Goal: Task Accomplishment & Management: Manage account settings

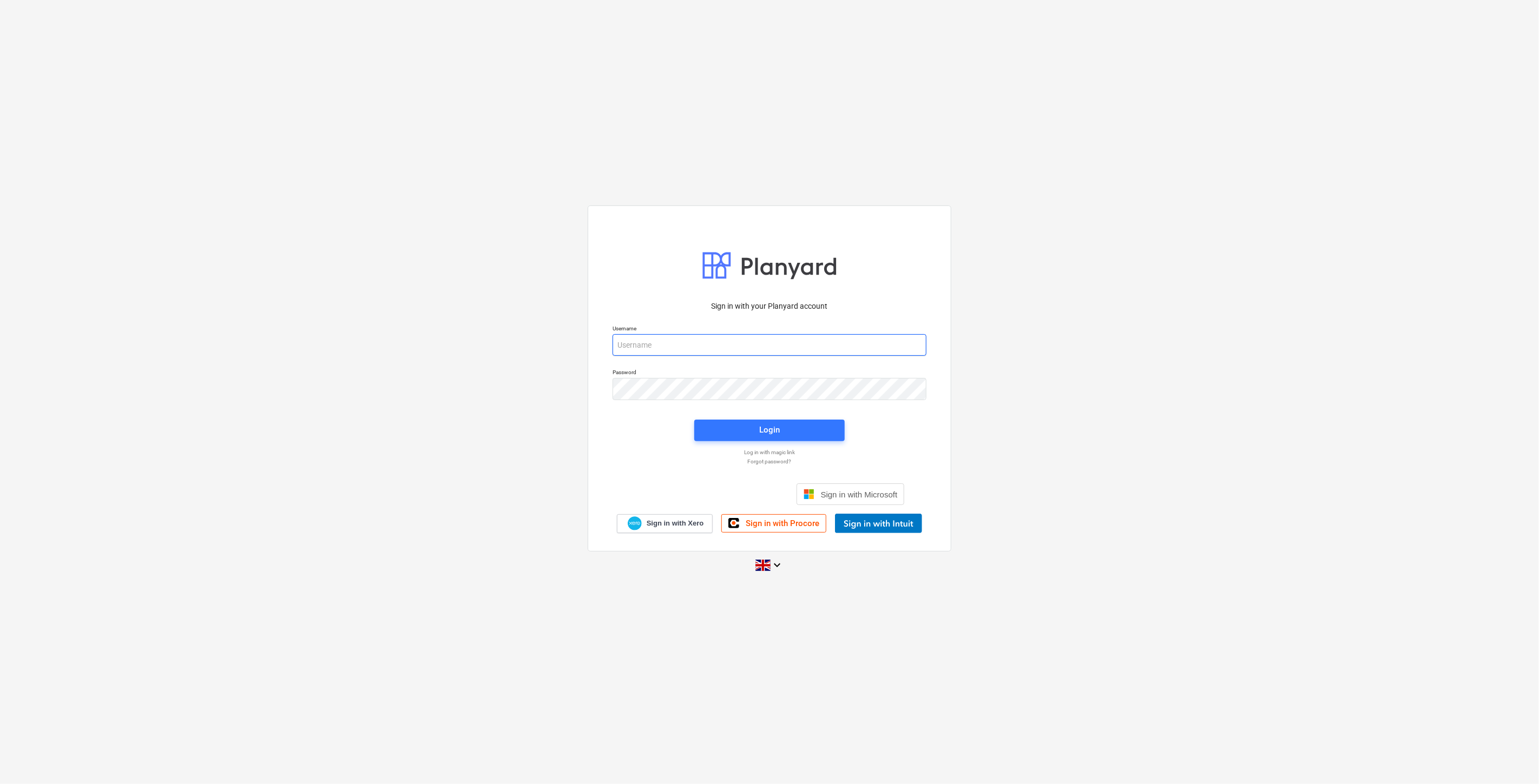
click at [711, 345] on input "email" at bounding box center [769, 346] width 314 height 22
type input "[EMAIL_ADDRESS][PERSON_NAME][DOMAIN_NAME]"
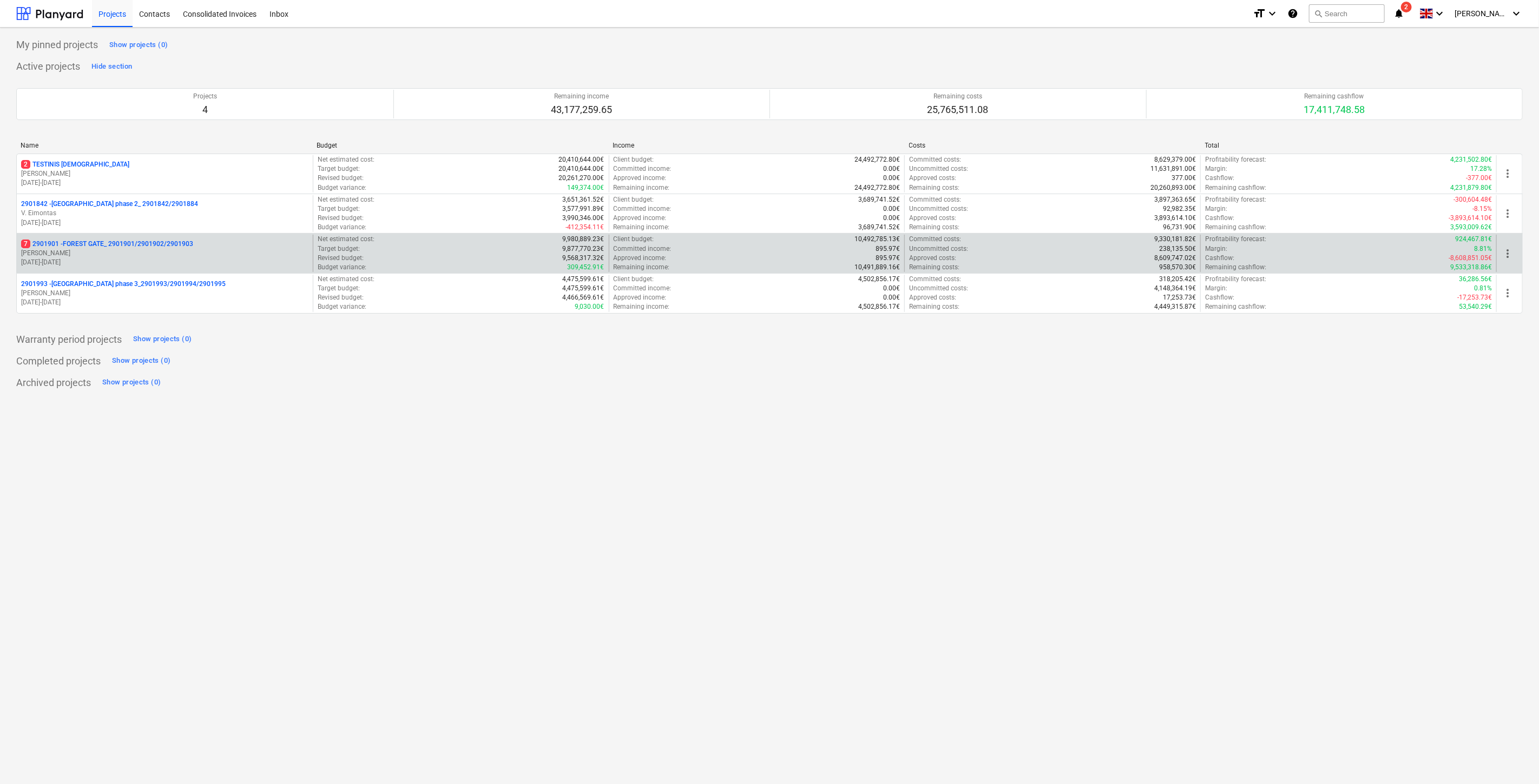
click at [194, 258] on p "[PERSON_NAME]" at bounding box center [165, 253] width 287 height 9
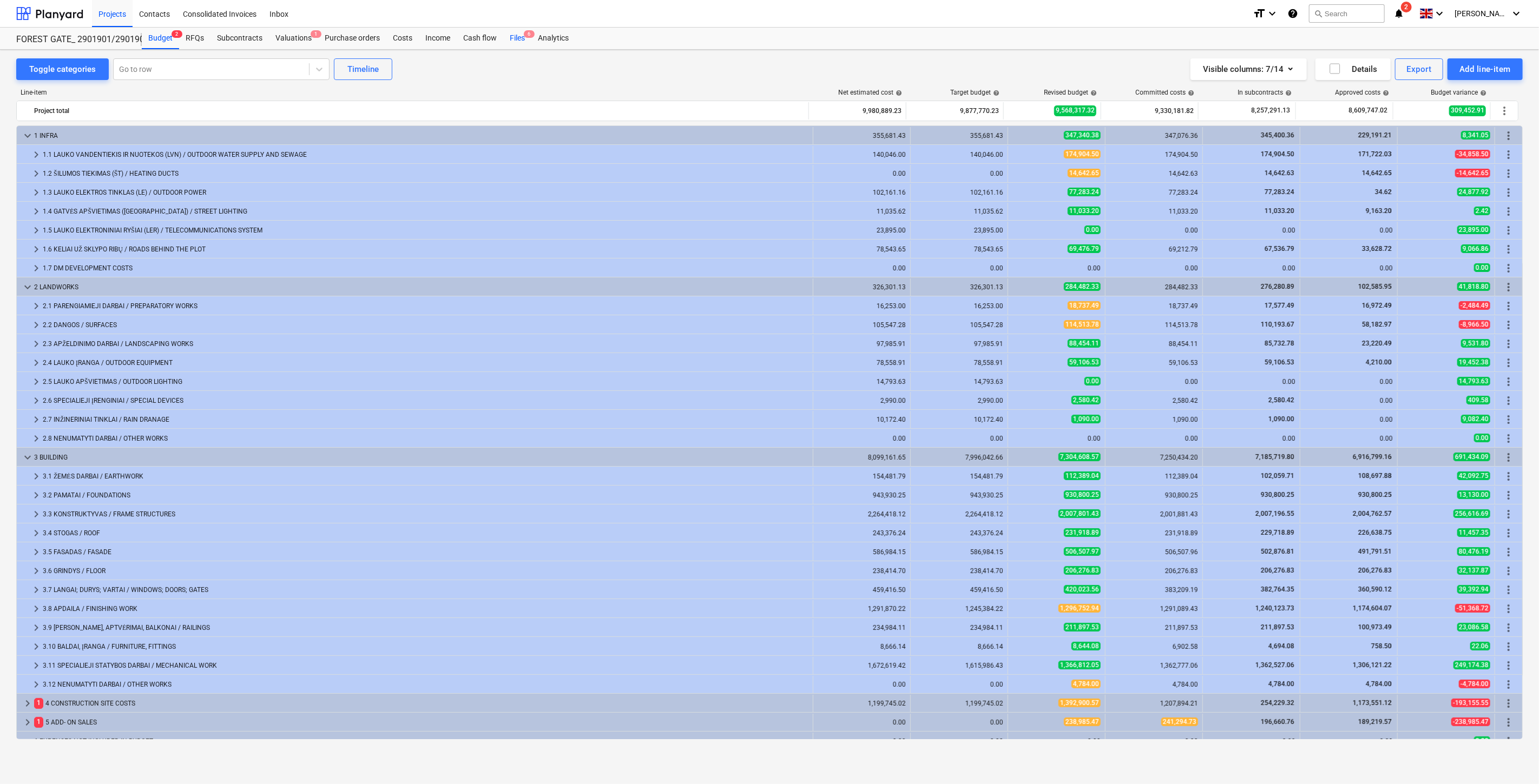
click at [520, 40] on div "Files 6" at bounding box center [516, 39] width 28 height 22
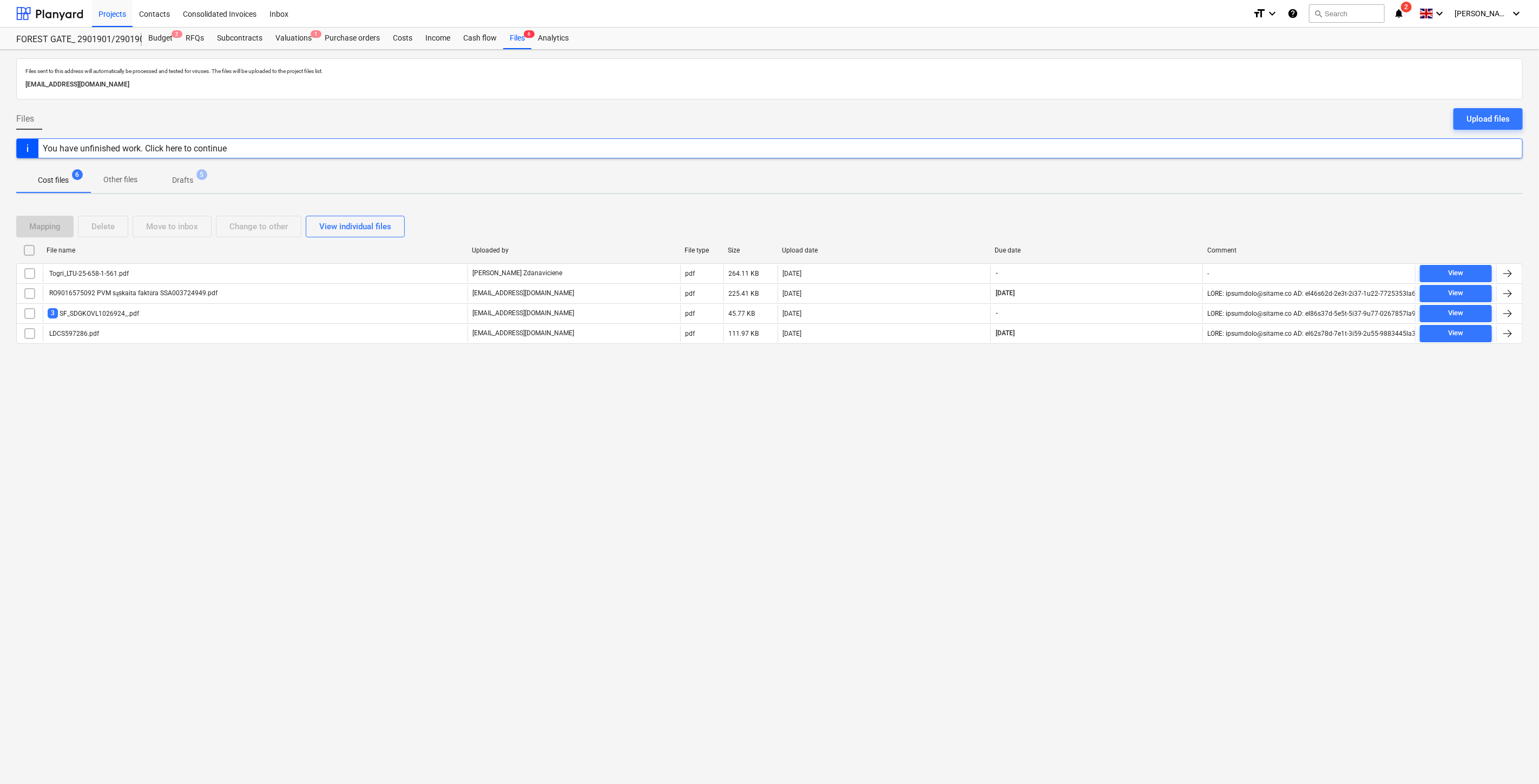
click at [184, 177] on p "Drafts" at bounding box center [183, 180] width 21 height 11
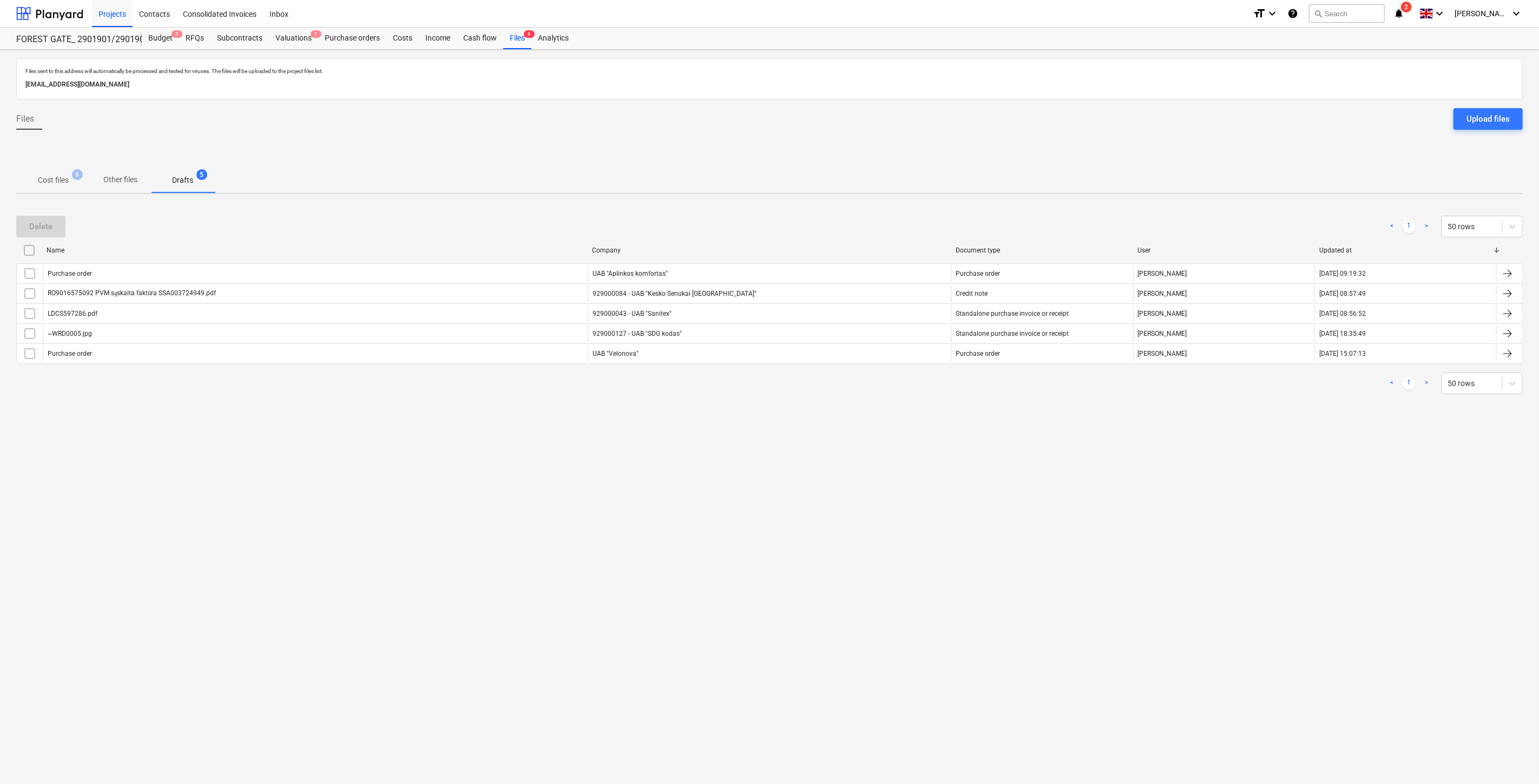
click at [47, 180] on p "Cost files" at bounding box center [53, 180] width 30 height 11
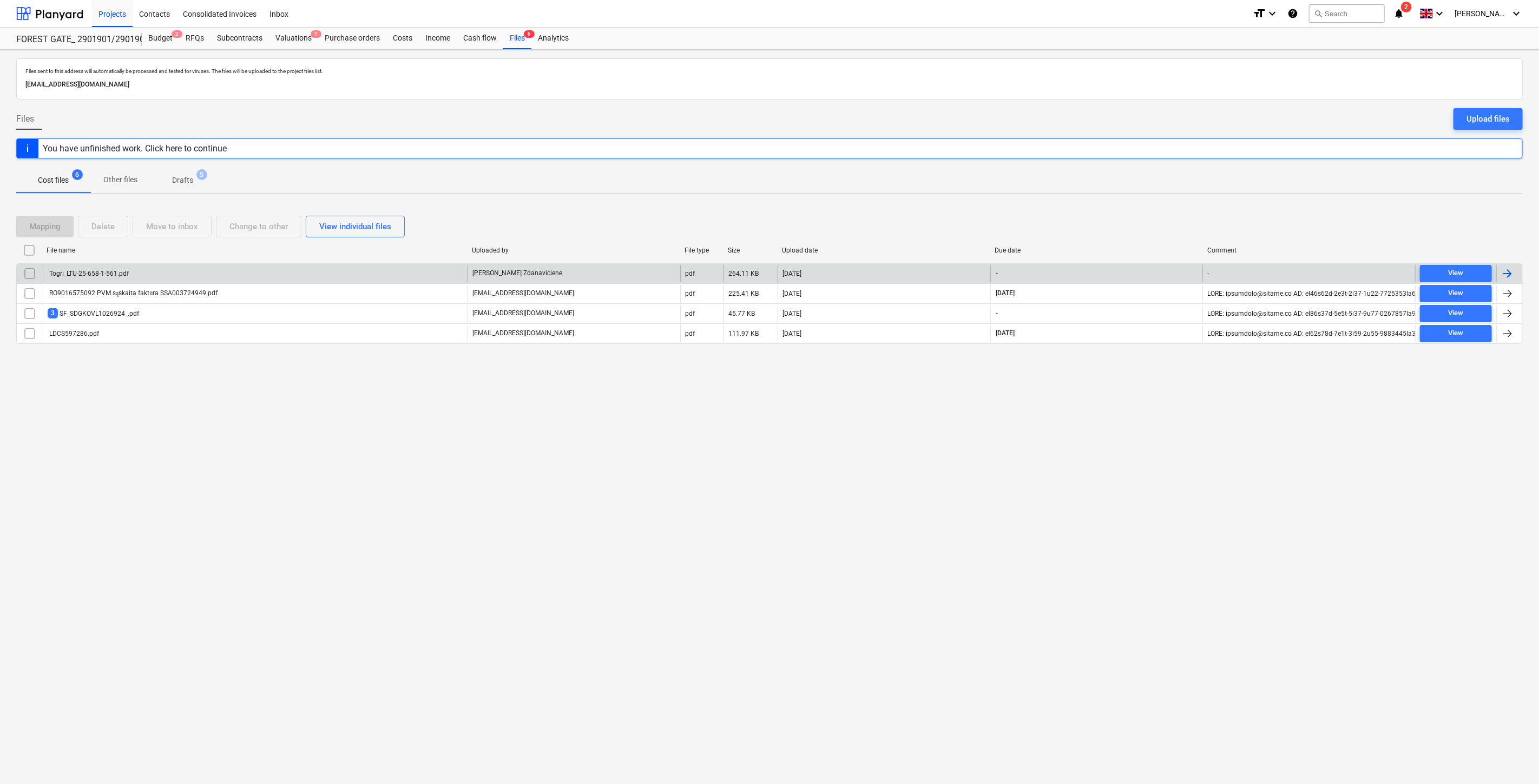
click at [202, 276] on div "Togri_LTU-25-658-1-561.pdf" at bounding box center [255, 274] width 425 height 17
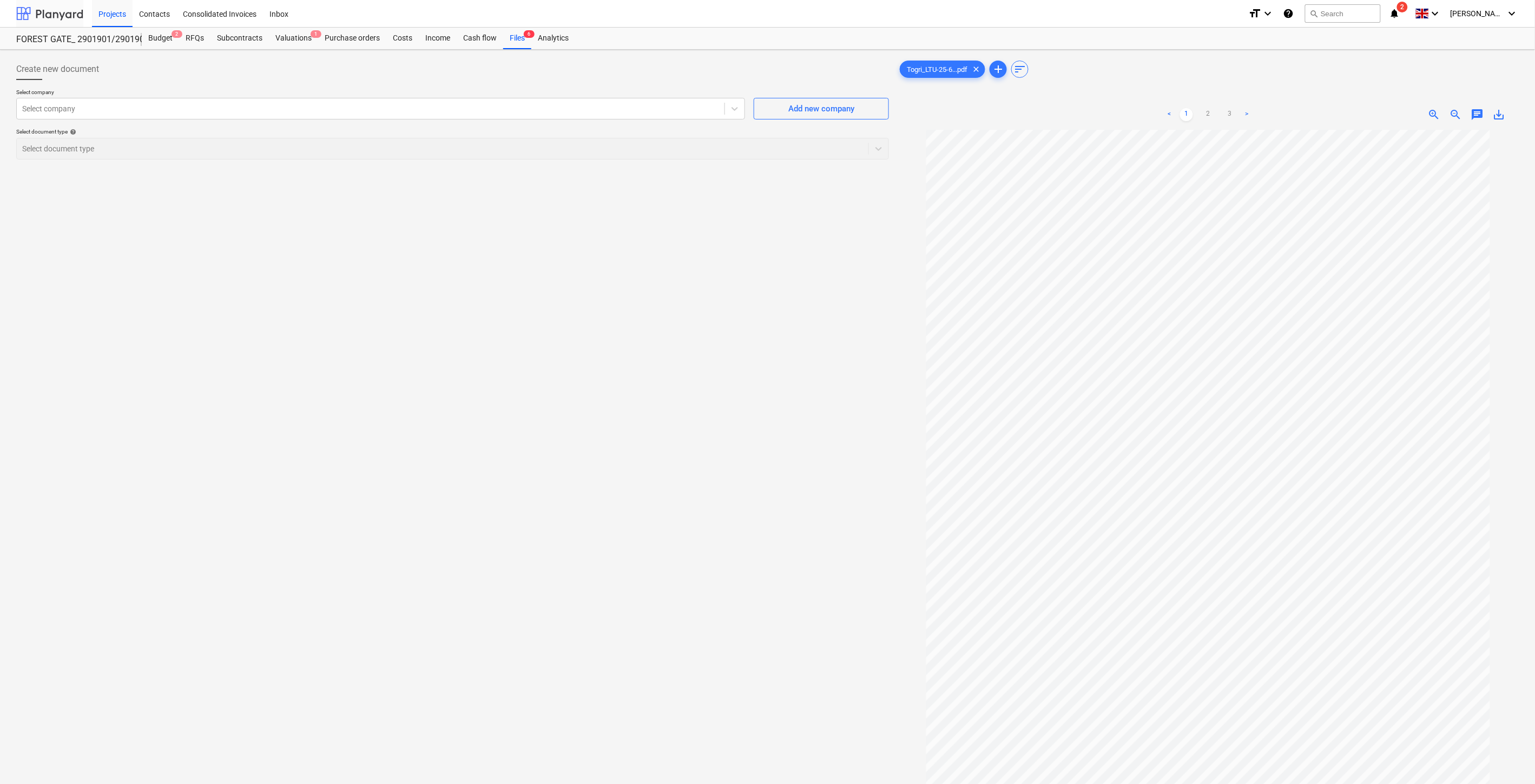
click at [67, 18] on div at bounding box center [49, 14] width 67 height 27
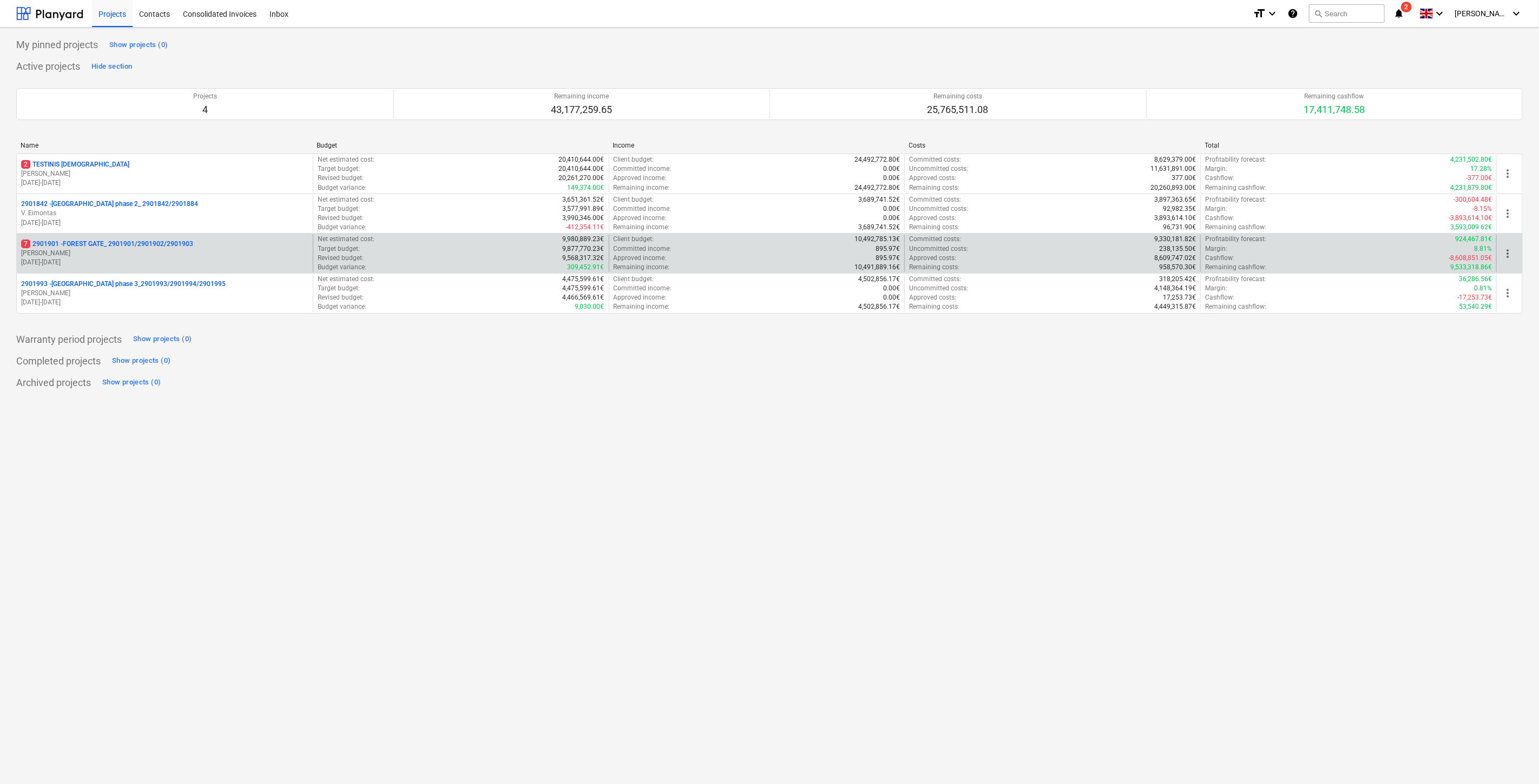
click at [66, 256] on p "[PERSON_NAME]" at bounding box center [165, 253] width 287 height 9
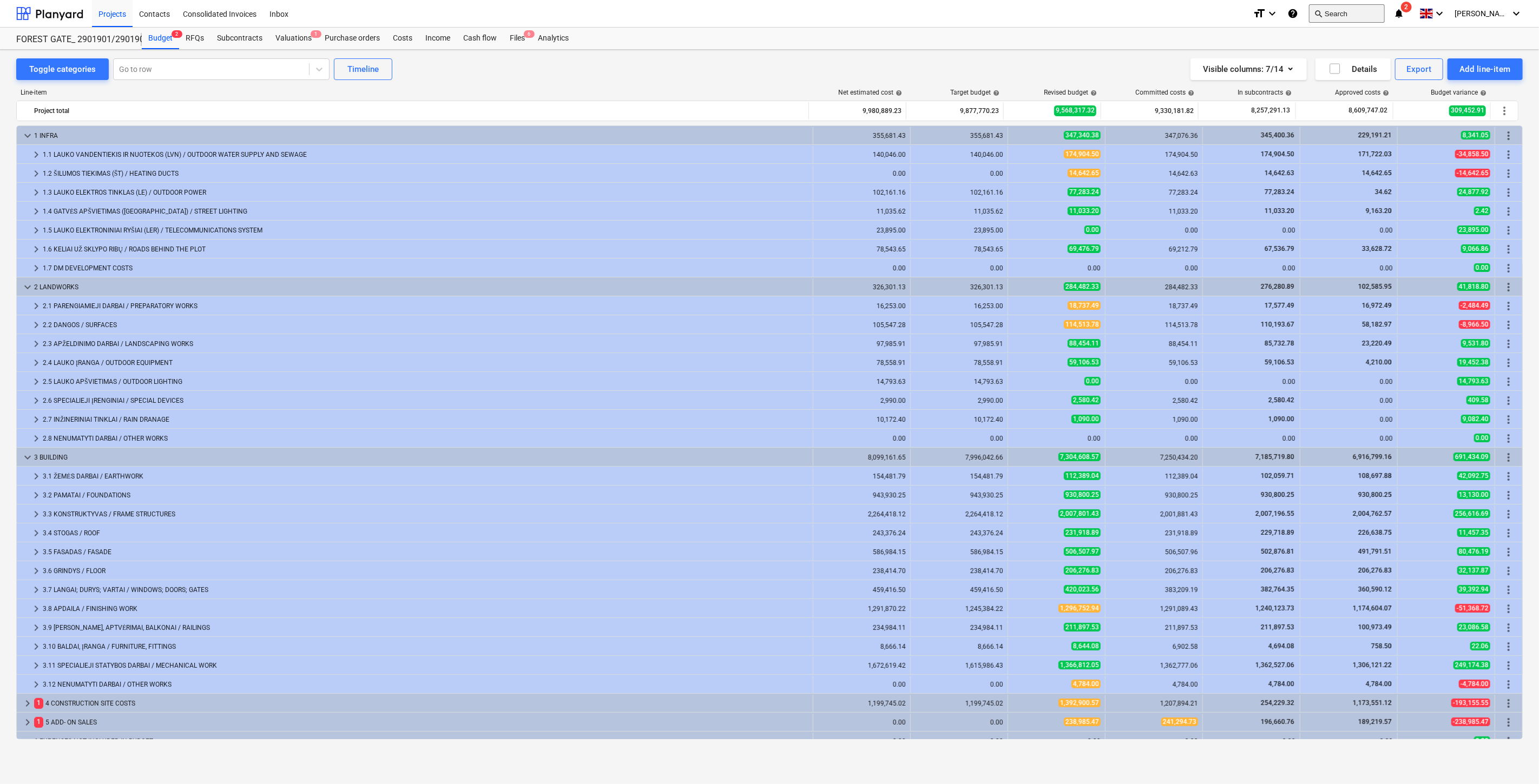
click at [1378, 14] on button "search Search" at bounding box center [1347, 14] width 76 height 19
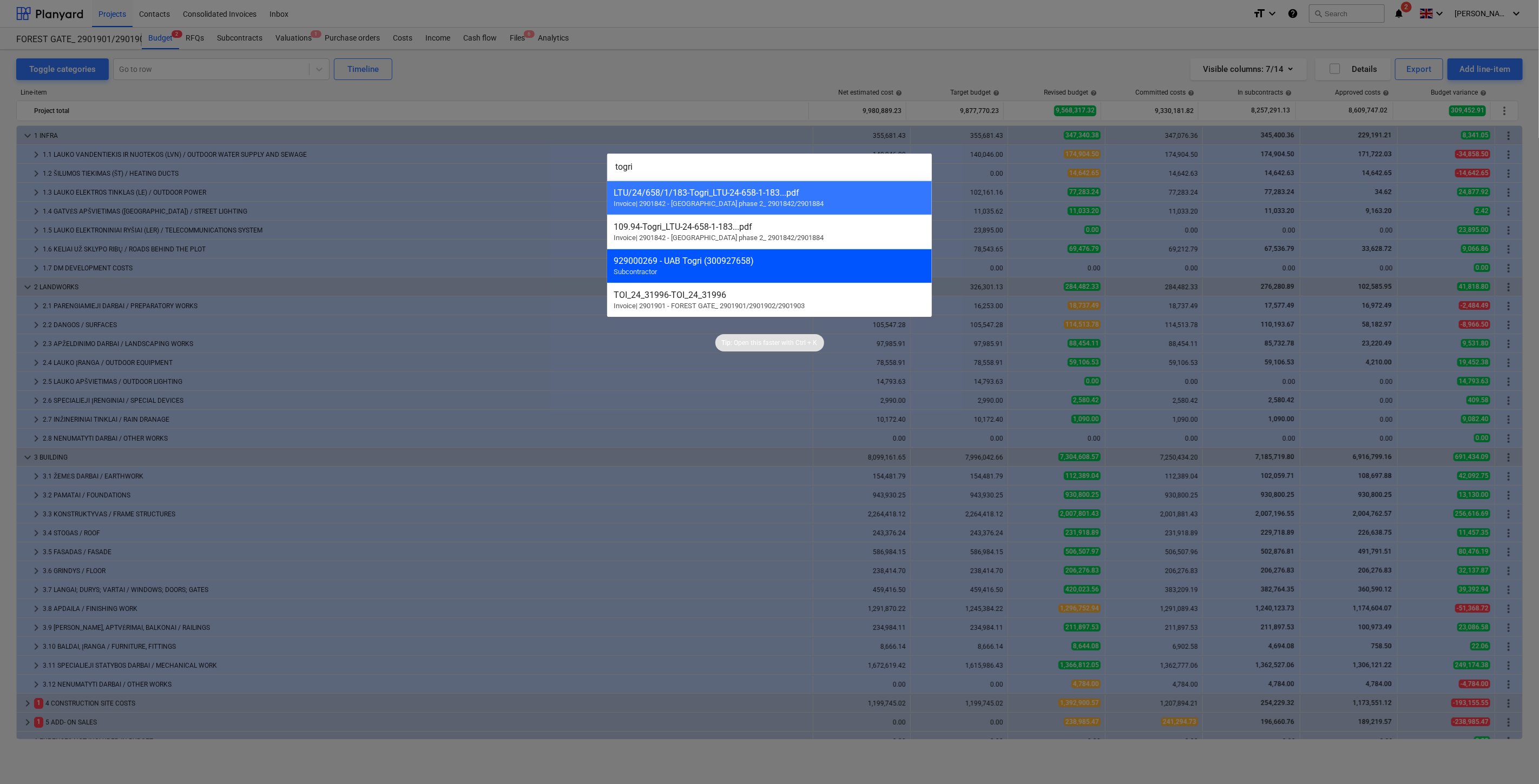
type input "togri"
click at [805, 278] on div "929000269 - UAB Togri (300927658) Subcontractor" at bounding box center [769, 266] width 325 height 34
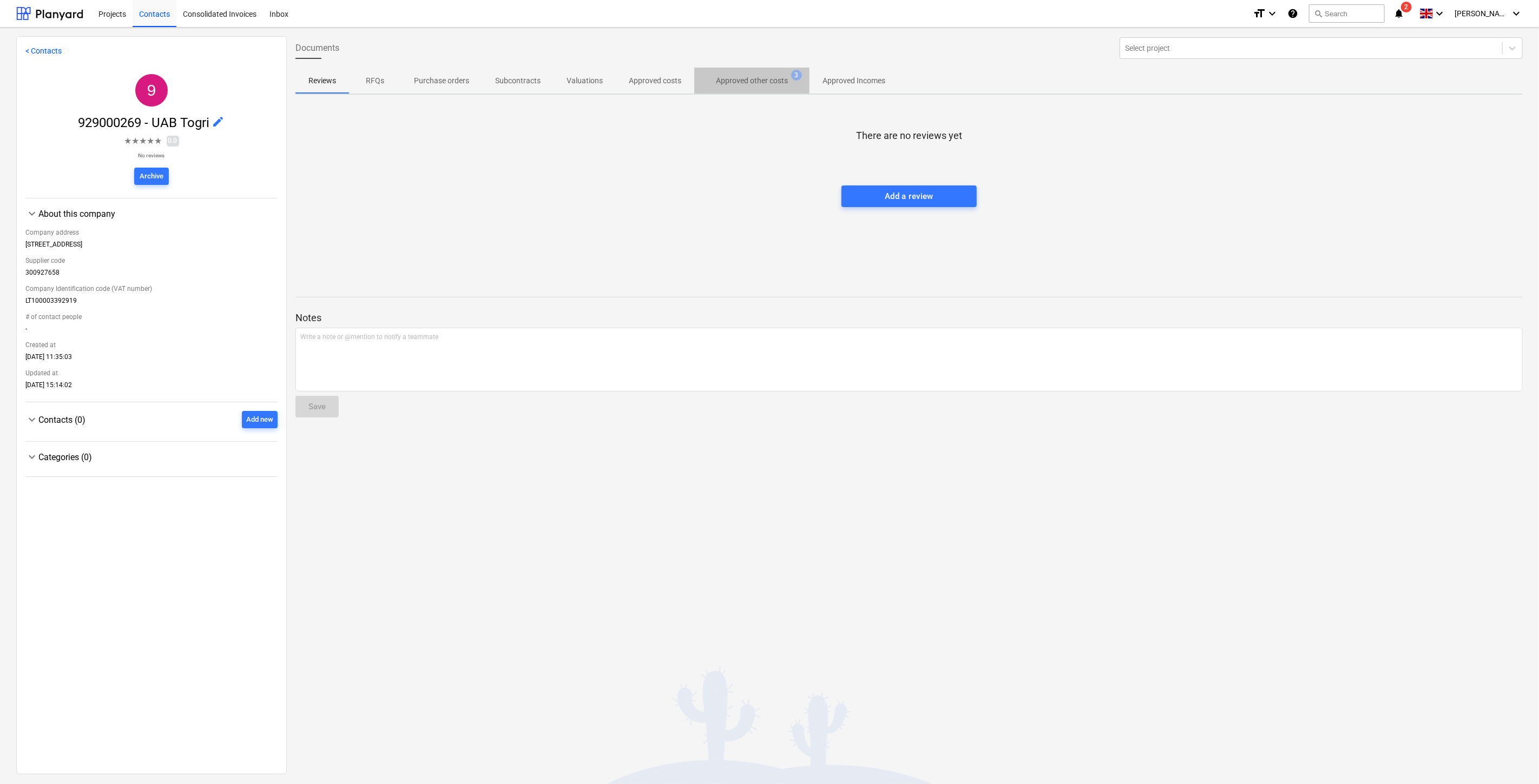
click at [734, 84] on p "Approved other costs" at bounding box center [751, 80] width 72 height 11
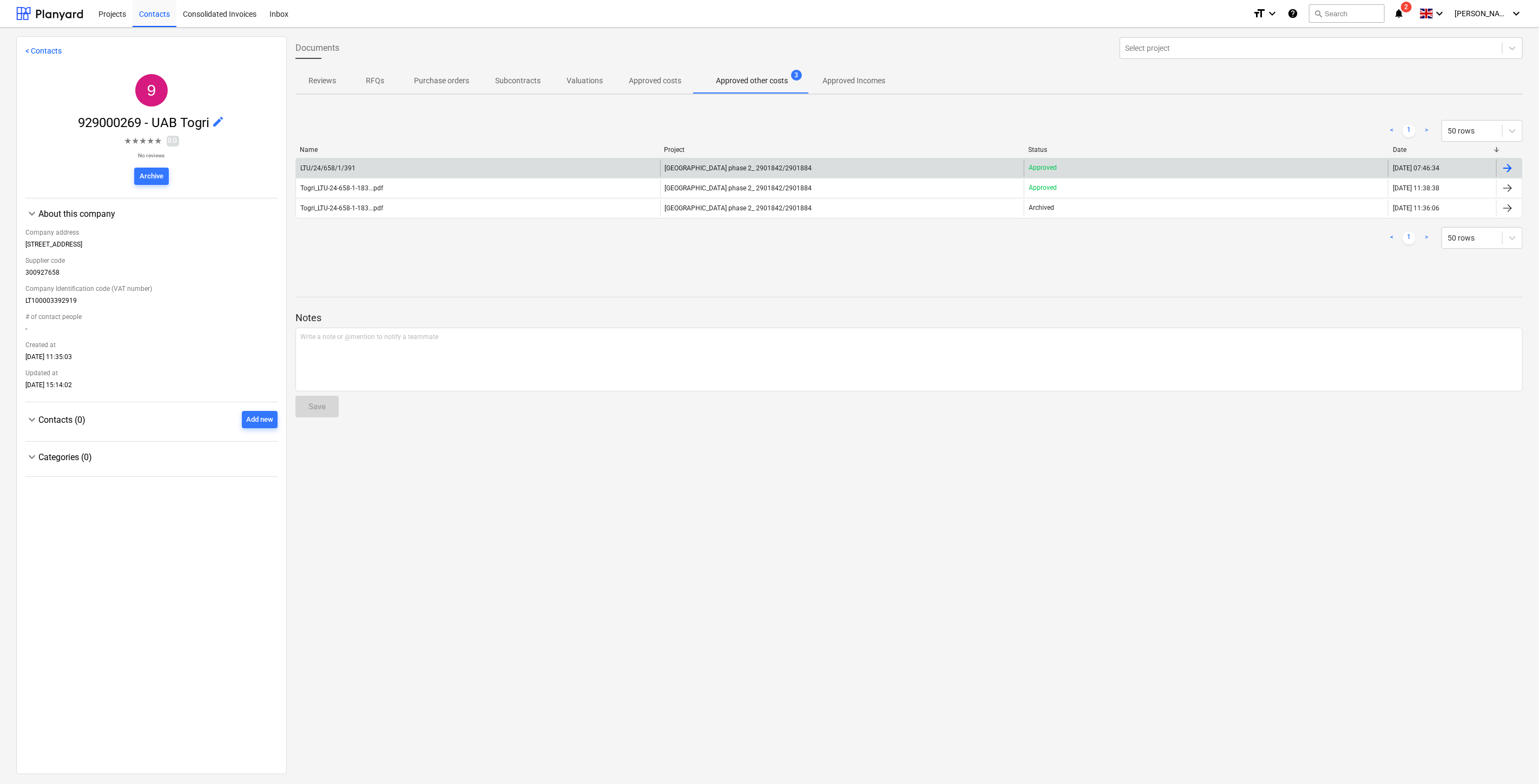
click at [495, 170] on div "LTU/24/658/1/391" at bounding box center [478, 168] width 364 height 17
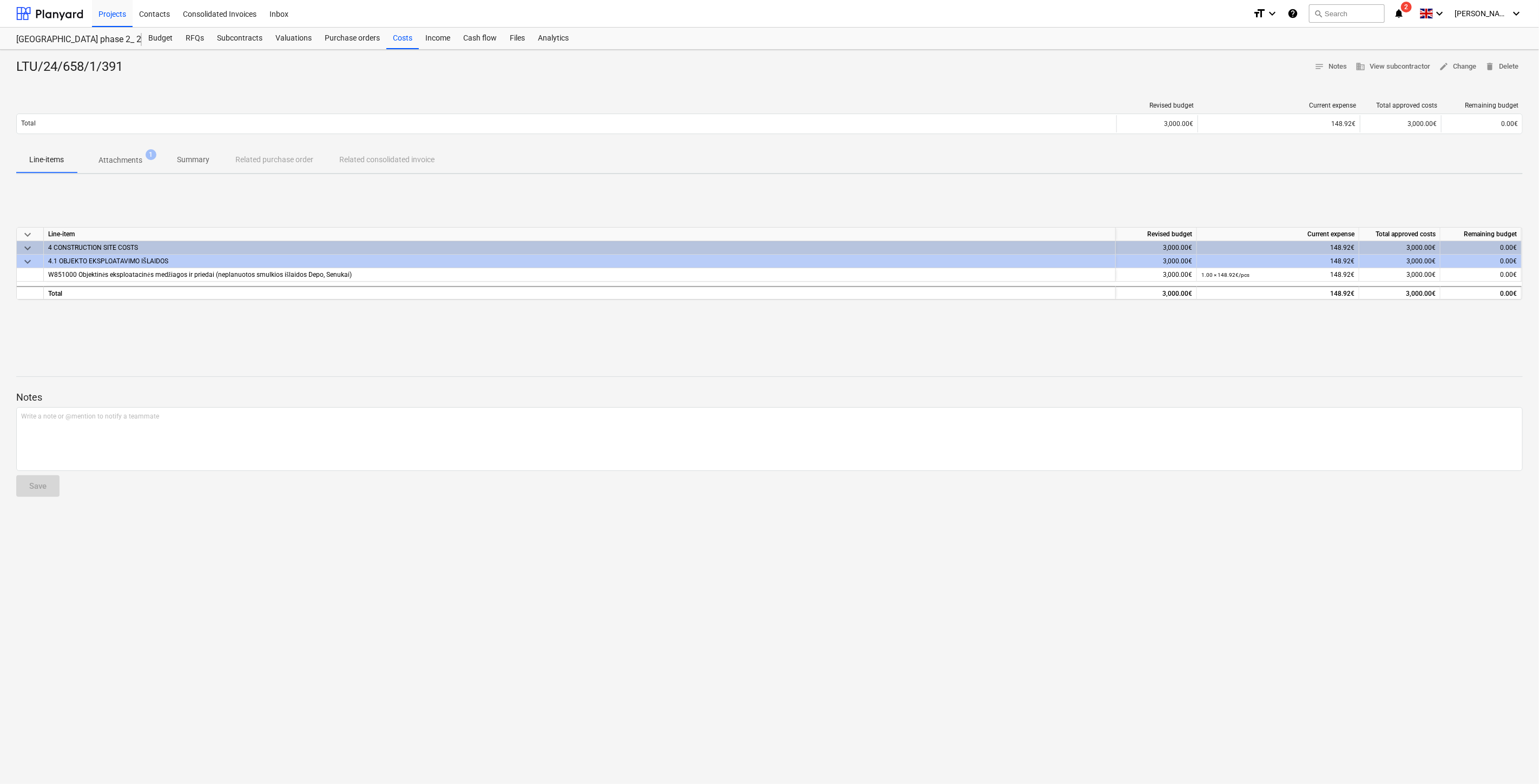
click at [119, 162] on p "Attachments" at bounding box center [121, 160] width 44 height 11
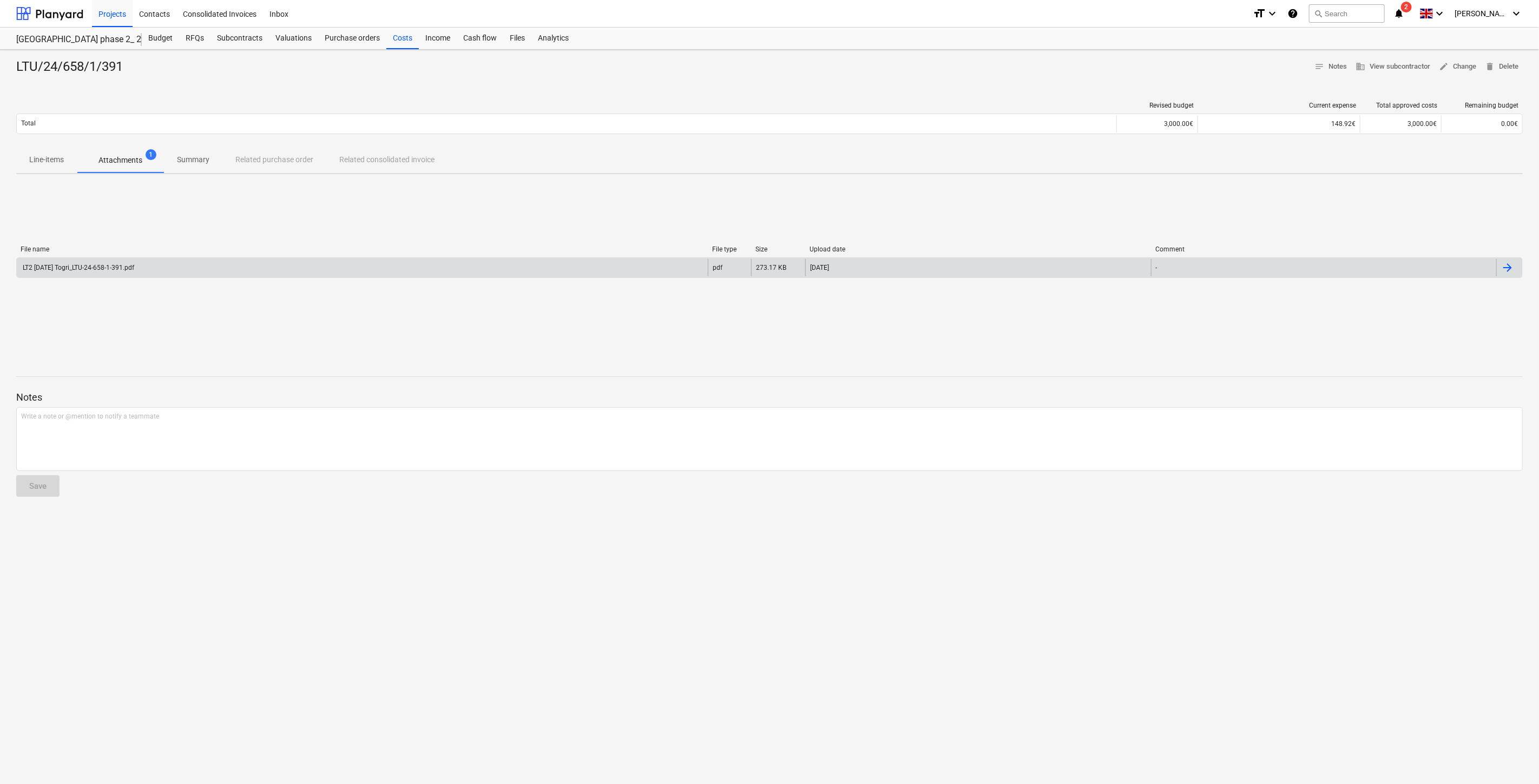
click at [162, 263] on div "LT2 [DATE] Togri_LTU-24-658-1-391.pdf" at bounding box center [363, 268] width 691 height 17
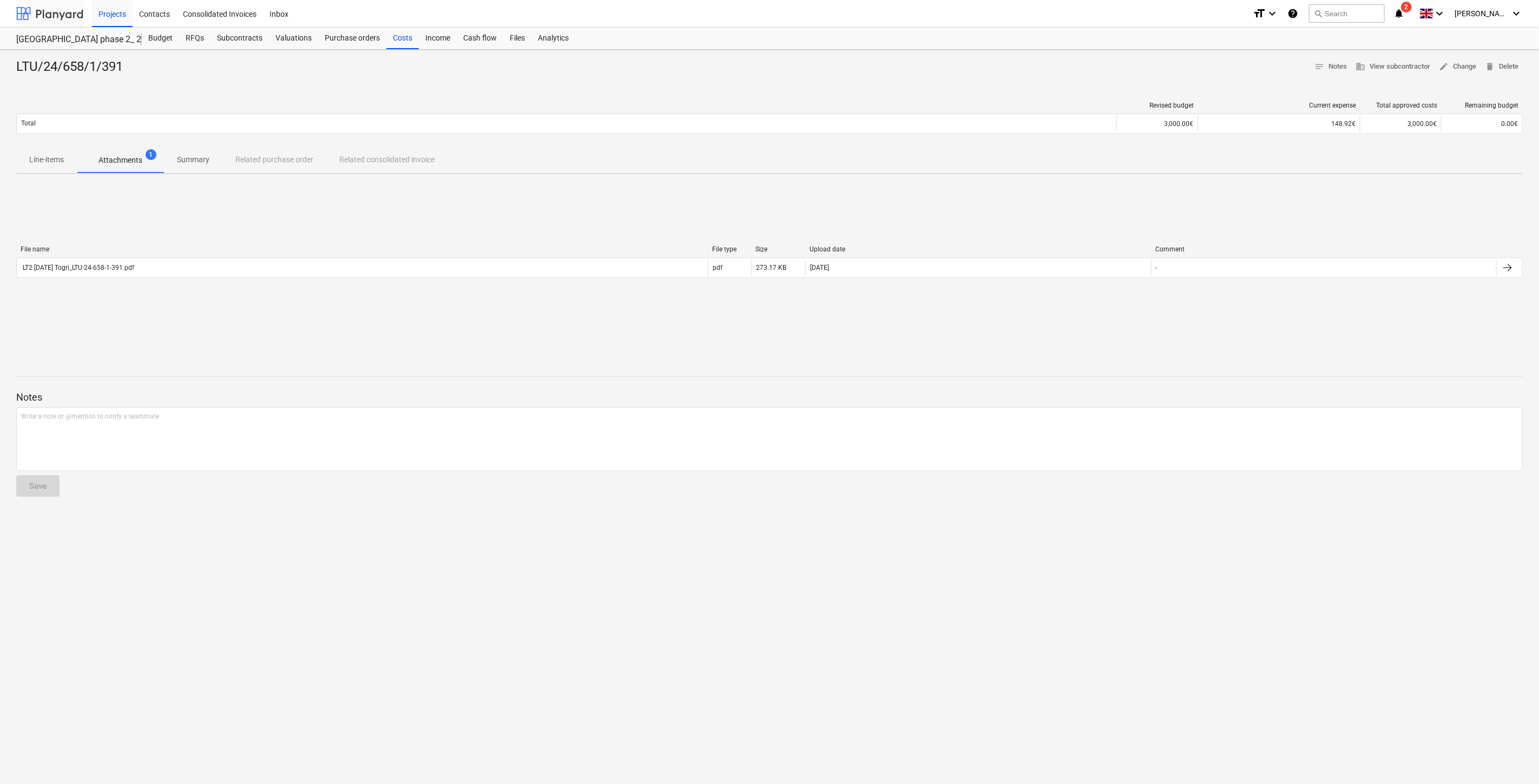
click at [63, 8] on div at bounding box center [49, 14] width 67 height 27
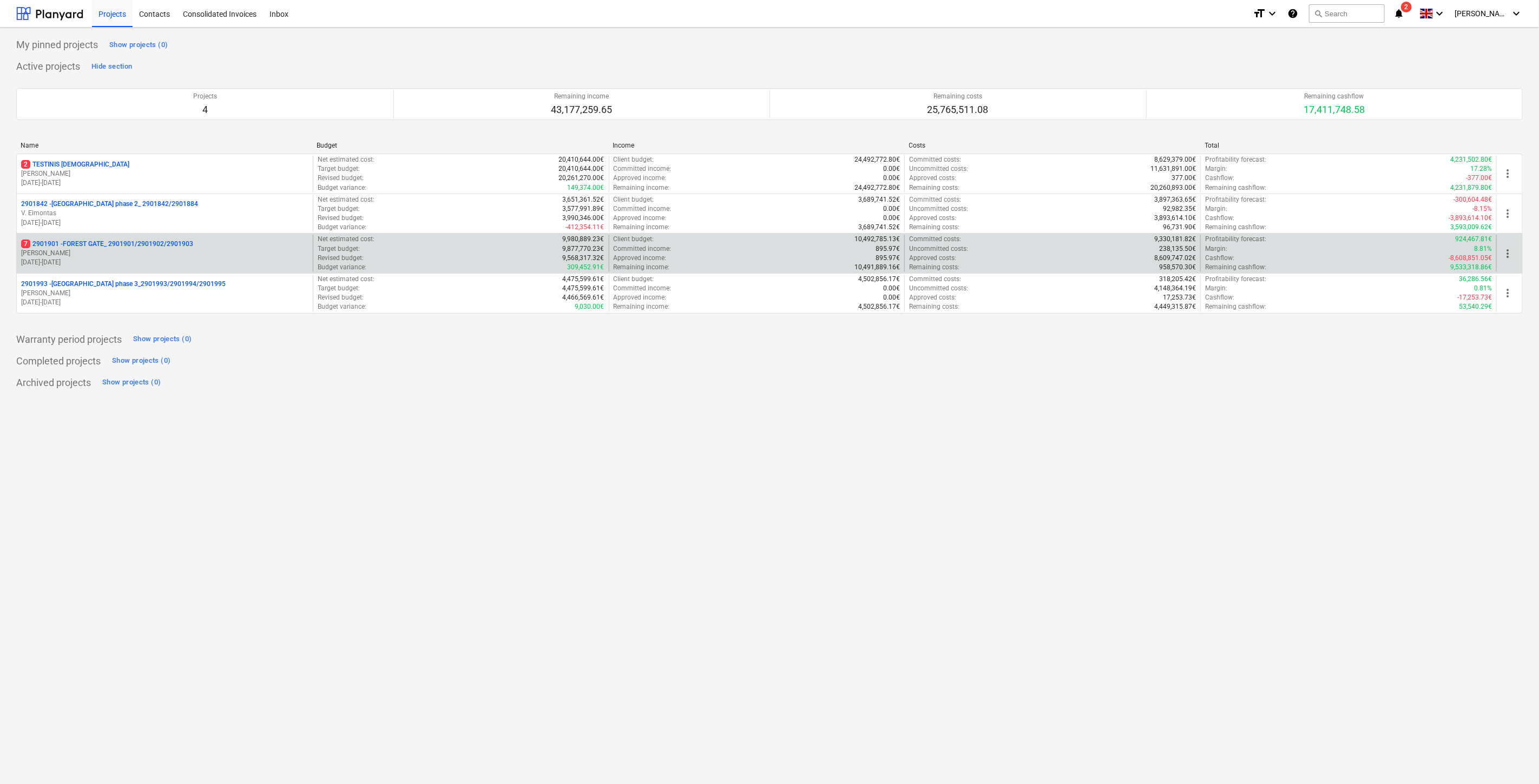
click at [107, 251] on p "[PERSON_NAME]" at bounding box center [165, 253] width 287 height 9
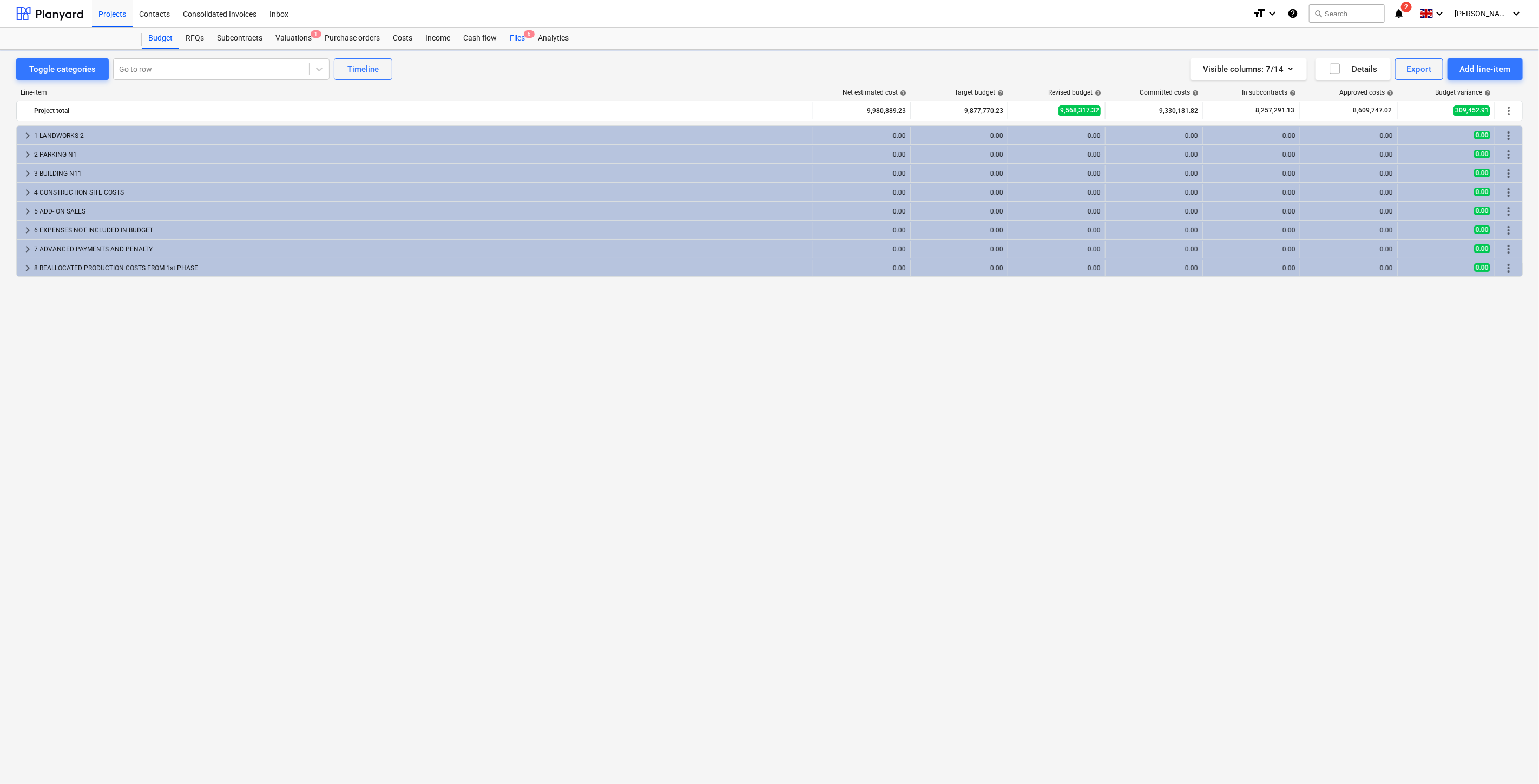
click at [516, 35] on div "Files 6" at bounding box center [516, 39] width 28 height 22
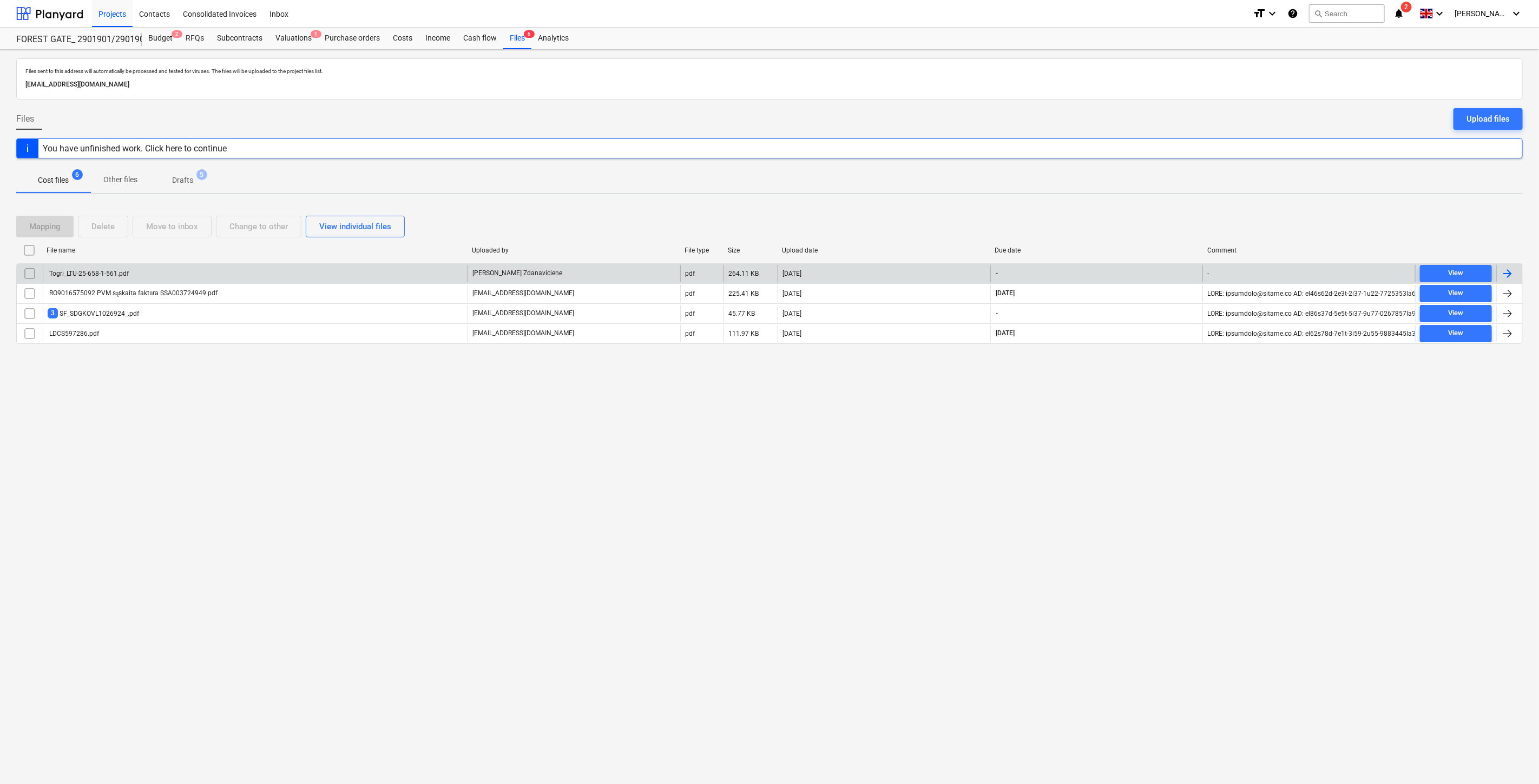
click at [358, 276] on div "Togri_LTU-25-658-1-561.pdf" at bounding box center [255, 274] width 425 height 17
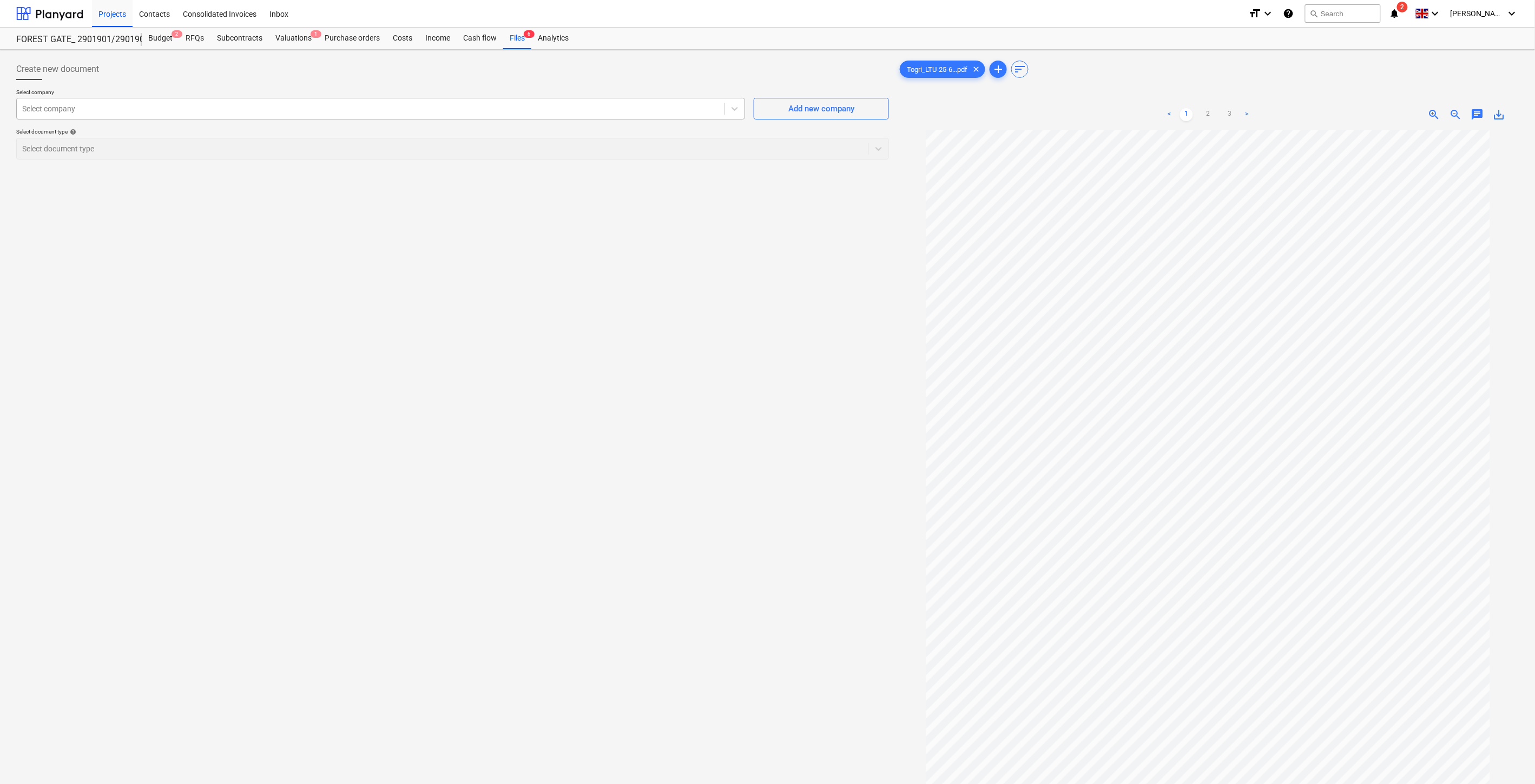
click at [539, 115] on div "Select company" at bounding box center [370, 109] width 707 height 15
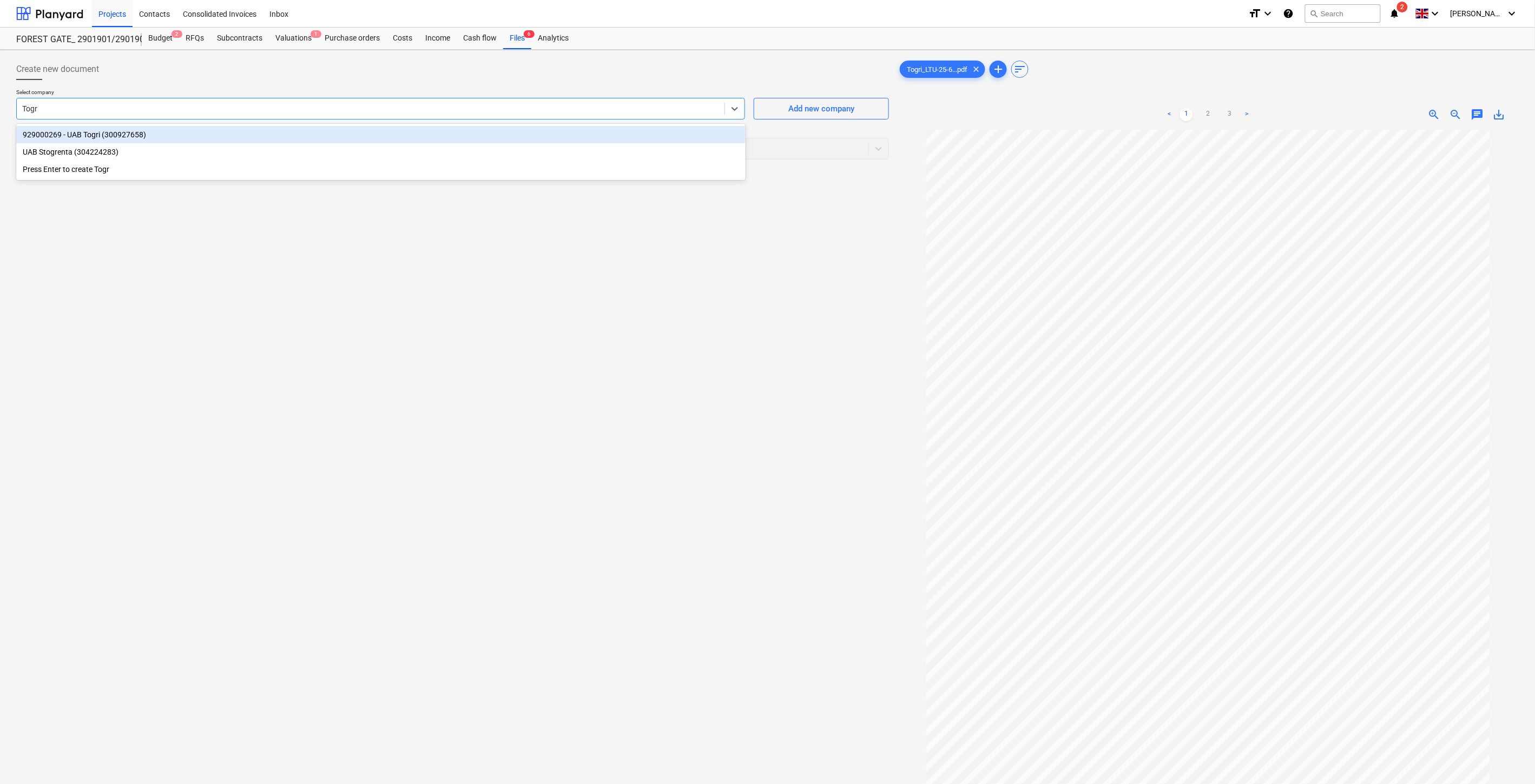
type input "Togri"
click at [295, 135] on div "929000269 - UAB Togri (300927658)" at bounding box center [380, 134] width 729 height 17
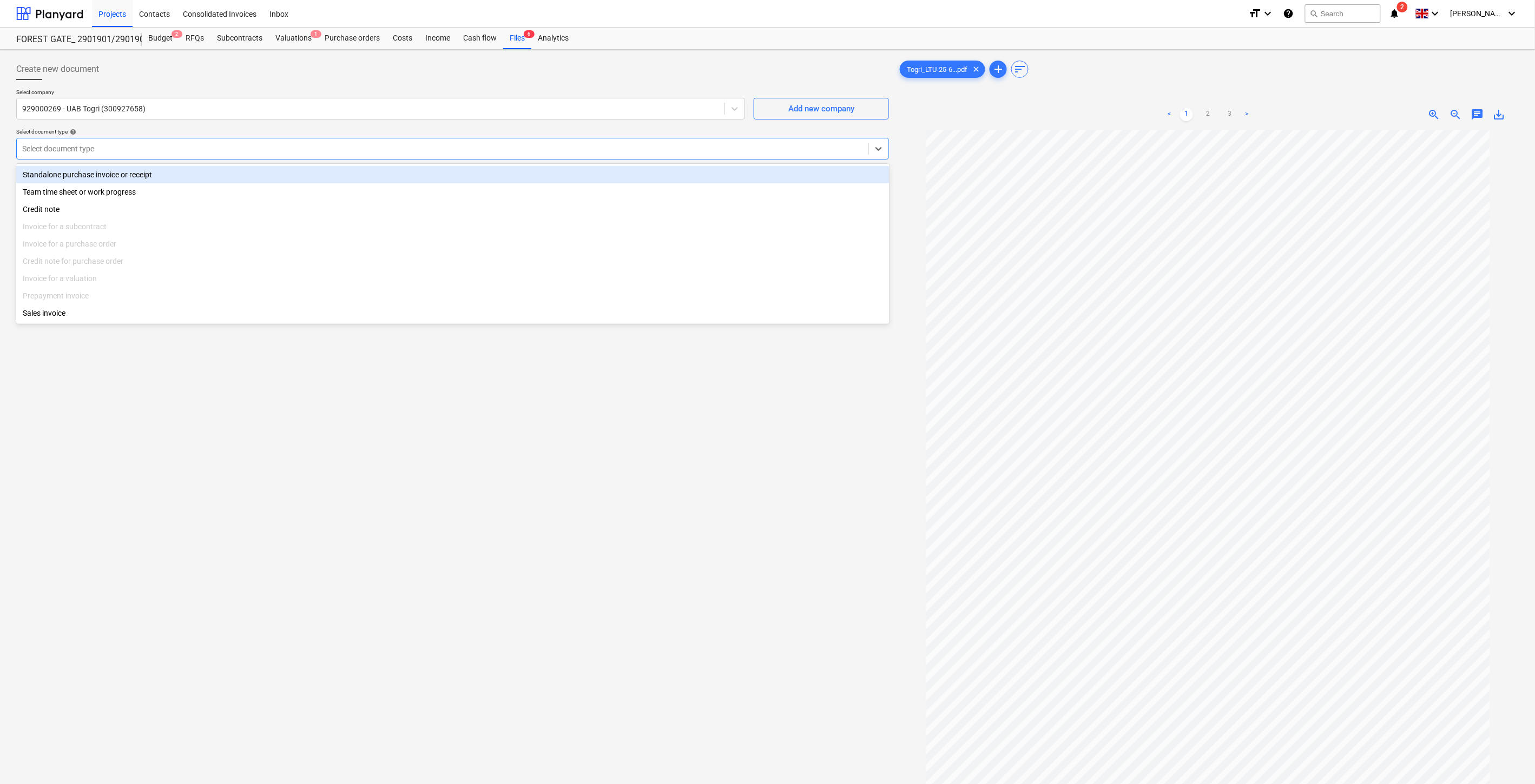
click at [230, 157] on div "Select document type" at bounding box center [452, 149] width 873 height 22
click at [186, 172] on div "Standalone purchase invoice or receipt" at bounding box center [452, 175] width 873 height 17
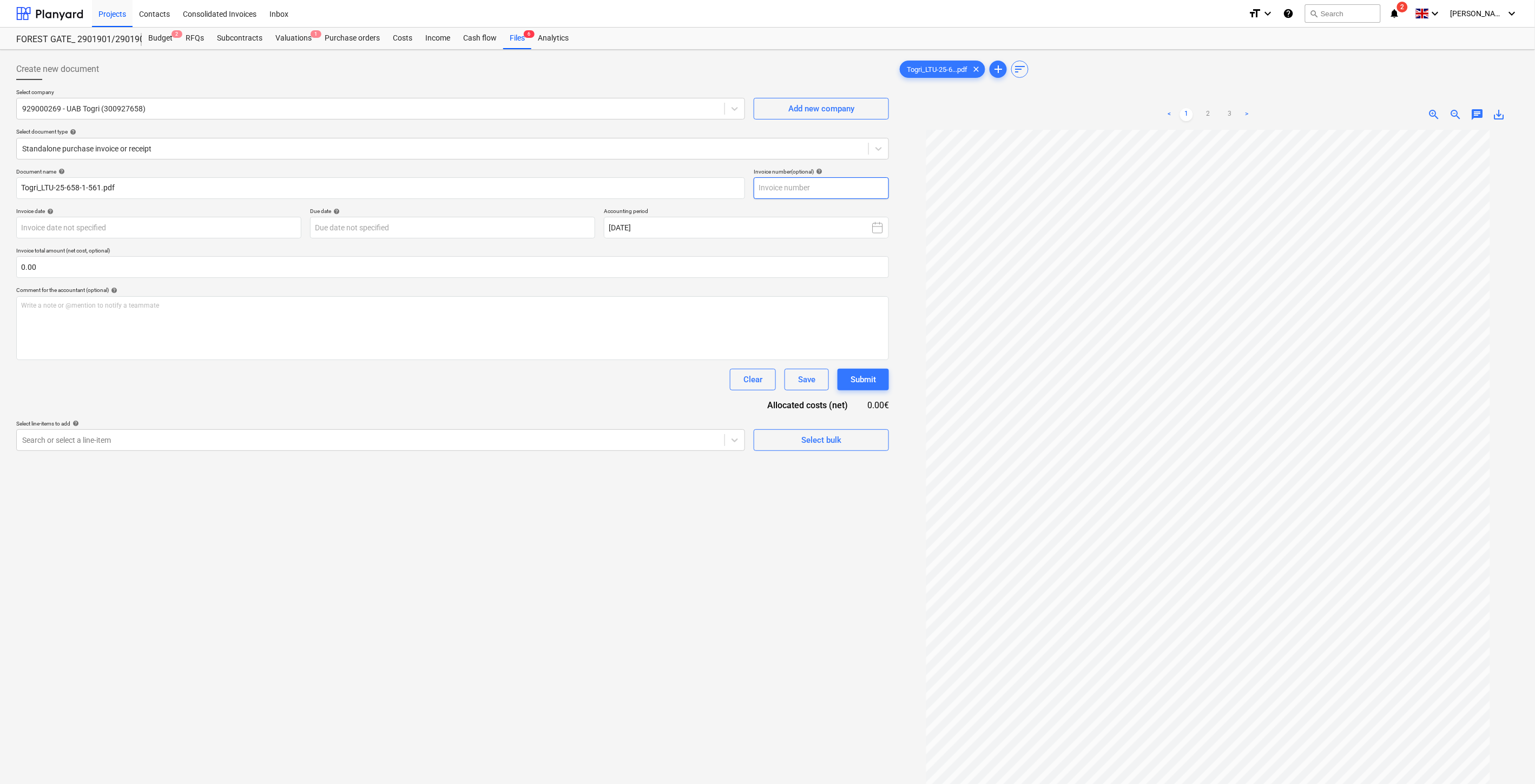
click at [856, 189] on input "text" at bounding box center [822, 188] width 135 height 22
click at [1438, 115] on span "zoom_in" at bounding box center [1434, 114] width 13 height 13
click at [1215, 114] on ul "< 1 2 3 >" at bounding box center [1209, 114] width 201 height 13
click at [1208, 112] on link "2" at bounding box center [1208, 114] width 13 height 13
click at [1226, 112] on link "3" at bounding box center [1230, 114] width 13 height 13
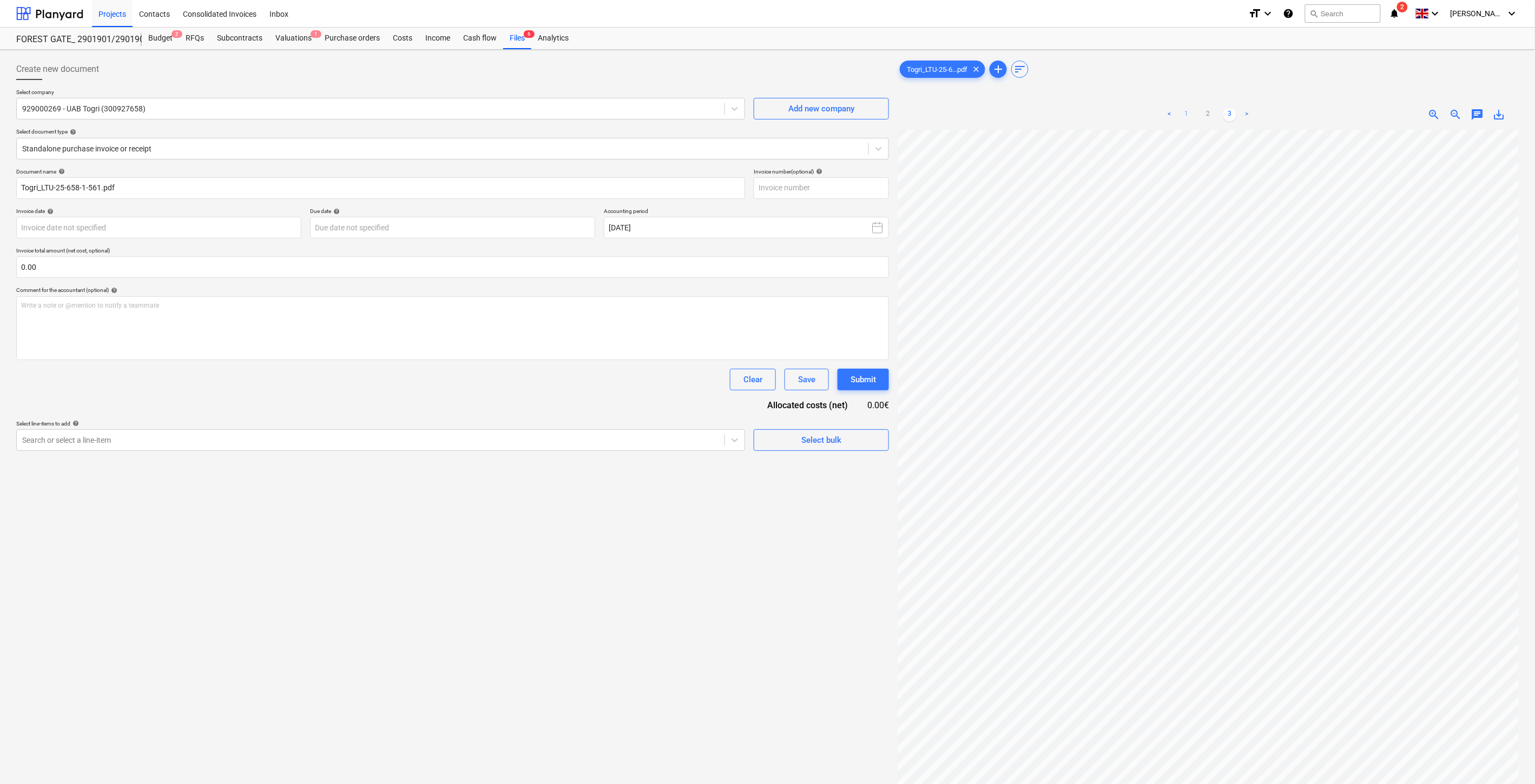
click at [1187, 117] on link "1" at bounding box center [1186, 114] width 13 height 13
click at [830, 188] on input "text" at bounding box center [822, 188] width 135 height 22
type input "LTU/25/658/1/561"
click at [225, 231] on body "Projects Contacts Consolidated Invoices Inbox format_size keyboard_arrow_down h…" at bounding box center [768, 392] width 1535 height 784
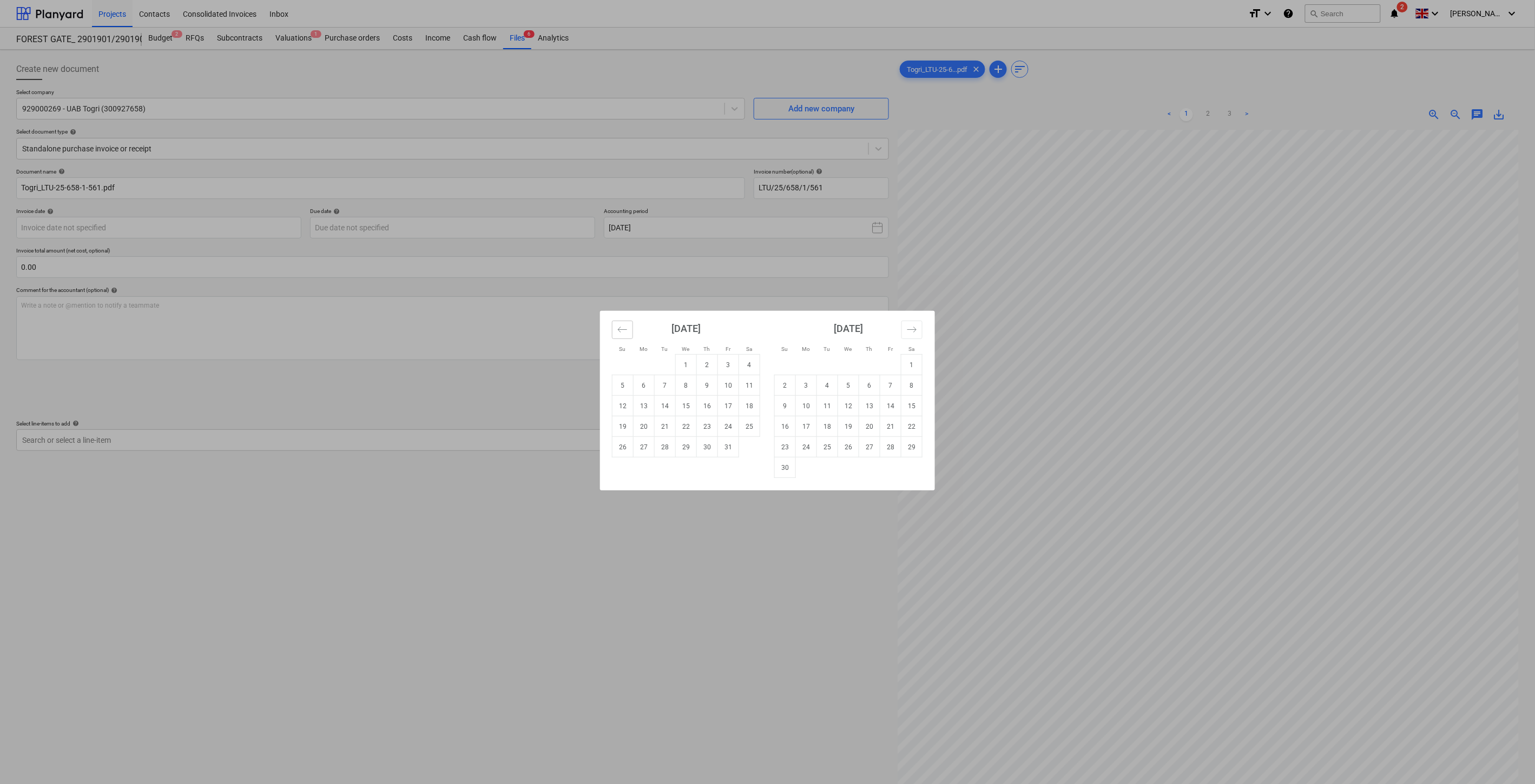
click at [622, 335] on icon "Move backward to switch to the previous month." at bounding box center [623, 329] width 10 height 10
click at [667, 445] on td "30" at bounding box center [665, 447] width 21 height 20
type input "[DATE]"
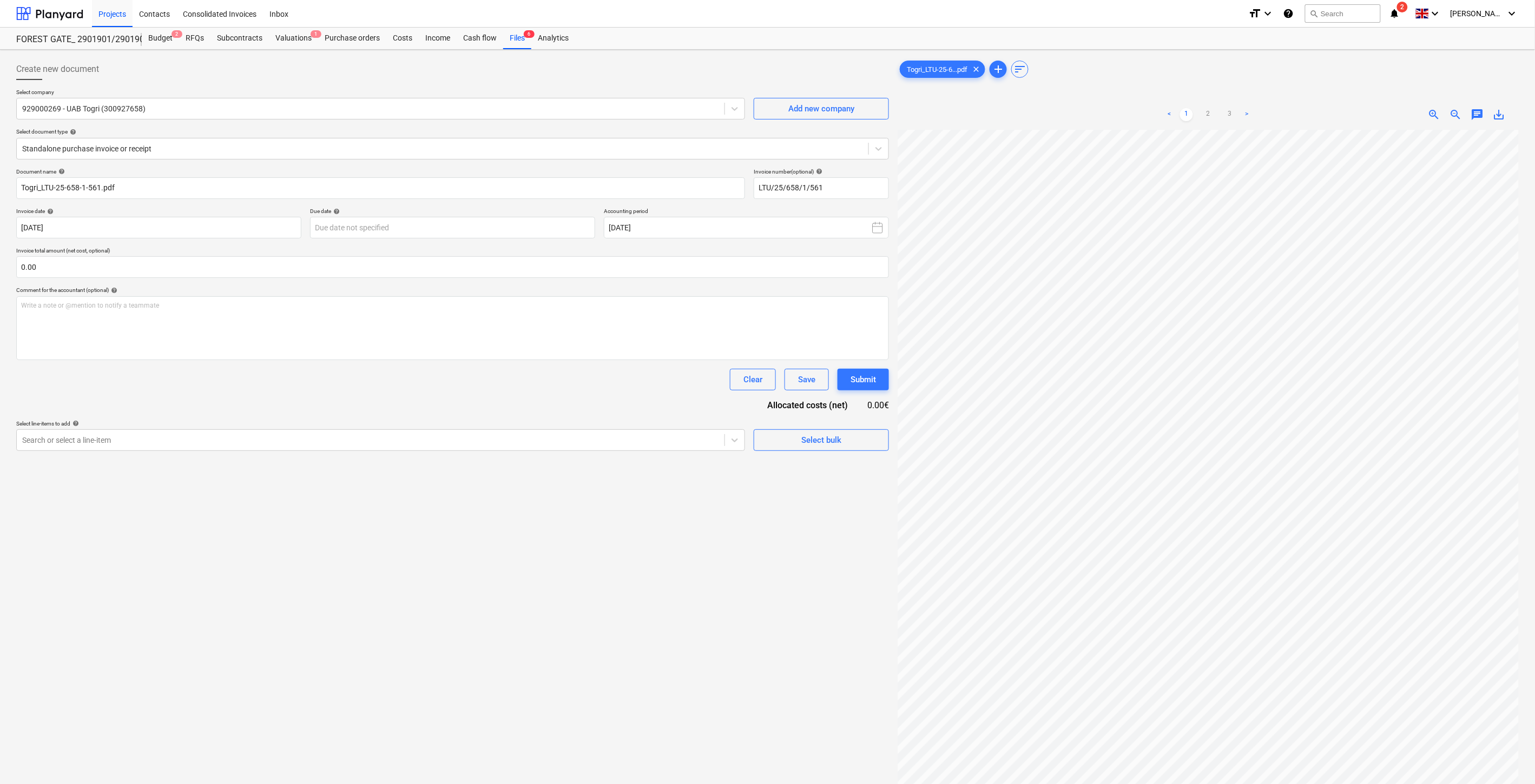
click at [709, 506] on div "Create new document Select company 929000269 - UAB Togri (300927658) Add new co…" at bounding box center [452, 471] width 882 height 834
click at [726, 499] on div "Create new document Select company 929000269 - UAB Togri (300927658) Add new co…" at bounding box center [452, 471] width 882 height 834
click at [734, 495] on div "Create new document Select company 929000269 - UAB Togri (300927658) Add new co…" at bounding box center [452, 471] width 882 height 834
click at [764, 487] on div "Create new document Select company 929000269 - UAB Togri (300927658) Add new co…" at bounding box center [452, 471] width 882 height 834
click at [494, 224] on body "Projects Contacts Consolidated Invoices Inbox format_size keyboard_arrow_down h…" at bounding box center [768, 392] width 1535 height 784
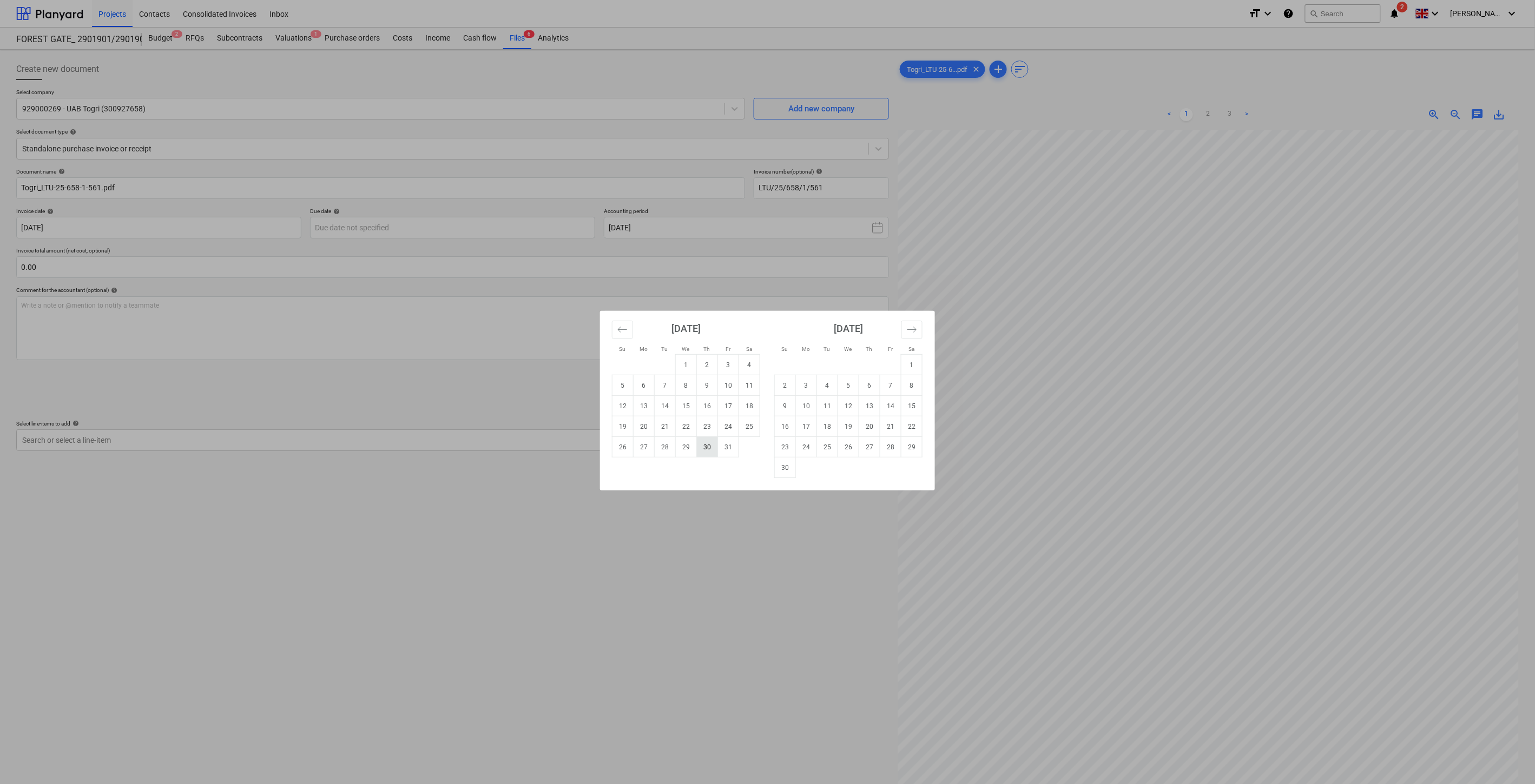
click at [705, 455] on td "30" at bounding box center [707, 447] width 21 height 20
type input "[DATE]"
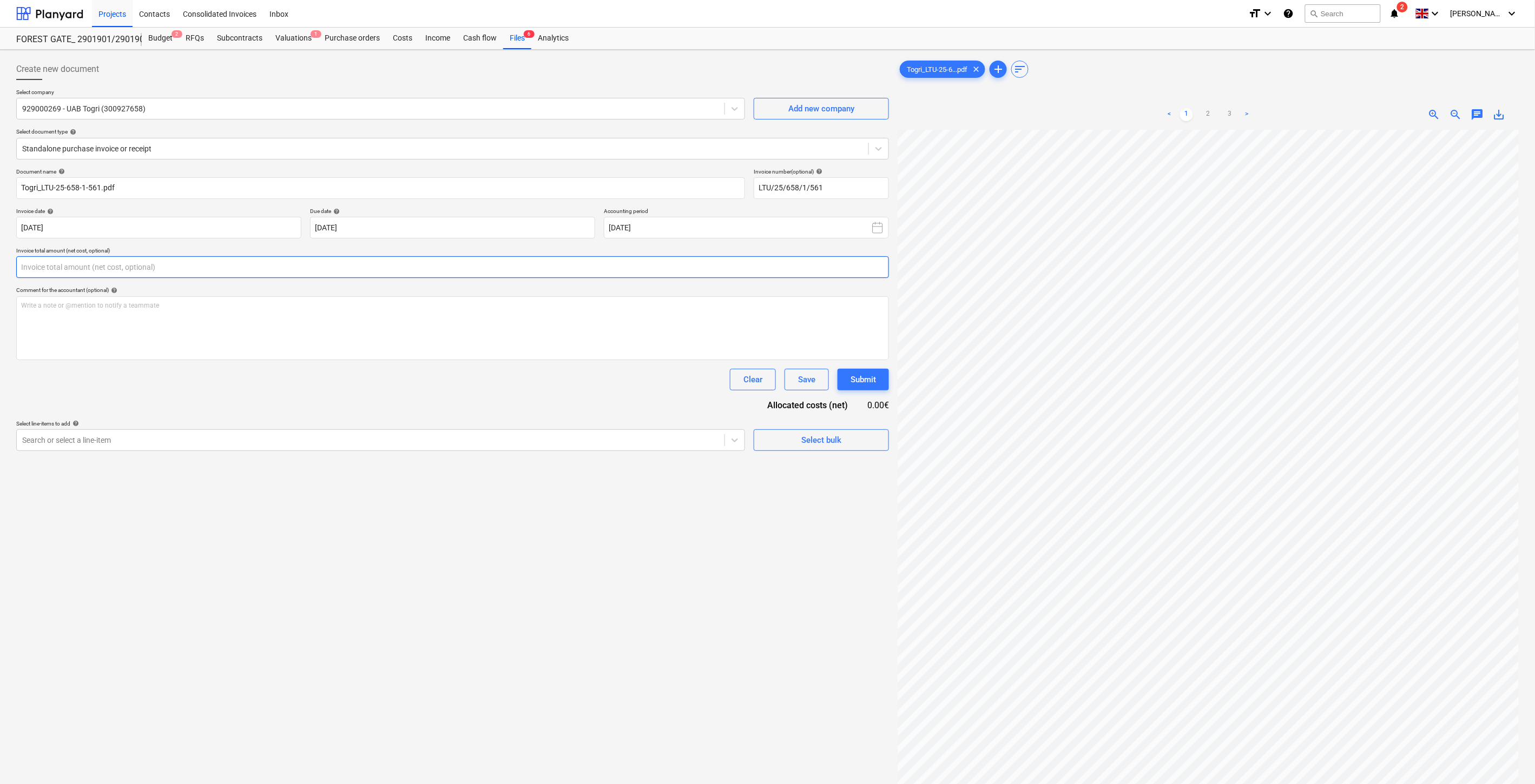
click at [396, 264] on input "text" at bounding box center [452, 267] width 873 height 22
type input "0.00"
click at [349, 269] on input "text" at bounding box center [452, 267] width 873 height 22
type input "1"
type input "142.23"
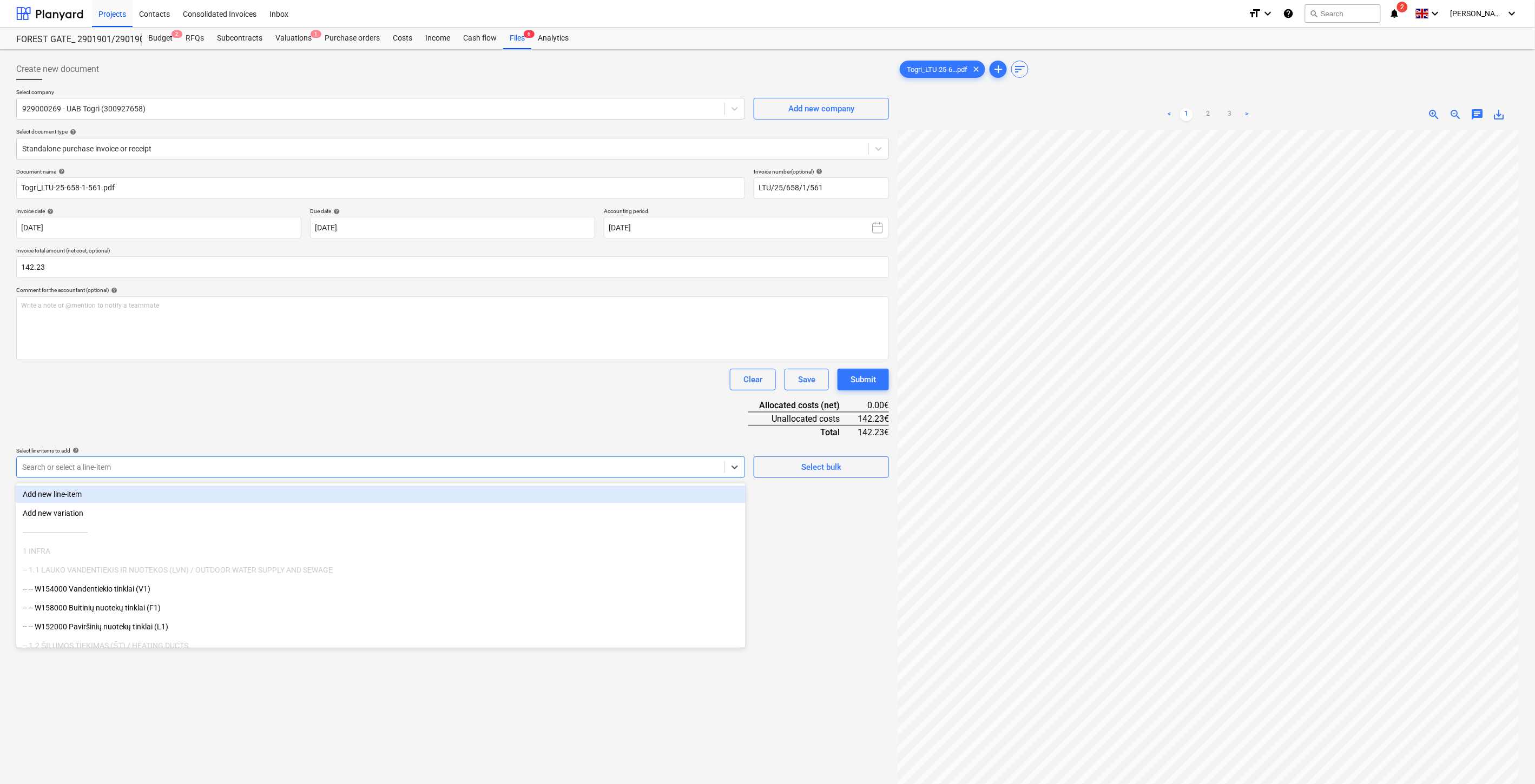
click at [307, 463] on div at bounding box center [370, 467] width 697 height 11
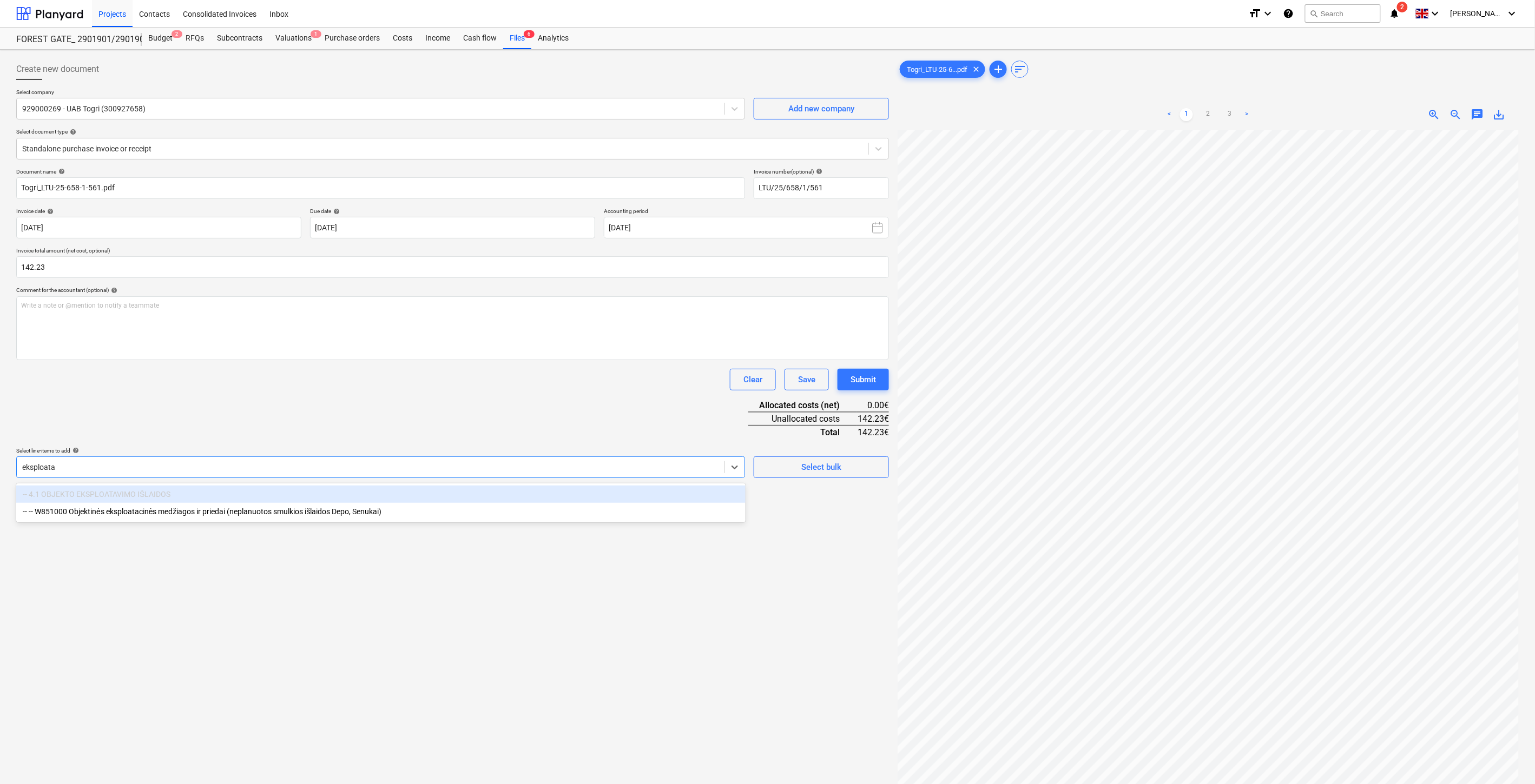
type input "eksploatac"
click at [181, 493] on div "-- -- W851000 Objektinės eksploatacinės medžiagos ir priedai (neplanuotos smulk…" at bounding box center [380, 494] width 729 height 17
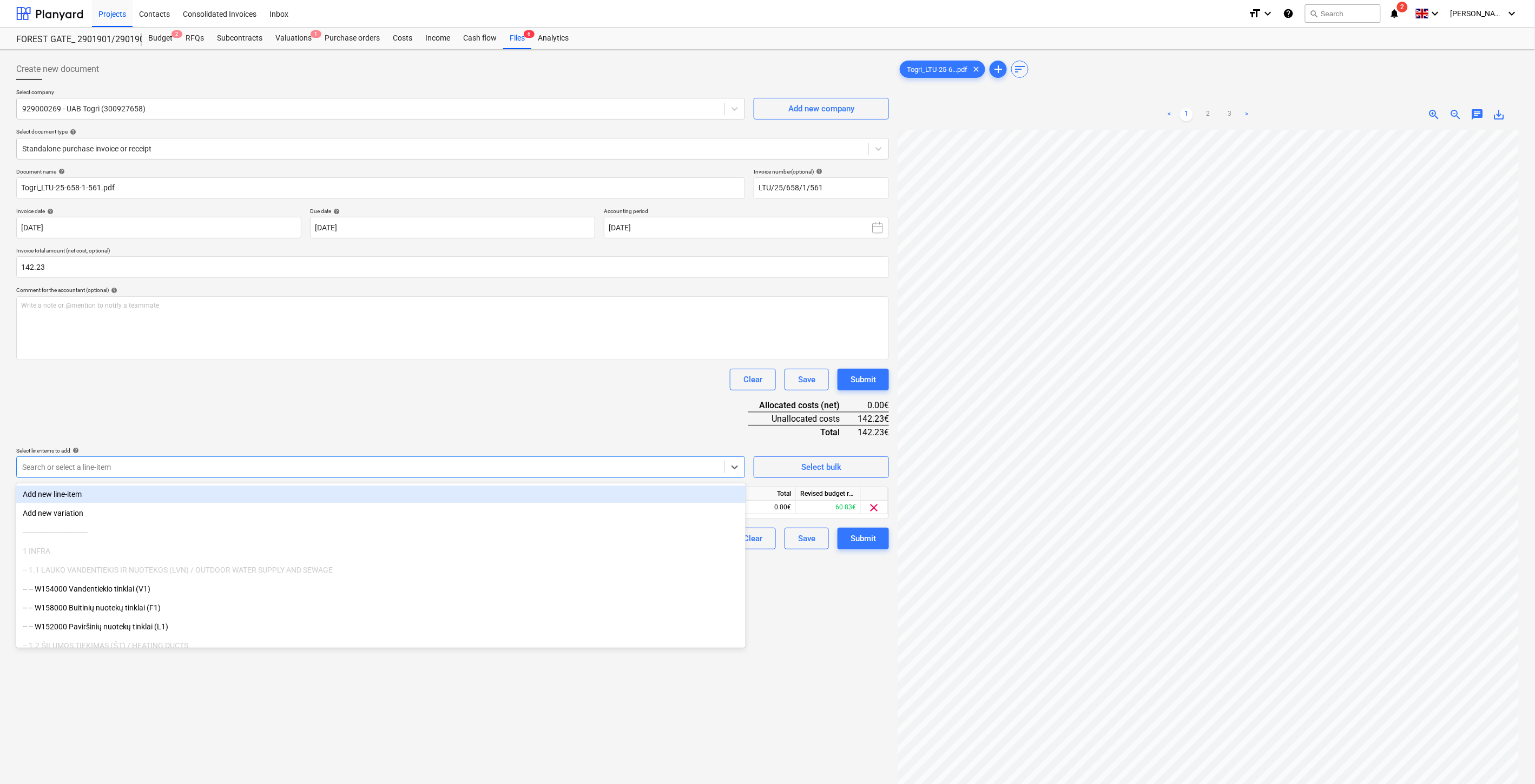
drag, startPoint x: 254, startPoint y: 427, endPoint x: 268, endPoint y: 427, distance: 14.0
click at [261, 427] on div "Document name help Togri_LTU-25-658-1-561.pdf Invoice number (optional) help LT…" at bounding box center [452, 358] width 873 height 381
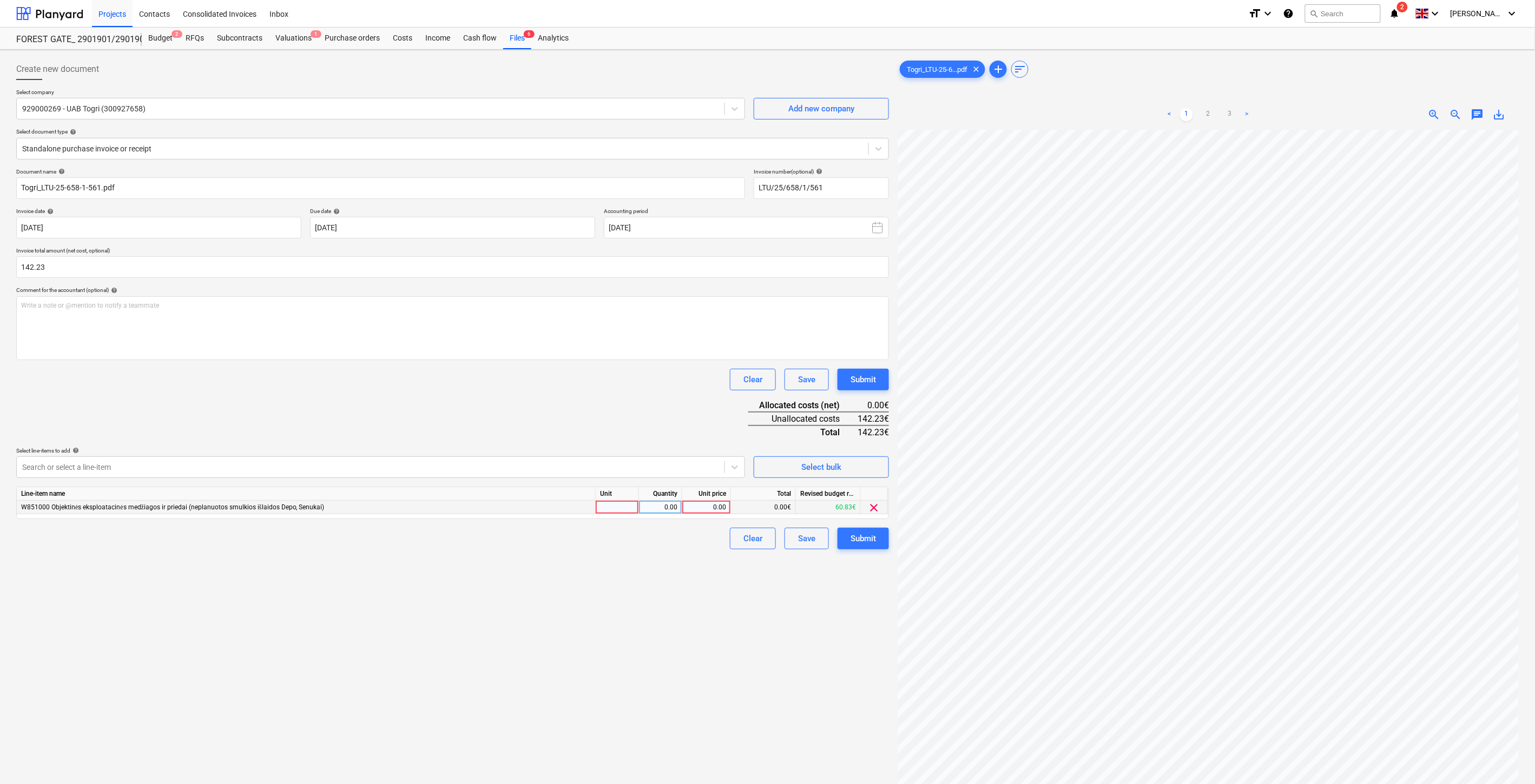
click at [625, 509] on div at bounding box center [617, 508] width 43 height 14
click at [658, 509] on div "0.00" at bounding box center [660, 508] width 34 height 14
type input "1"
click at [694, 509] on div "0.00" at bounding box center [707, 508] width 40 height 14
type input "142.23"
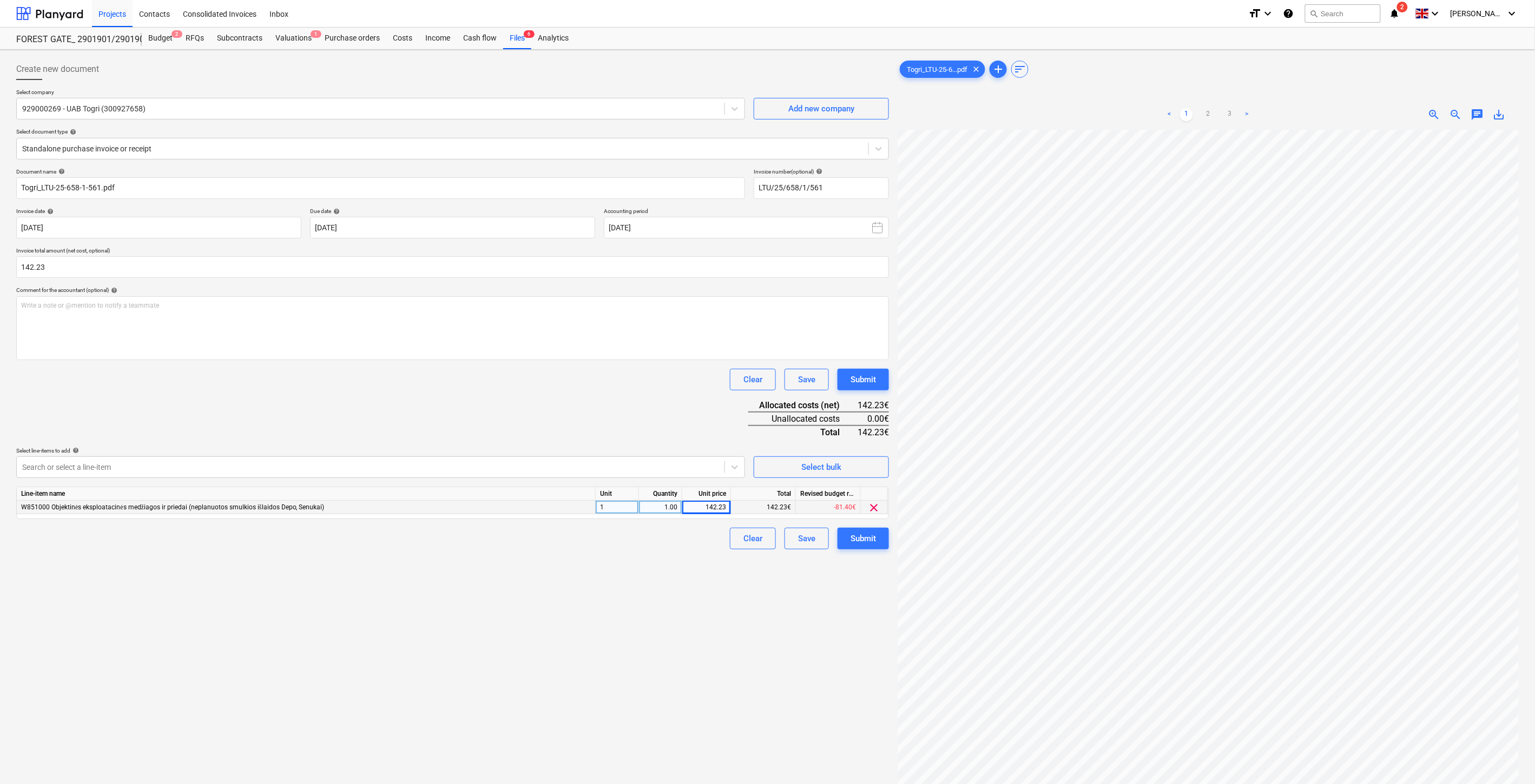
click at [713, 400] on div "Document name help Togri_LTU-25-658-1-561.pdf Invoice number (optional) help LT…" at bounding box center [452, 358] width 873 height 381
click at [871, 510] on span "clear" at bounding box center [874, 508] width 13 height 13
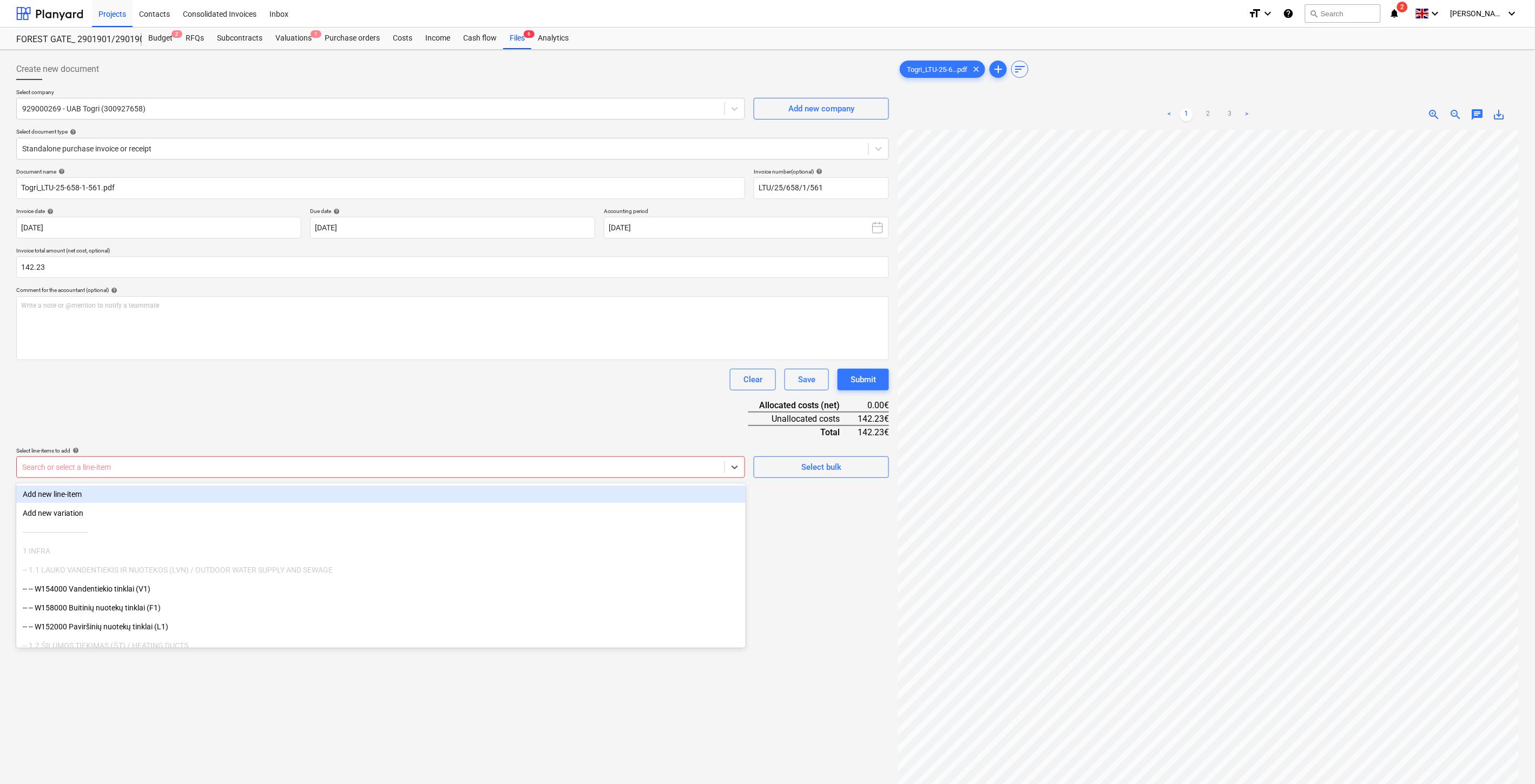
click at [635, 475] on div "Search or select a line-item" at bounding box center [370, 467] width 707 height 15
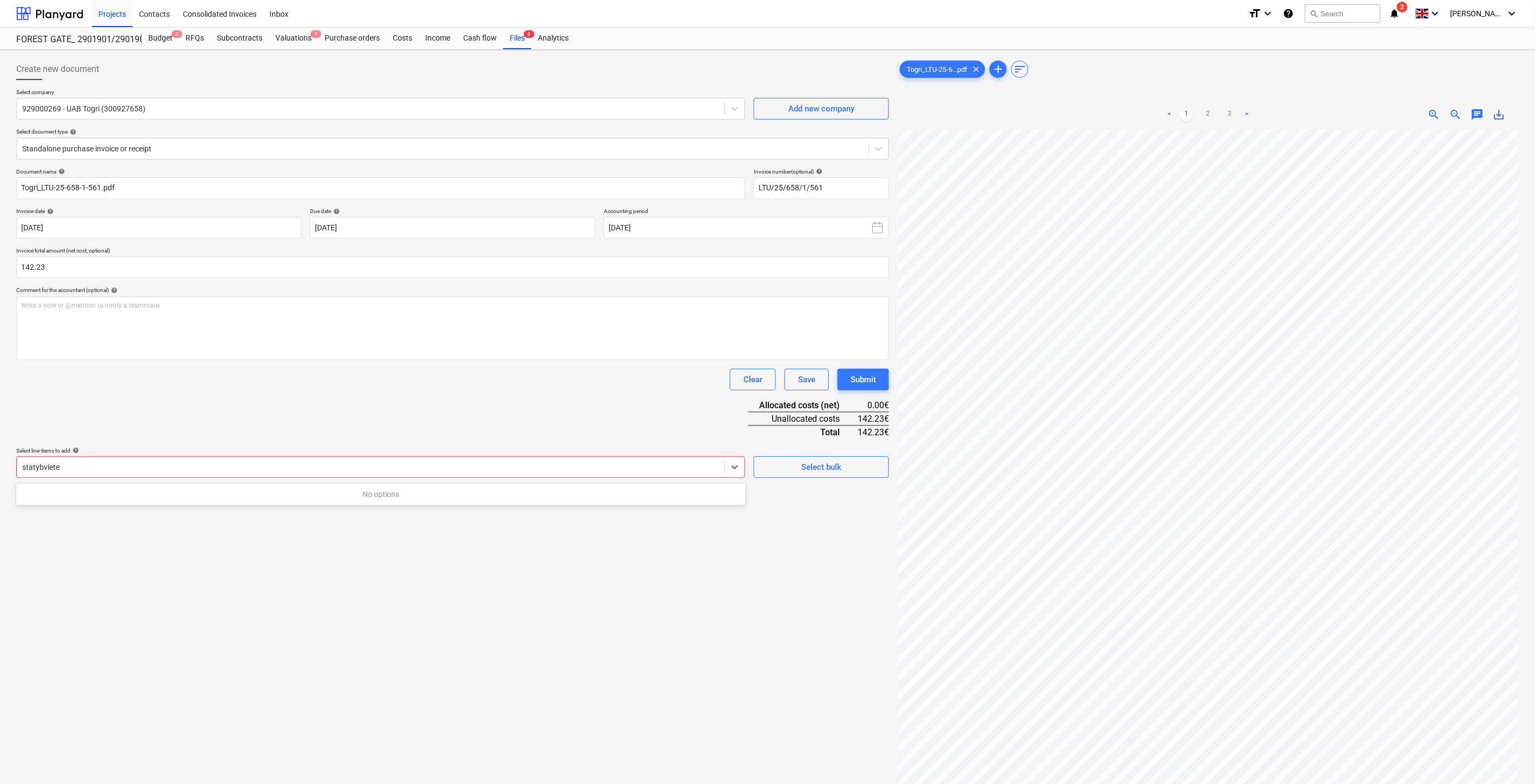
type input "statybviet"
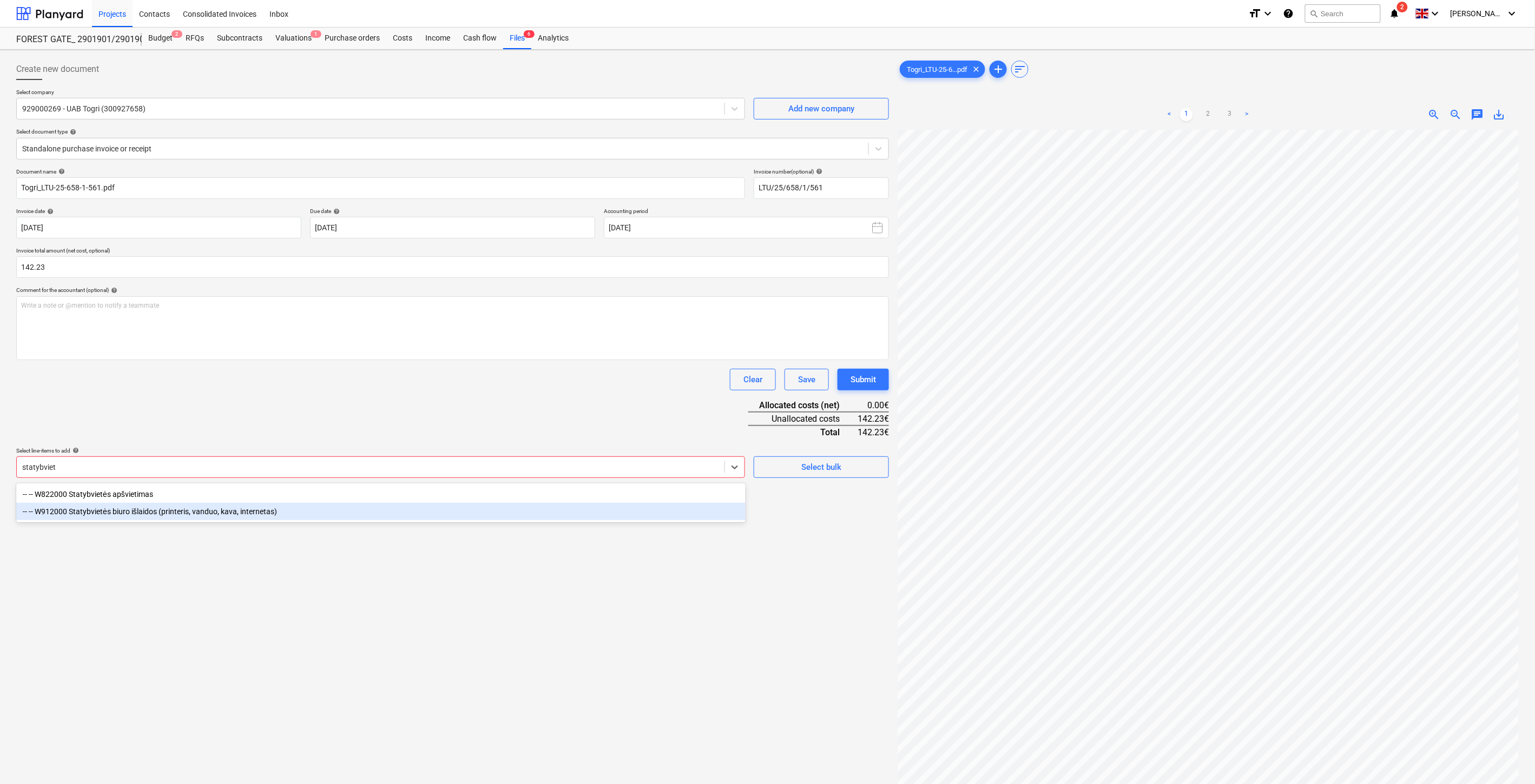
click at [467, 510] on div "-- -- W912000 Statybvietės biuro išlaidos (printeris, vanduo, kava, internetas)" at bounding box center [380, 511] width 729 height 17
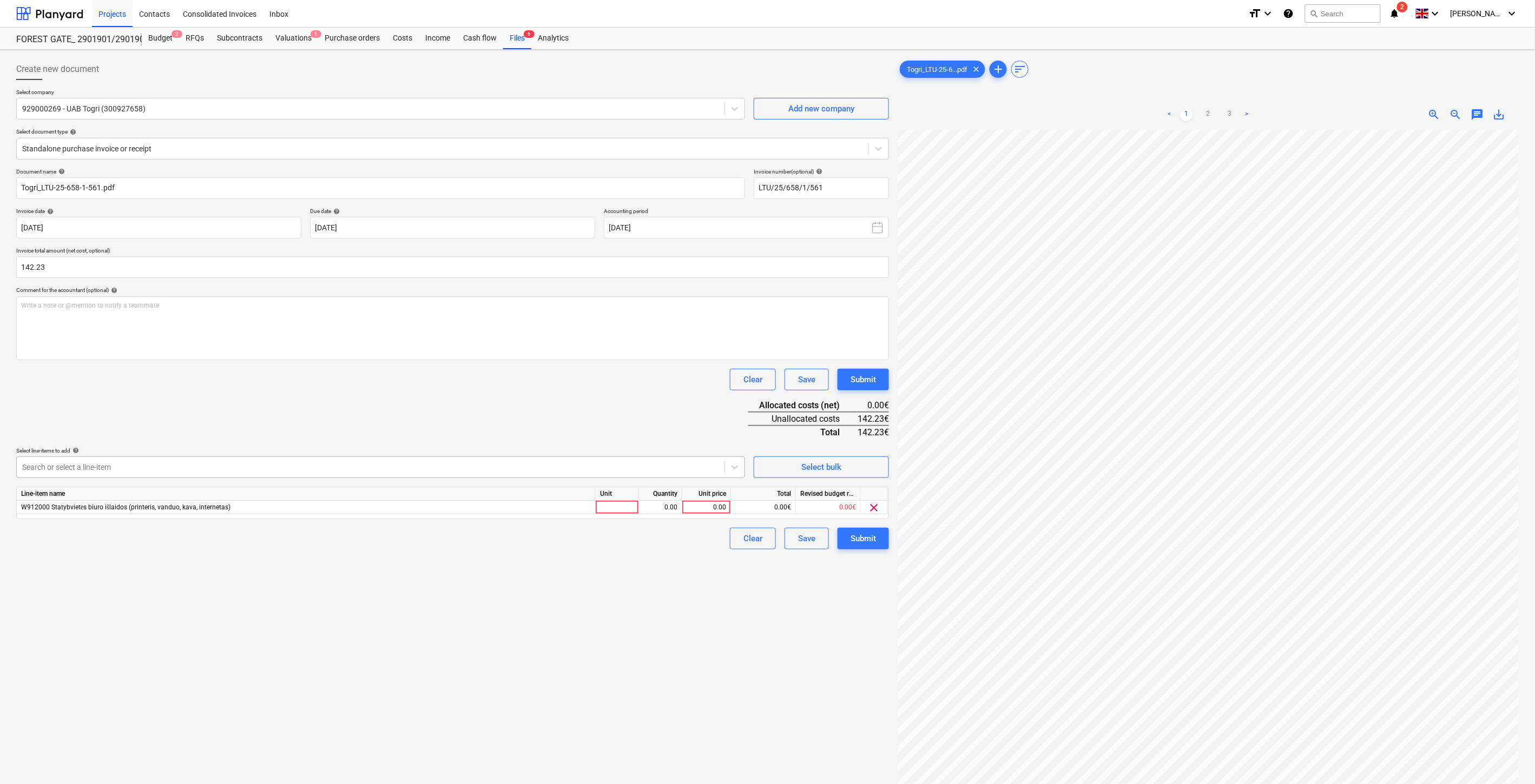
drag, startPoint x: 473, startPoint y: 393, endPoint x: 653, endPoint y: 477, distance: 198.6
click at [478, 393] on div "Document name help Togri_LTU-25-658-1-561.pdf Invoice number (optional) help LT…" at bounding box center [452, 358] width 873 height 381
click at [625, 509] on div at bounding box center [617, 508] width 43 height 14
type input "1"
click at [653, 512] on div "0.00" at bounding box center [660, 508] width 34 height 14
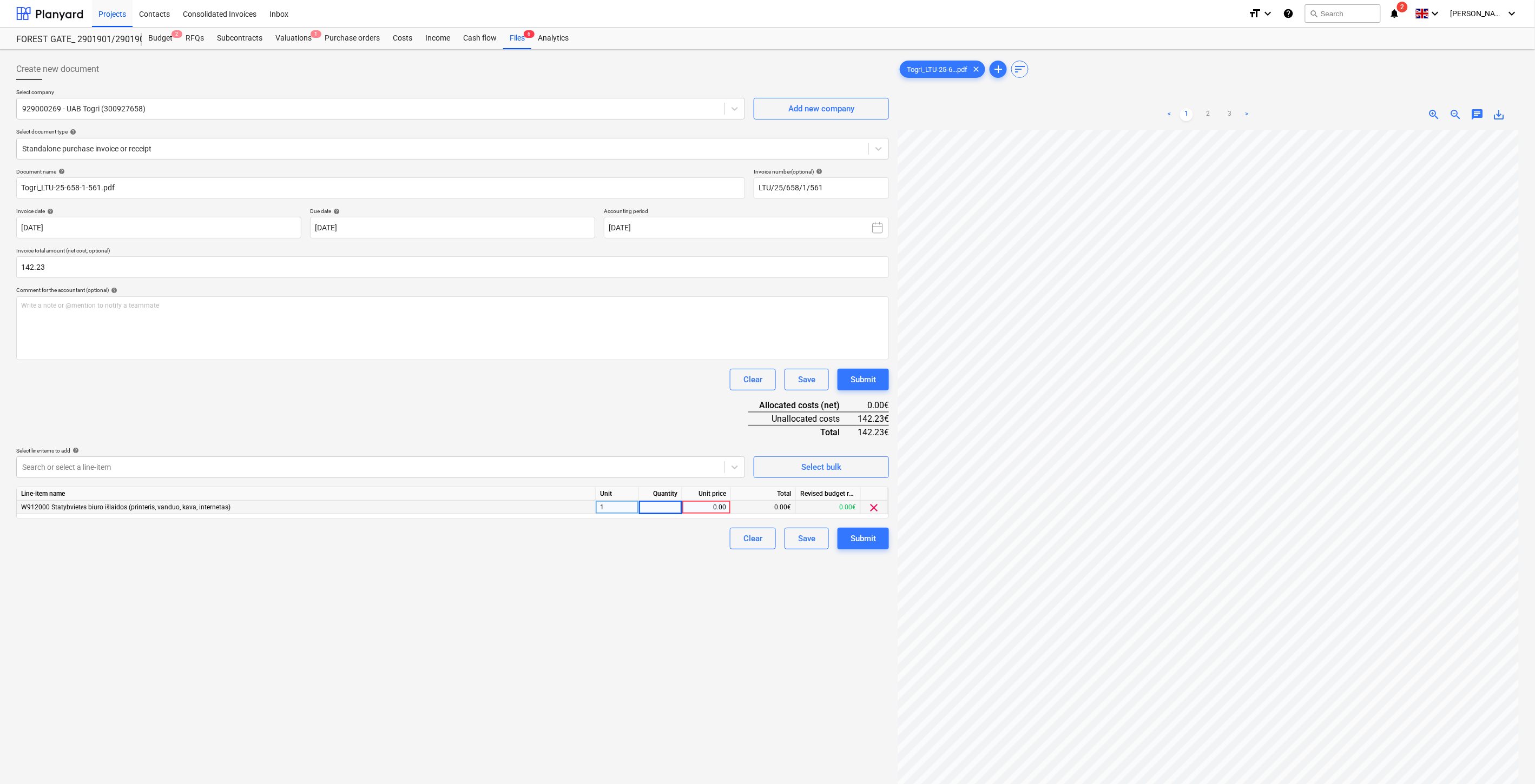
type input "1"
click at [702, 509] on div "0.00" at bounding box center [707, 508] width 40 height 14
type input "142.23"
click at [680, 427] on div "Document name help Togri_LTU-25-658-1-561.pdf Invoice number (optional) help LT…" at bounding box center [452, 358] width 873 height 381
click at [807, 536] on div "Save" at bounding box center [806, 538] width 17 height 14
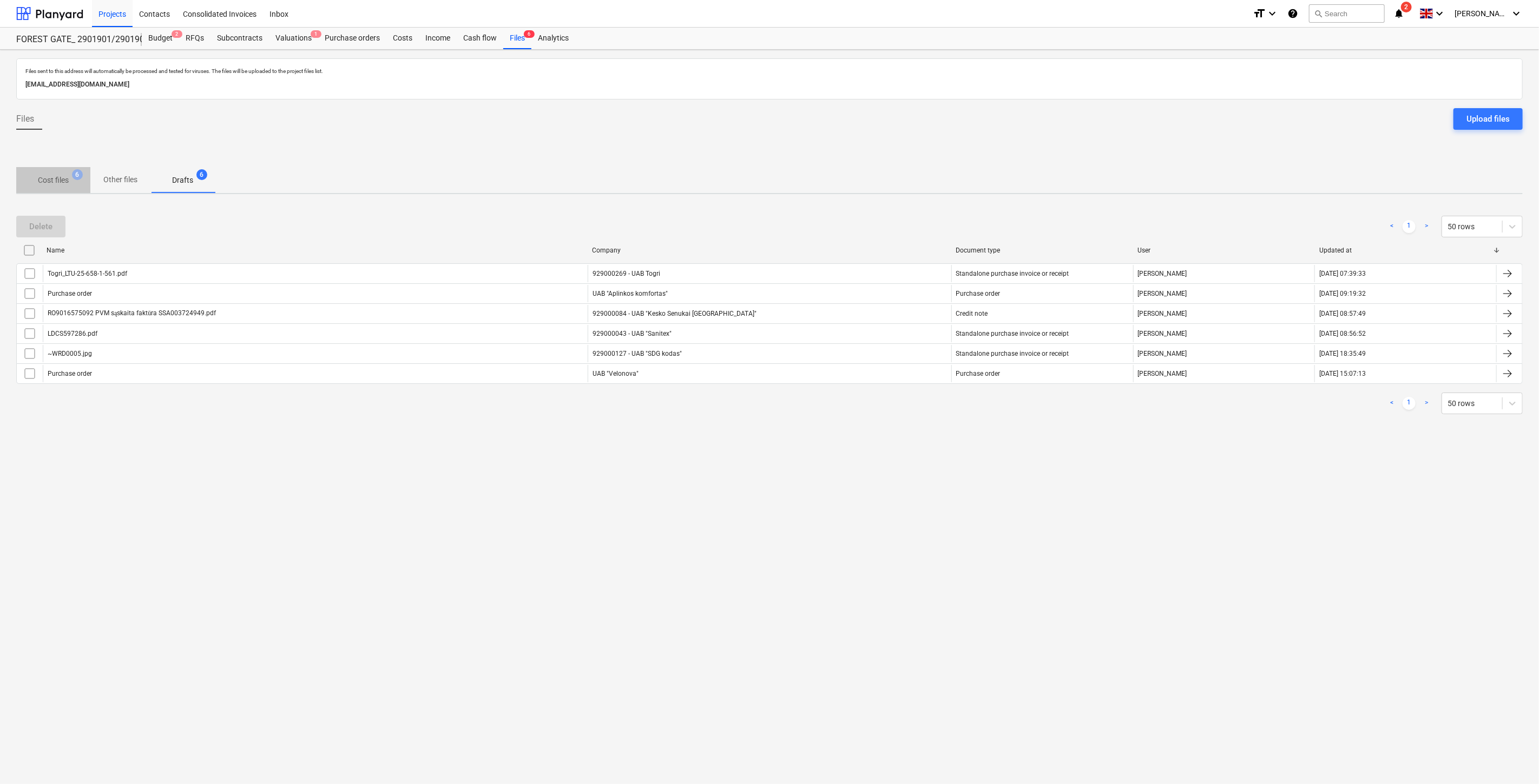
click at [57, 175] on p "Cost files" at bounding box center [53, 180] width 30 height 11
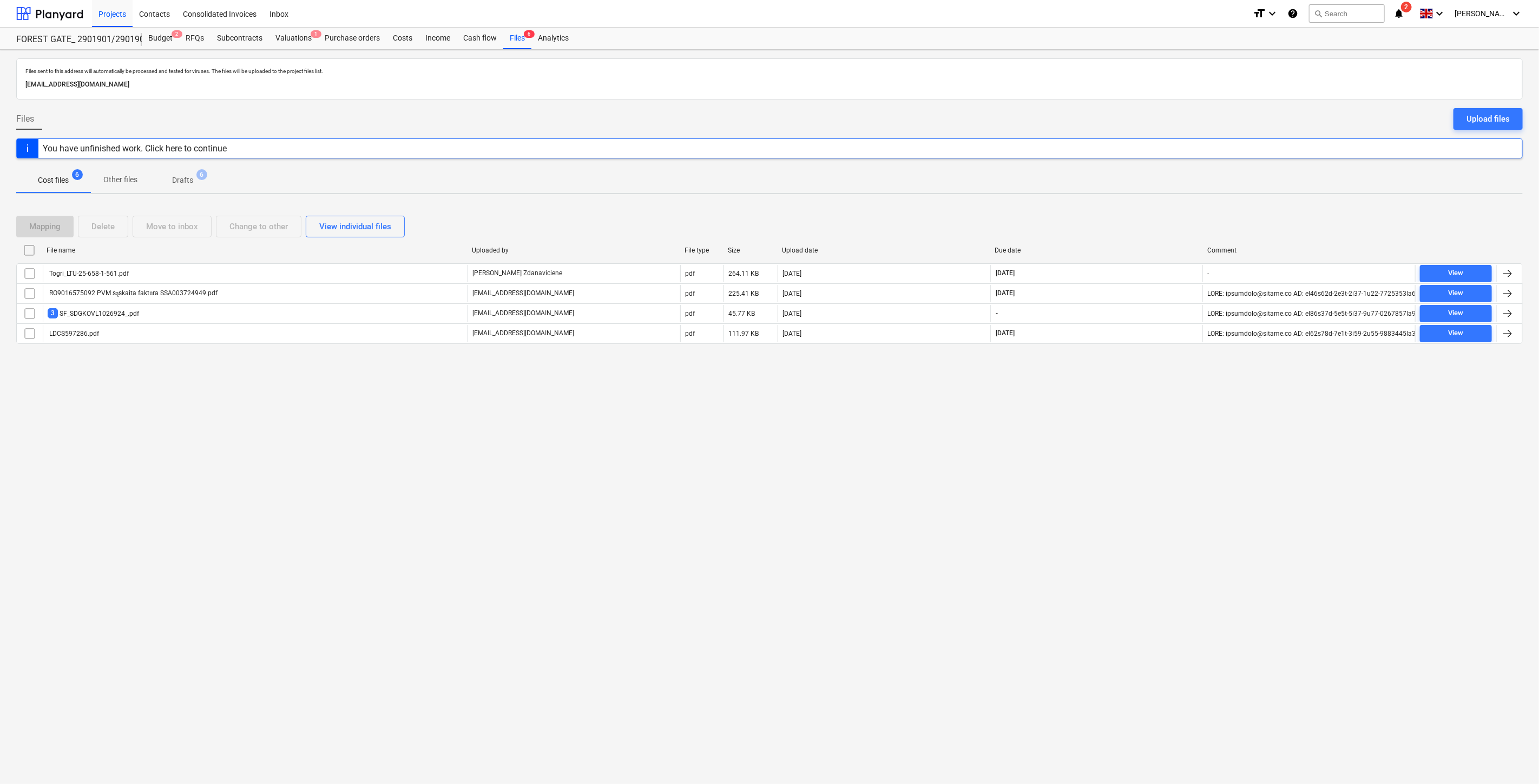
click at [1164, 487] on div "Files sent to this address will automatically be processed and tested for virus…" at bounding box center [769, 416] width 1539 height 734
click at [1172, 467] on div "Files sent to this address will automatically be processed and tested for virus…" at bounding box center [769, 416] width 1539 height 734
click at [1176, 458] on div "Files sent to this address will automatically be processed and tested for virus…" at bounding box center [769, 416] width 1539 height 734
click at [1191, 441] on div "Files sent to this address will automatically be processed and tested for virus…" at bounding box center [769, 416] width 1539 height 734
click at [69, 6] on div at bounding box center [49, 14] width 67 height 27
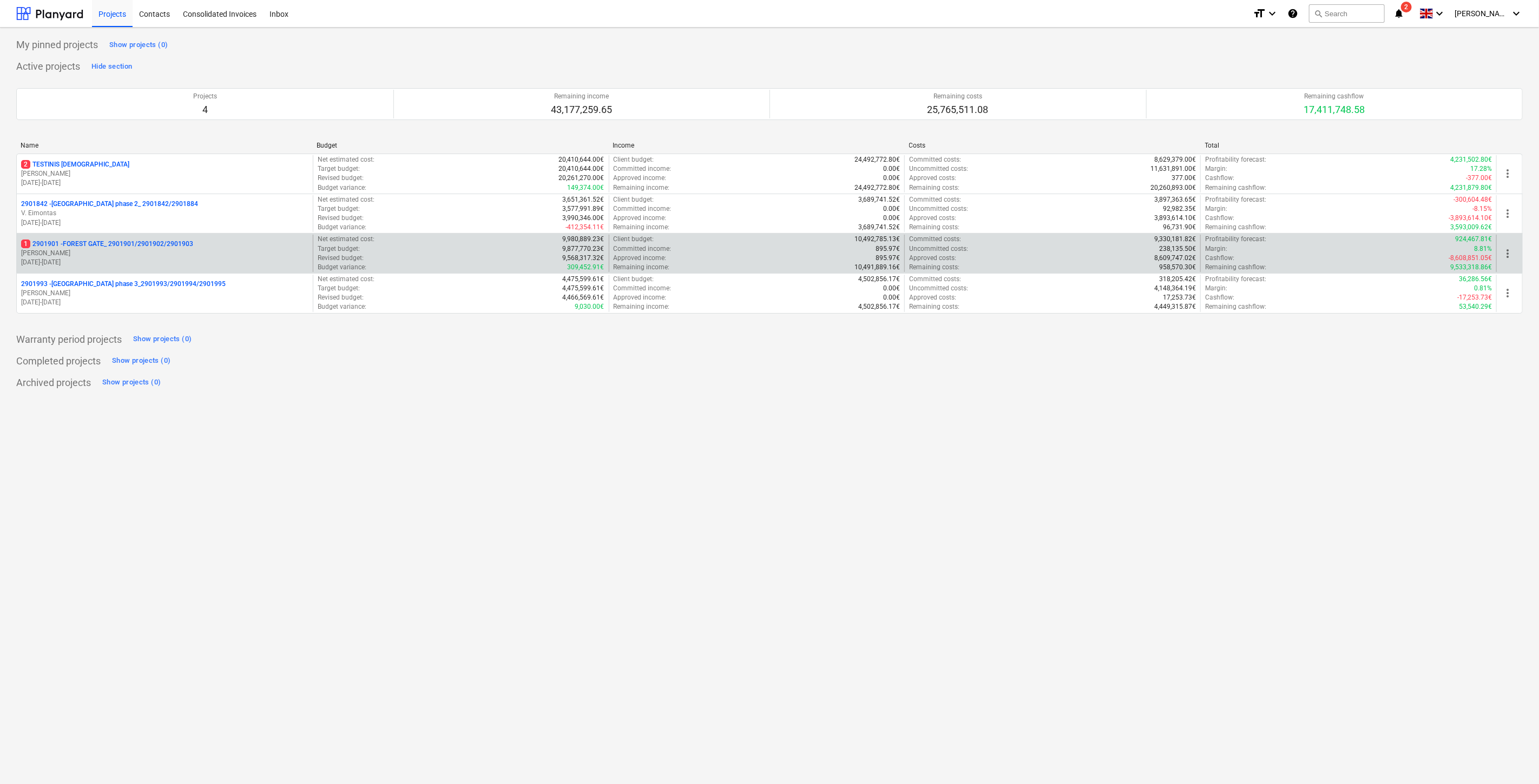
click at [92, 248] on p "1 2901901 - FOREST GATE_ 2901901/2901902/2901903" at bounding box center [107, 244] width 172 height 9
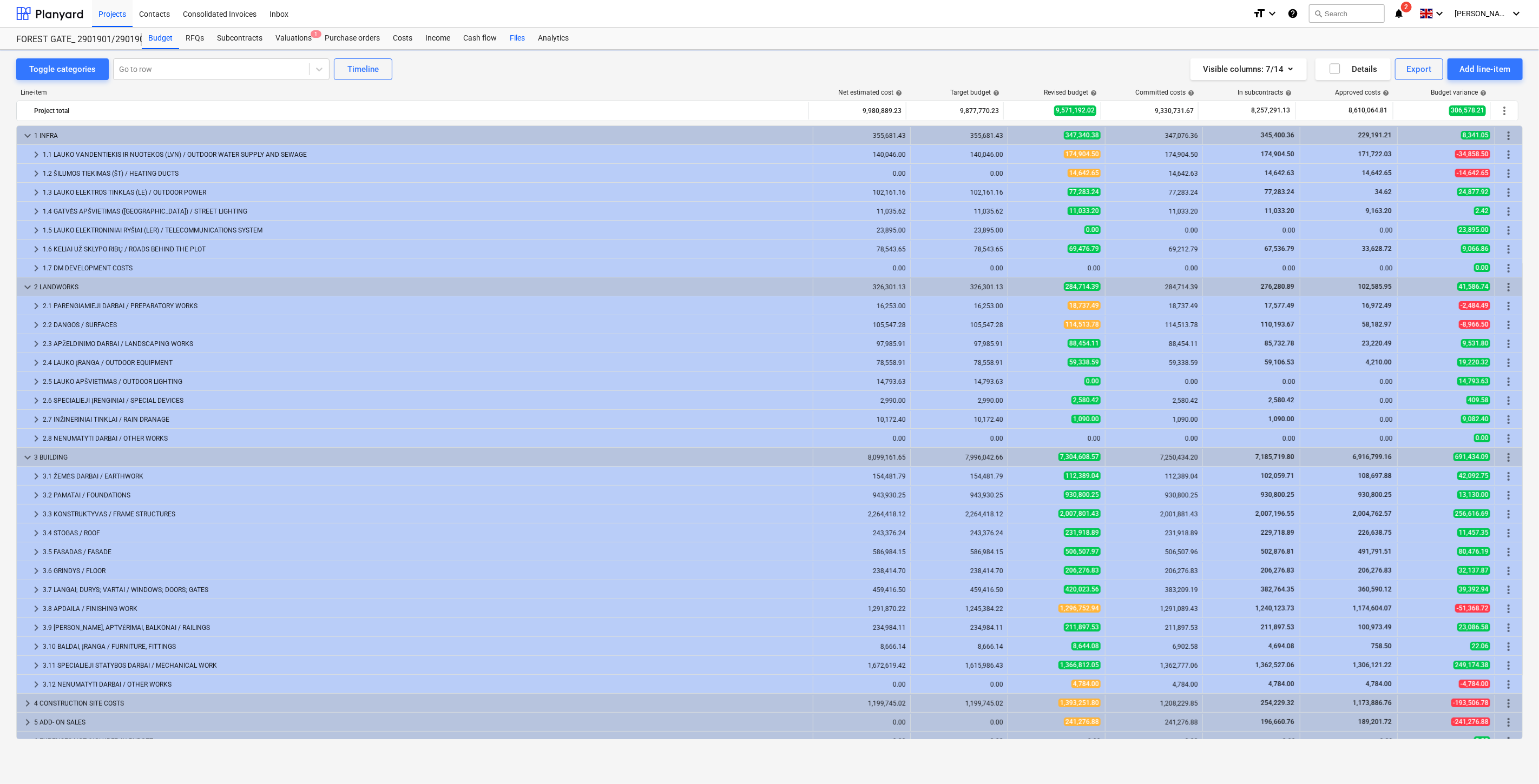
click at [517, 40] on div "Files" at bounding box center [516, 39] width 28 height 22
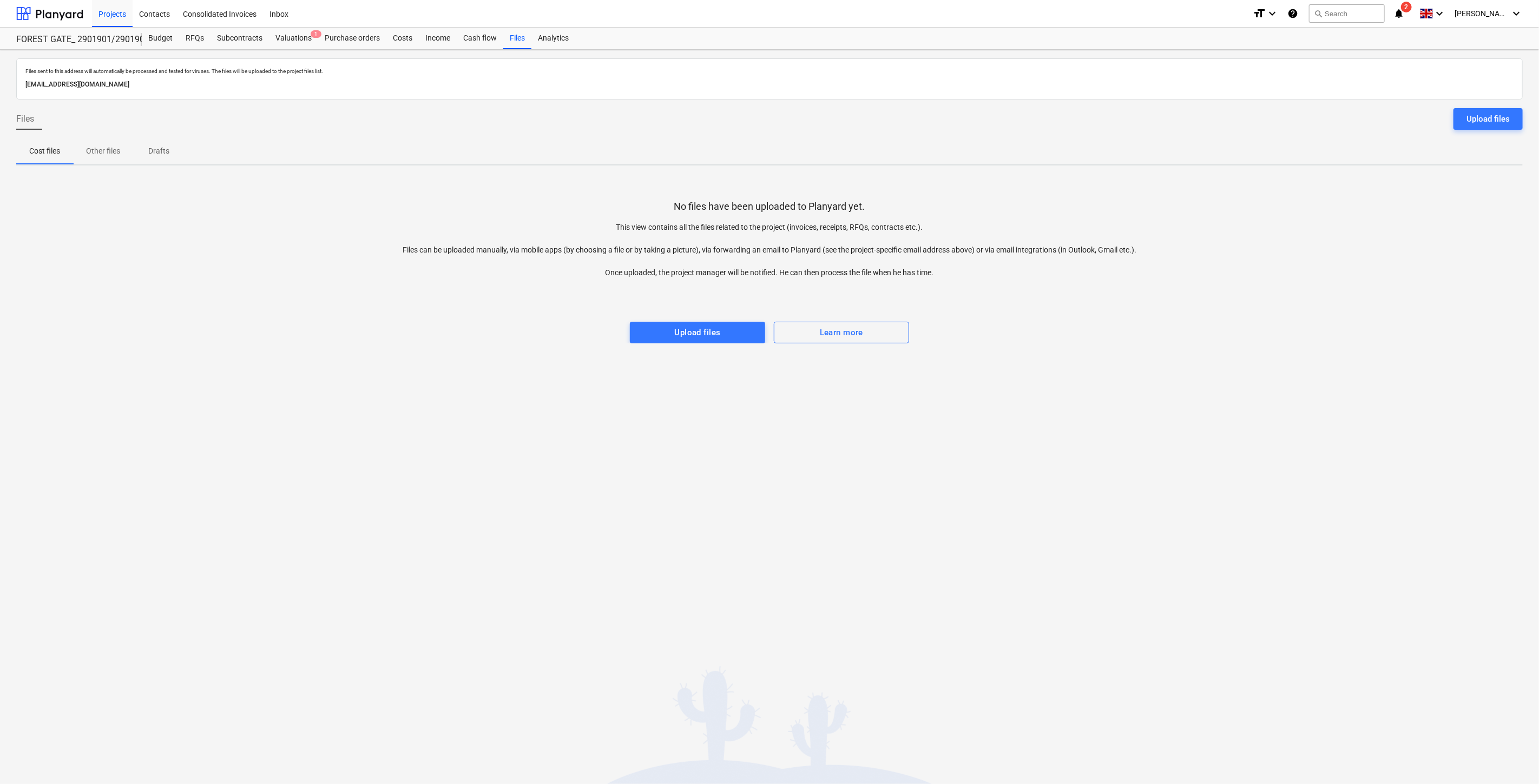
click at [1405, 14] on icon "notifications" at bounding box center [1399, 13] width 11 height 13
click at [1372, 71] on button "Mark all as read" at bounding box center [1374, 70] width 46 height 8
click at [1386, 52] on span "close" at bounding box center [1390, 52] width 13 height 13
drag, startPoint x: 311, startPoint y: 138, endPoint x: 455, endPoint y: 133, distance: 144.1
click at [314, 139] on div "Cost files Other files Drafts" at bounding box center [769, 151] width 1507 height 26
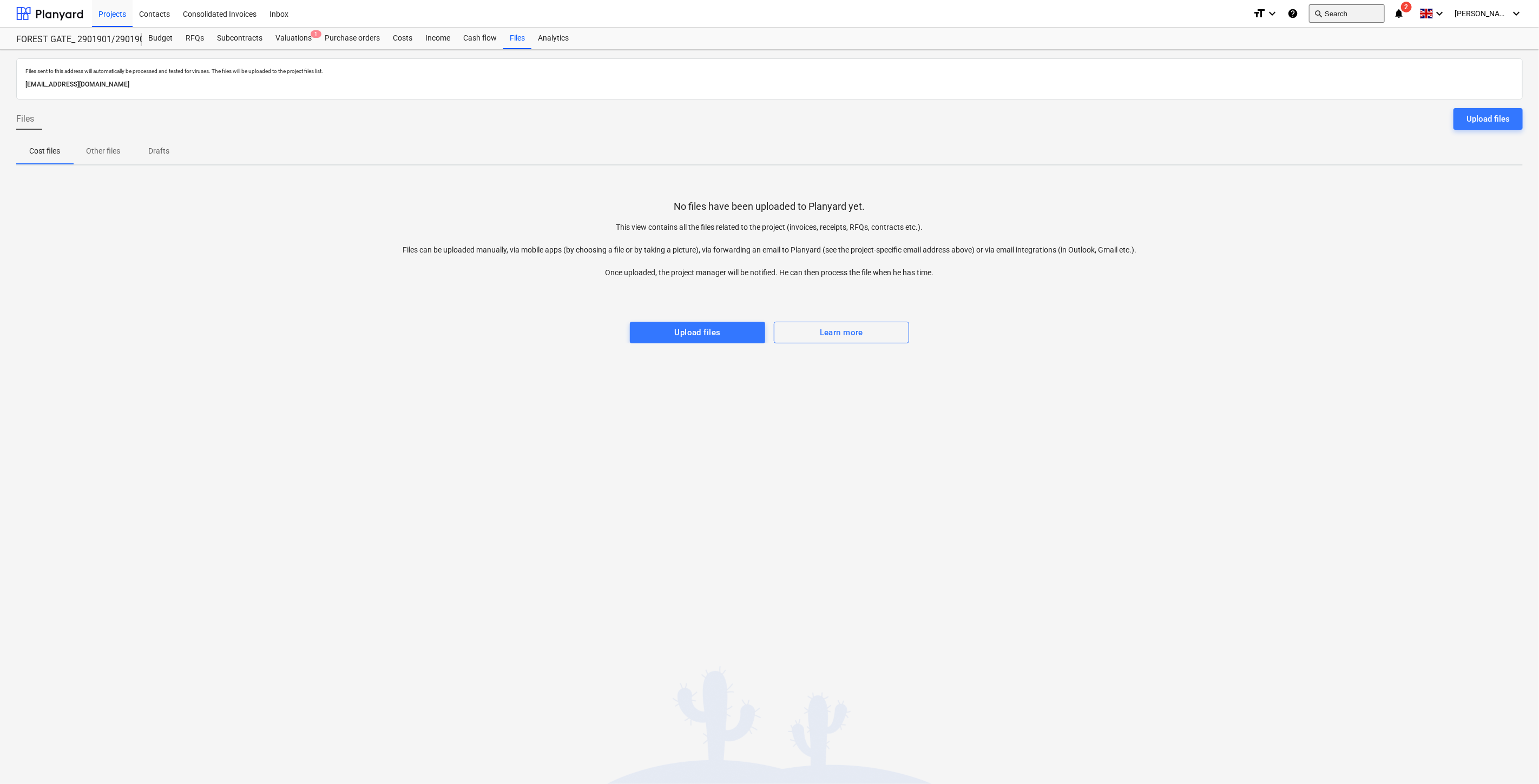
click at [1373, 10] on button "search Search" at bounding box center [1347, 14] width 76 height 19
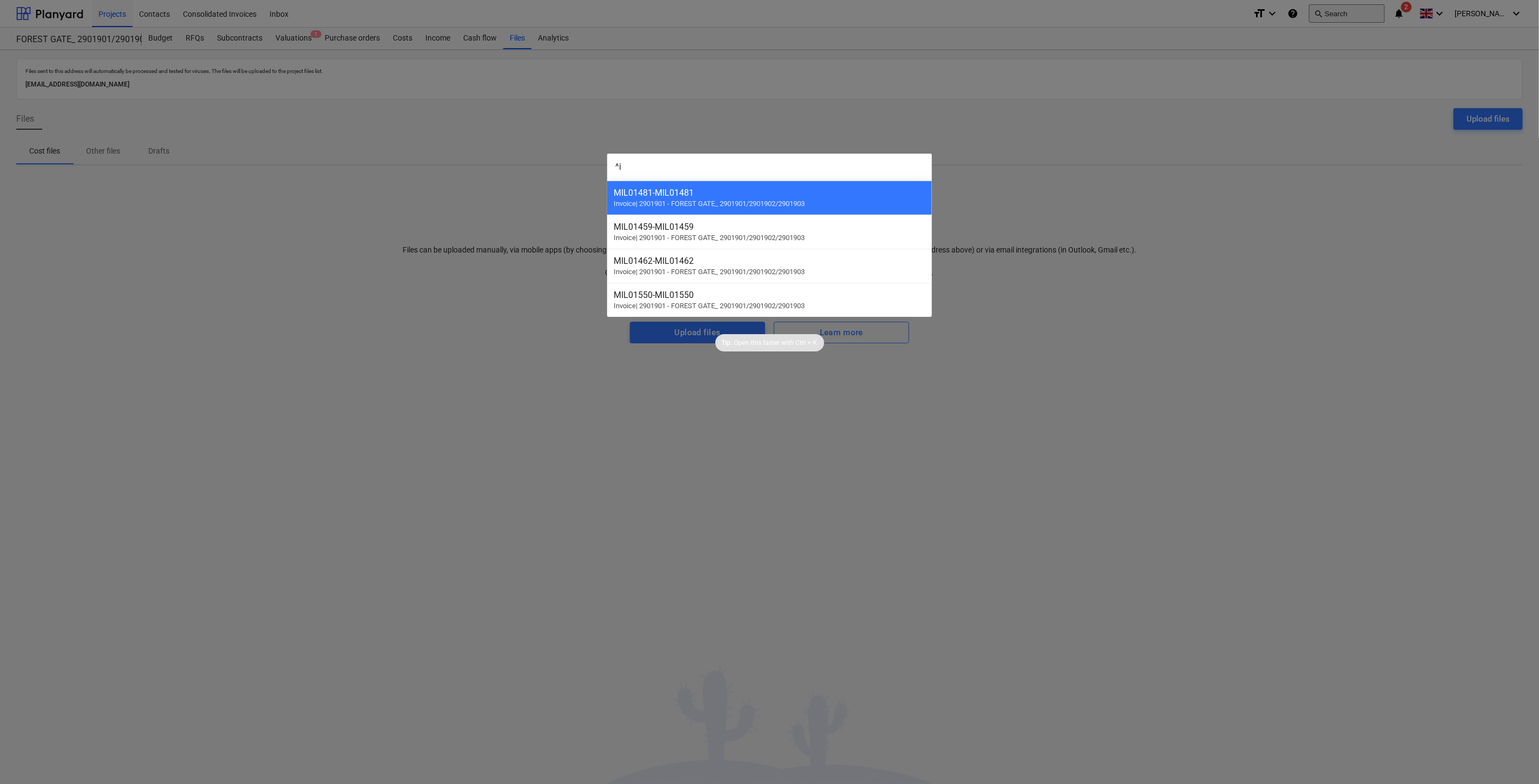
type input "^"
drag, startPoint x: 532, startPoint y: 145, endPoint x: 505, endPoint y: 145, distance: 27.0
click at [505, 145] on div "Šilumos tinklai 2901901-SO-071 - Šilumos punkto paleidimas statybos metu Subcon…" at bounding box center [769, 392] width 1539 height 784
drag, startPoint x: 751, startPoint y: 170, endPoint x: 467, endPoint y: 172, distance: 284.0
click at [467, 172] on div "Vilniaus šilumos tinklai . (304990951) Subcontractor [DEMO] Electric Inc. Subco…" at bounding box center [769, 392] width 1539 height 784
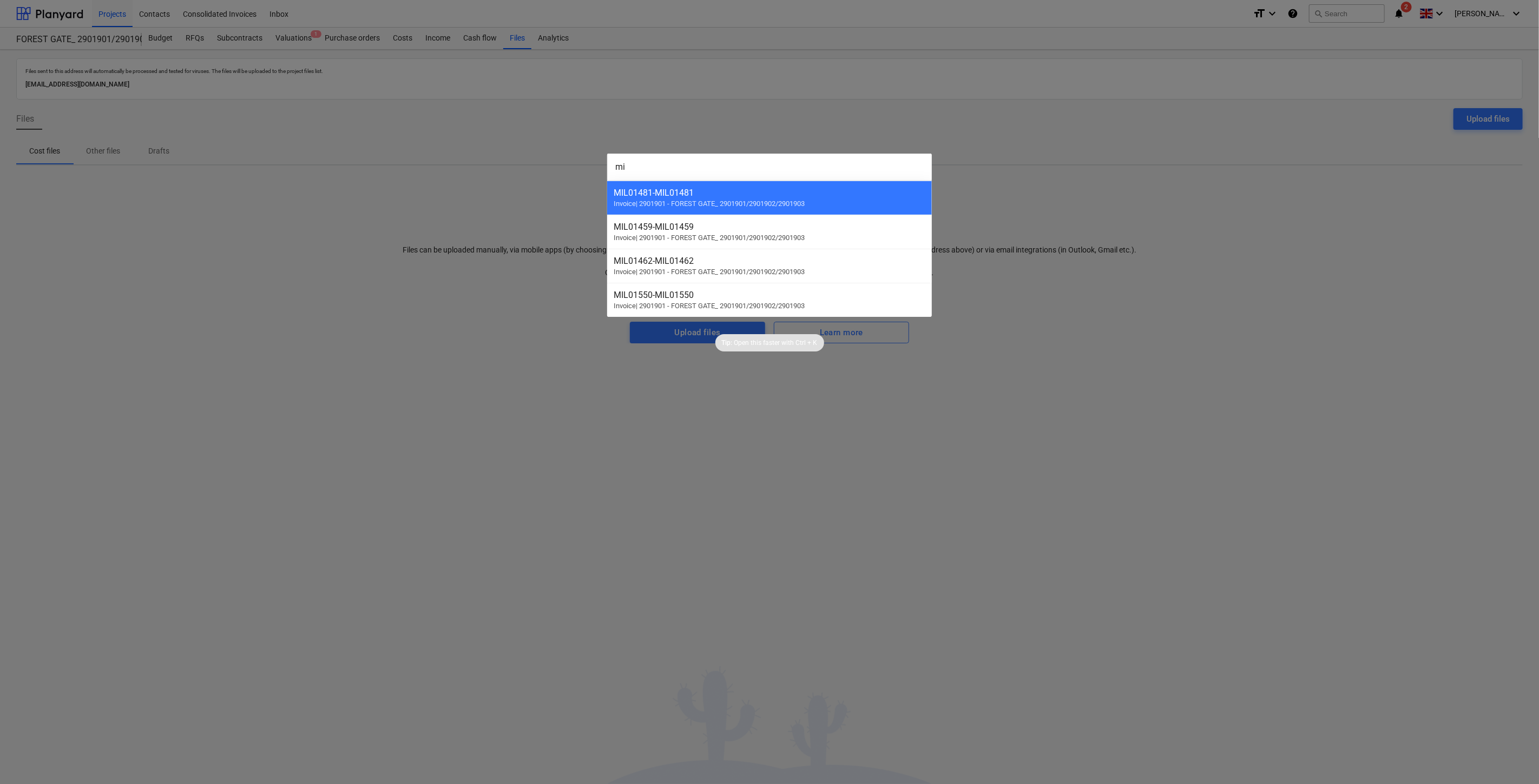
type input "m"
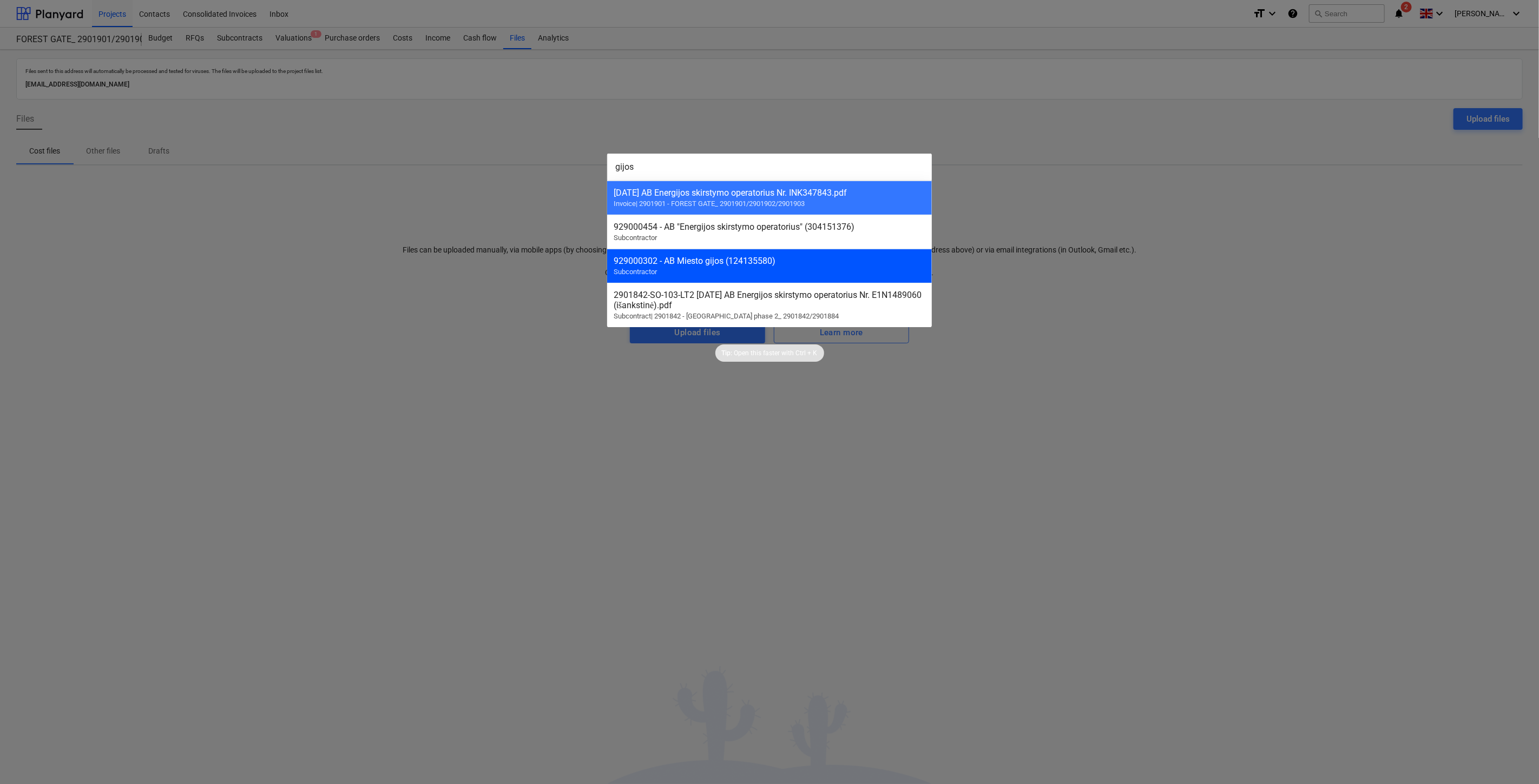
type input "gijos"
click at [709, 258] on div "929000302 - AB Miesto gijos (124135580) Subcontractor" at bounding box center [769, 266] width 325 height 34
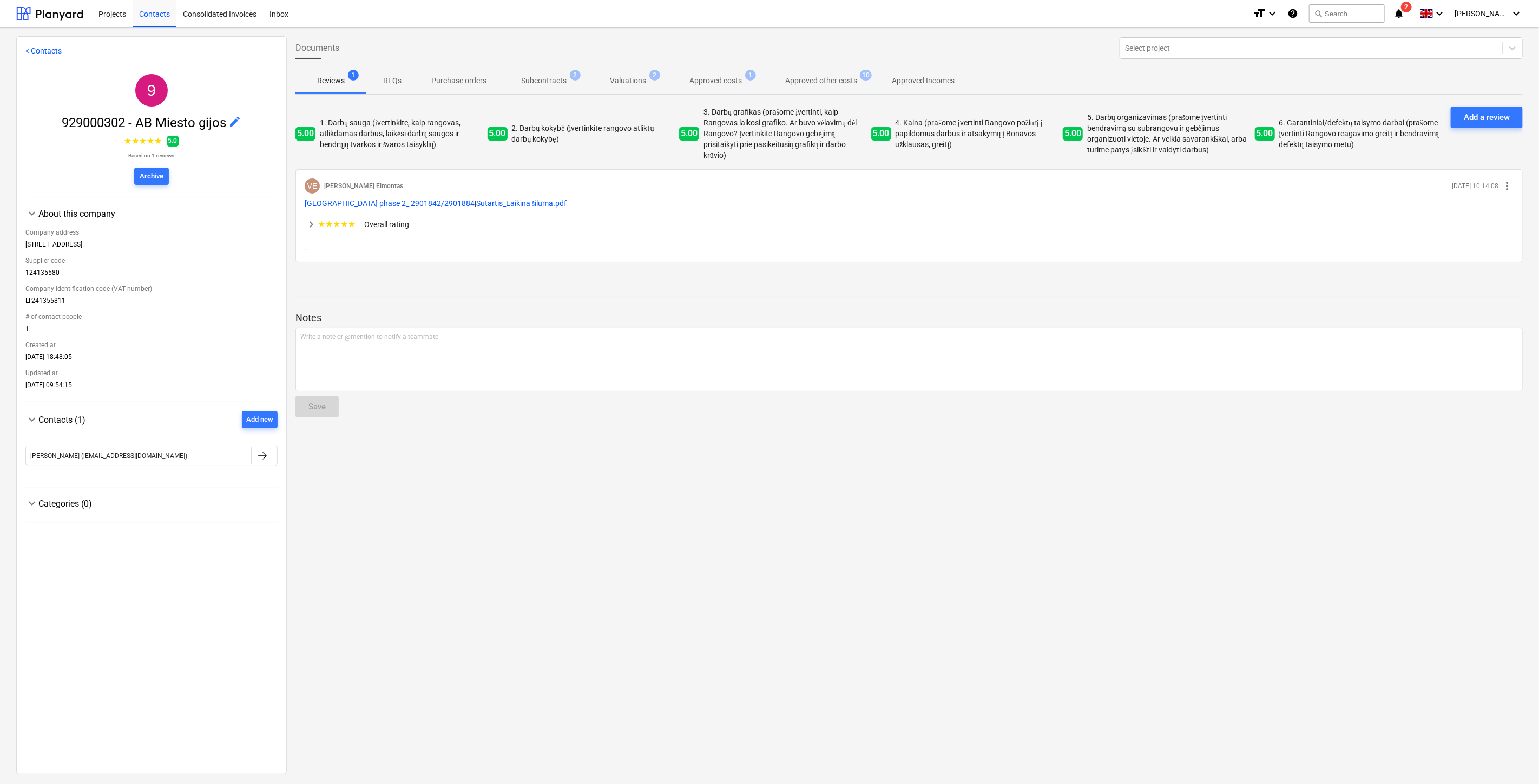
click at [803, 82] on p "Approved other costs" at bounding box center [821, 80] width 72 height 11
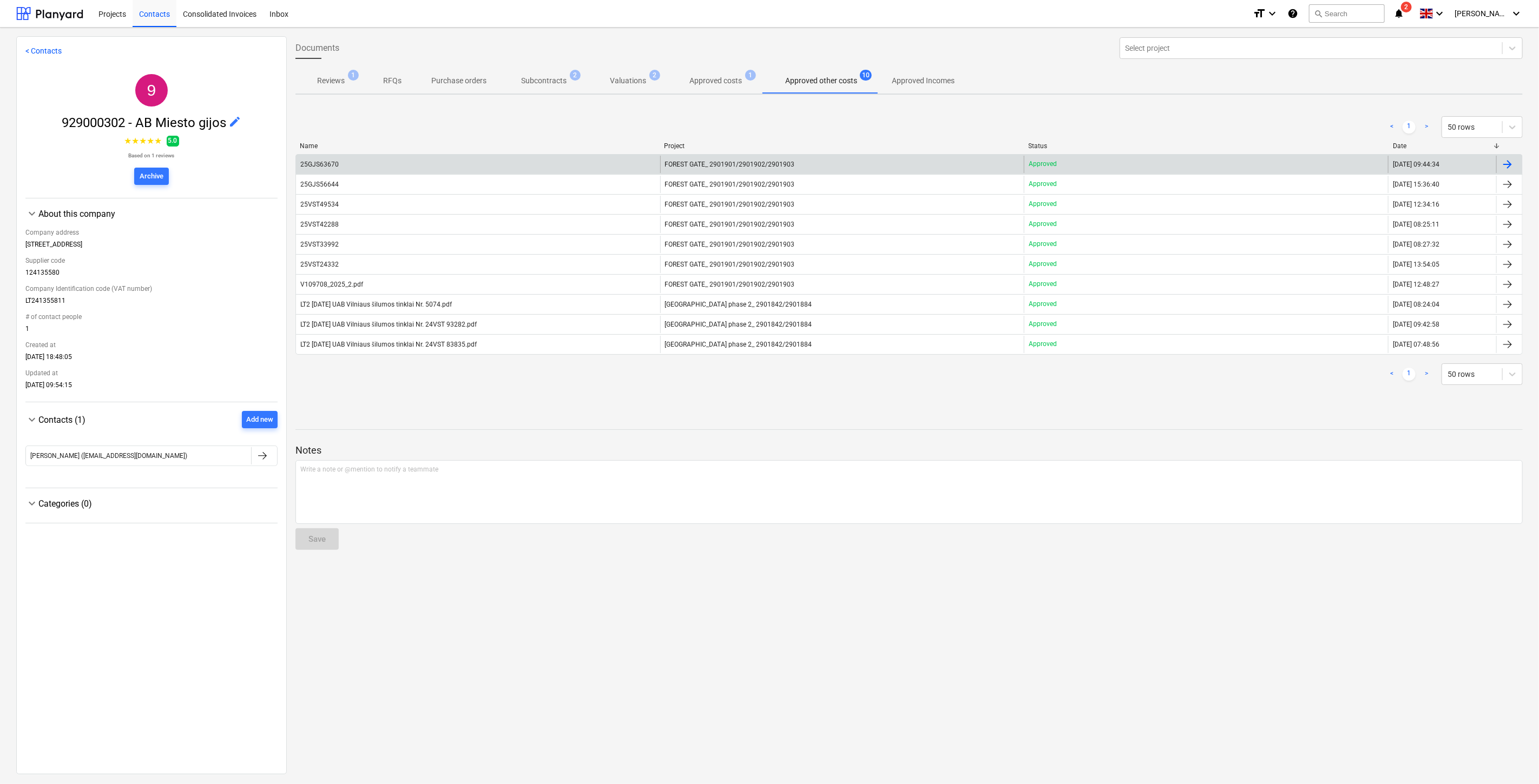
click at [444, 163] on div "25GJS63670" at bounding box center [478, 164] width 364 height 17
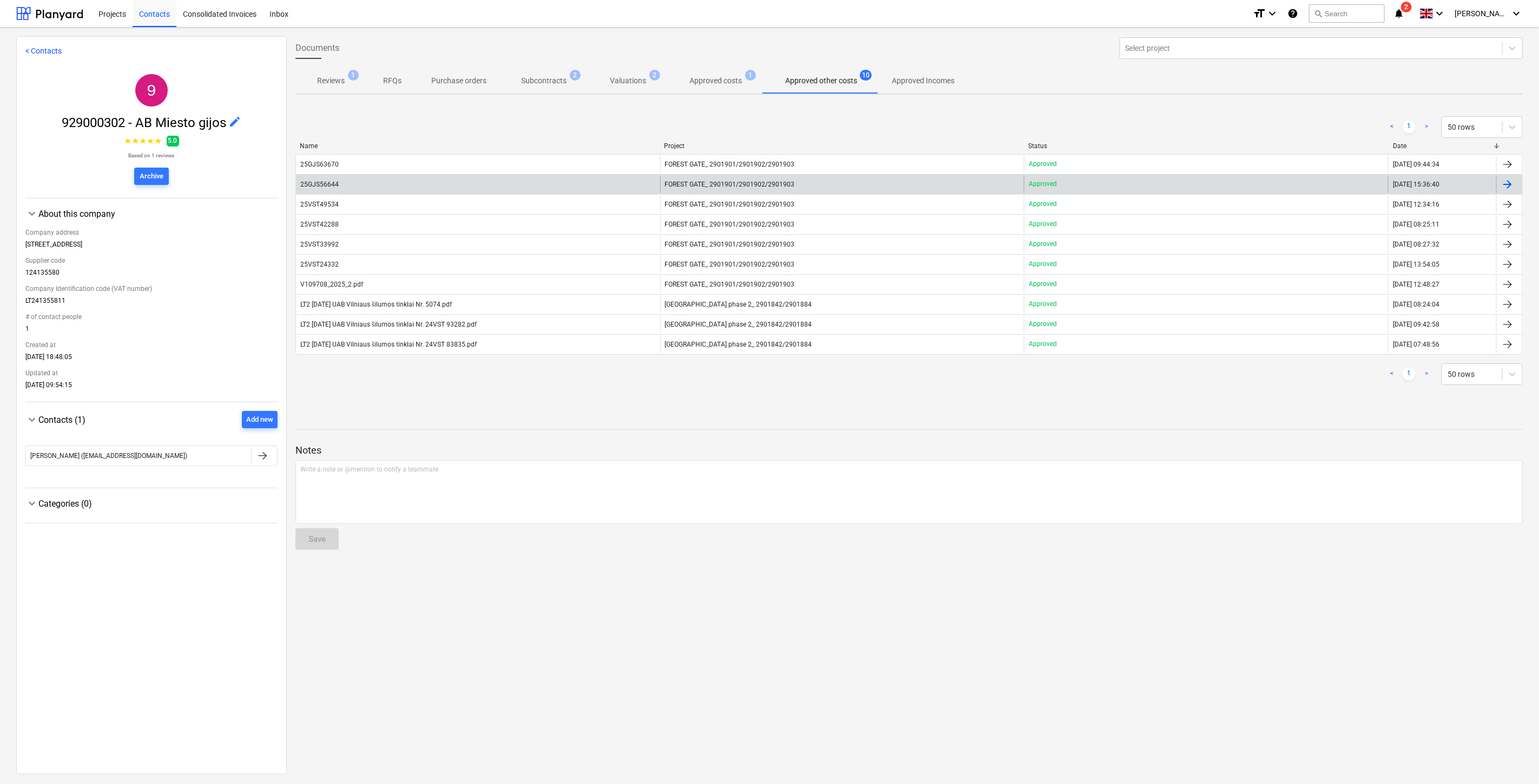
click at [407, 187] on div "25GJS56644" at bounding box center [478, 184] width 364 height 17
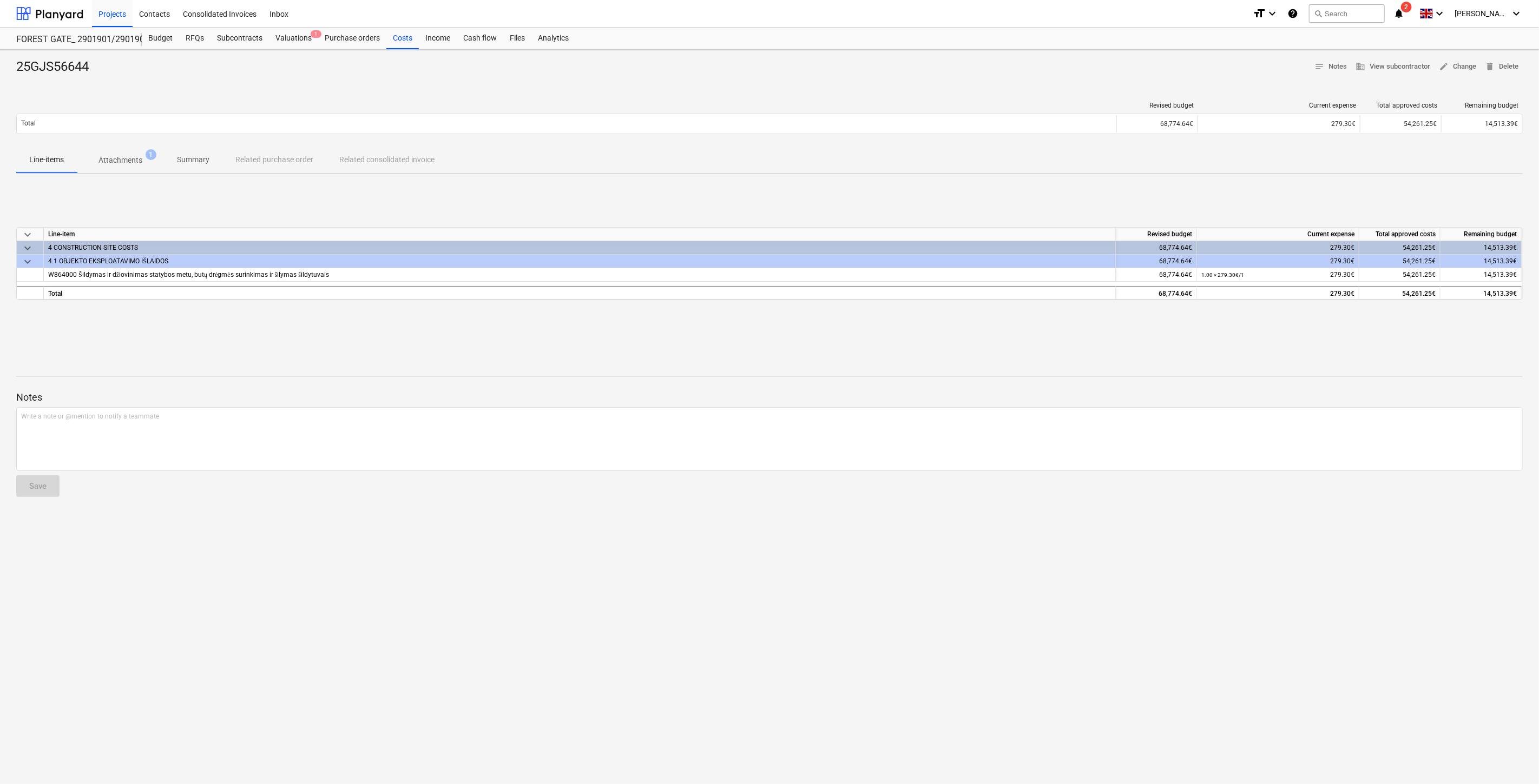
click at [125, 159] on p "Attachments" at bounding box center [121, 160] width 44 height 11
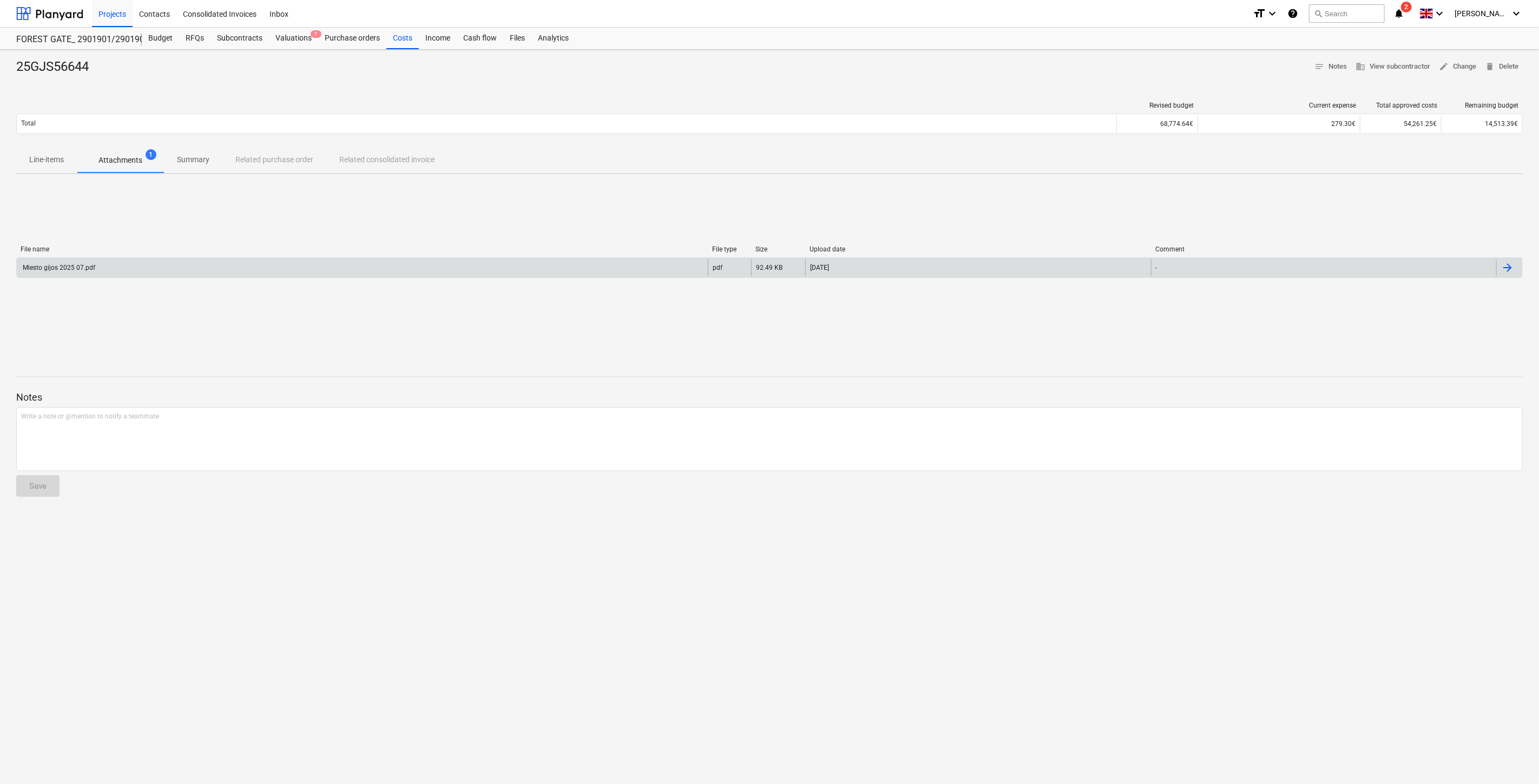
click at [154, 261] on div "Miesto gijos 2025 07.pdf" at bounding box center [363, 268] width 691 height 17
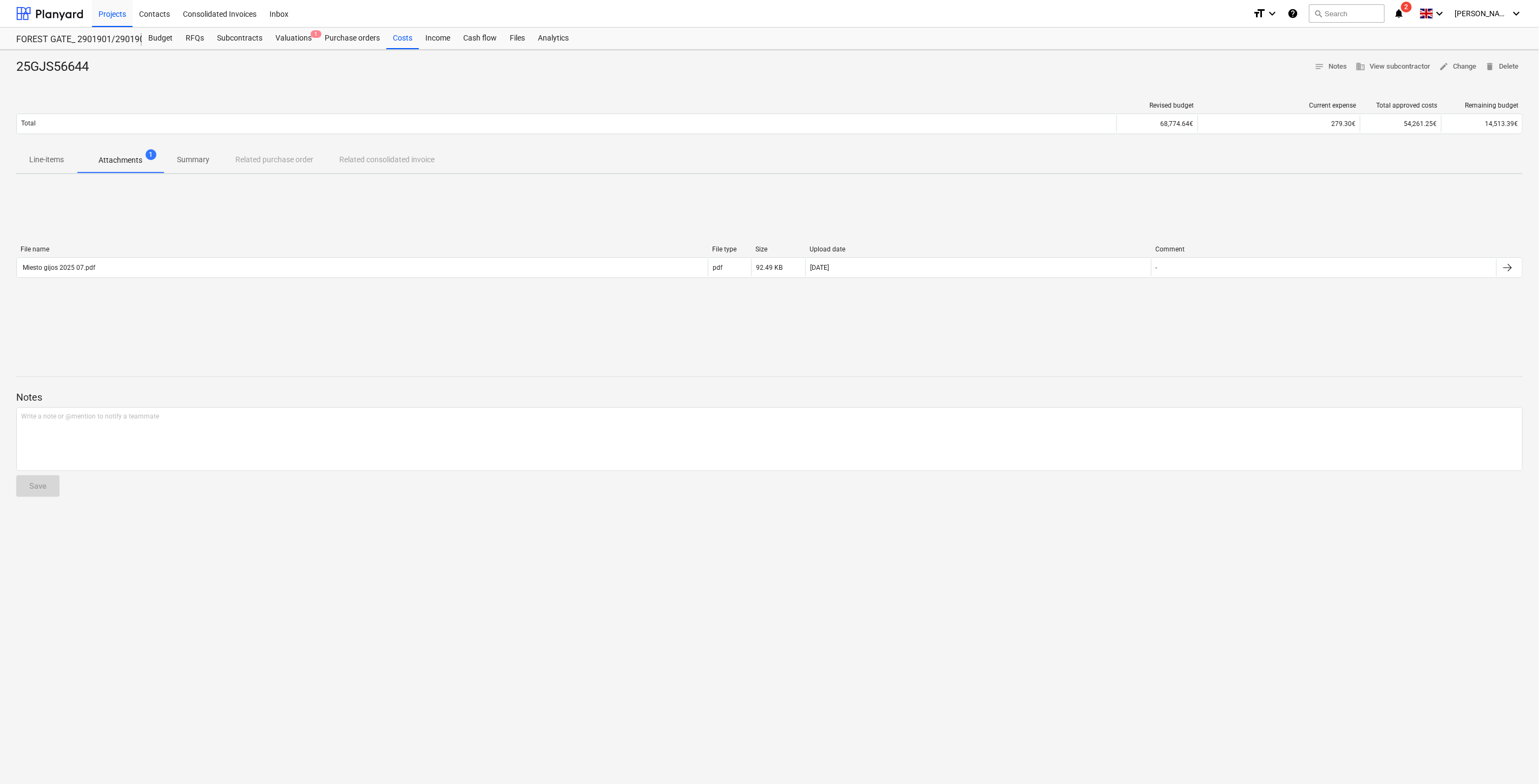
click at [52, 160] on p "Line-items" at bounding box center [46, 159] width 35 height 11
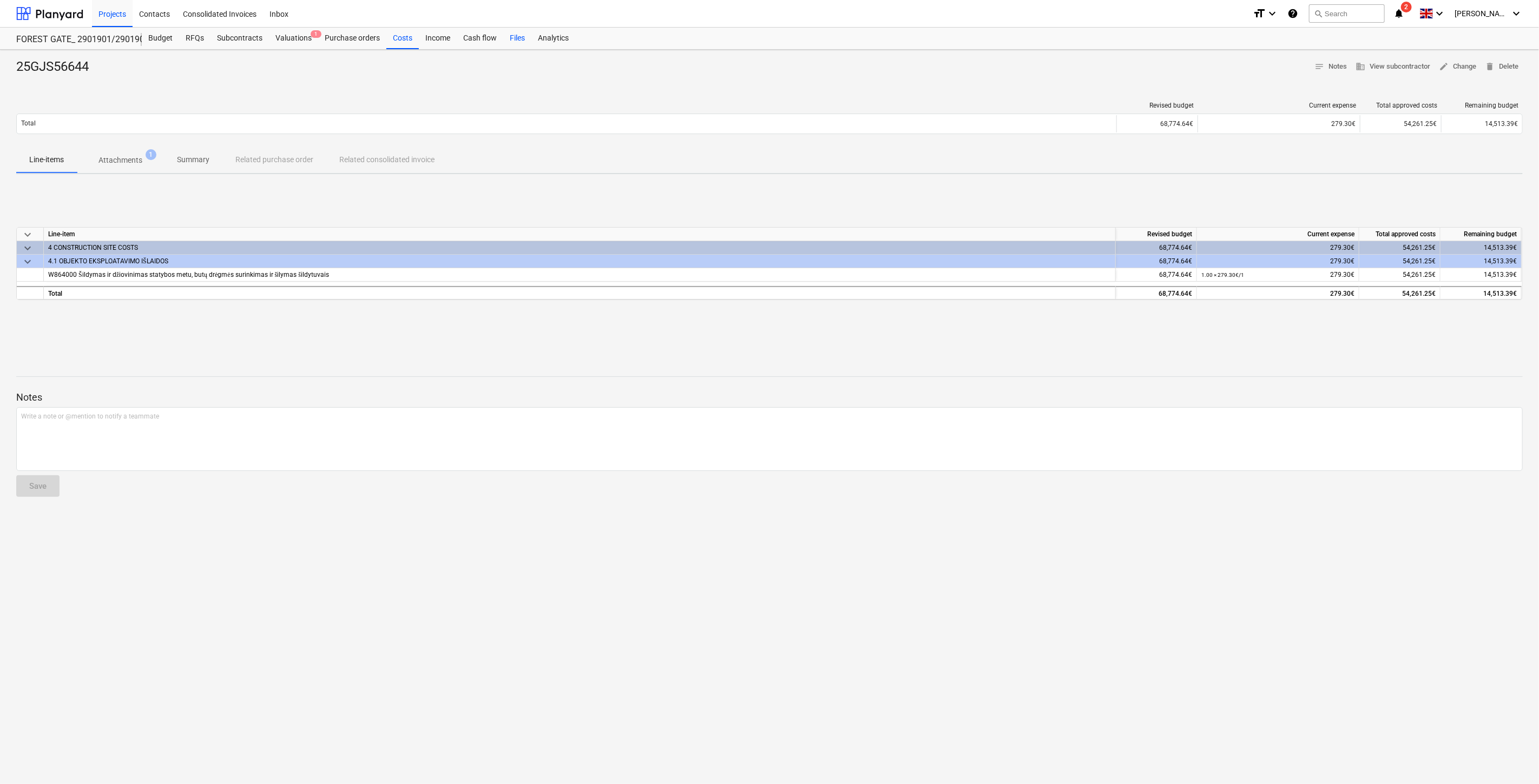
click at [521, 44] on div "Files" at bounding box center [516, 39] width 28 height 22
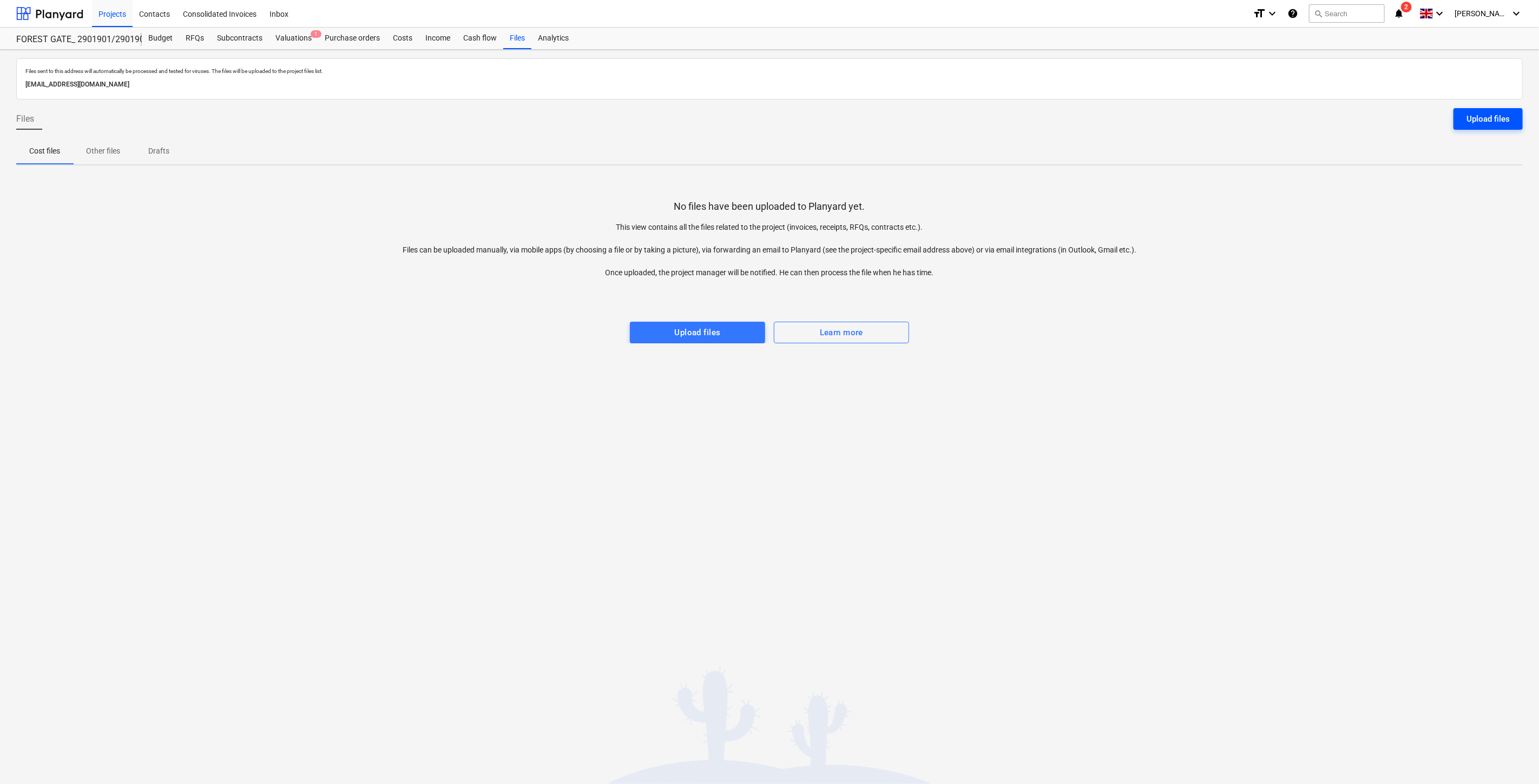
click at [1472, 121] on div "Upload files" at bounding box center [1487, 119] width 43 height 14
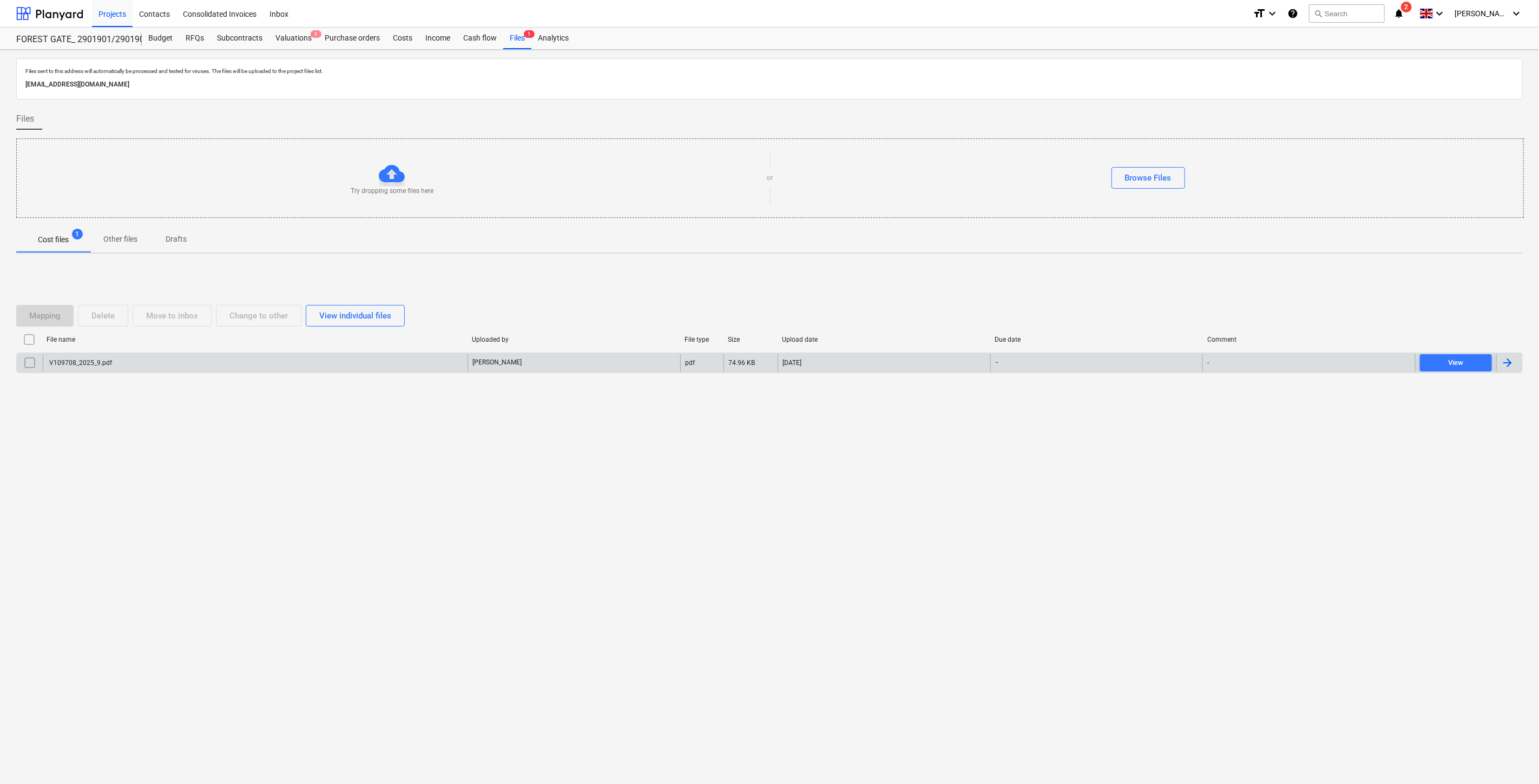
click at [153, 366] on div "V109708_2025_9.pdf" at bounding box center [255, 362] width 425 height 17
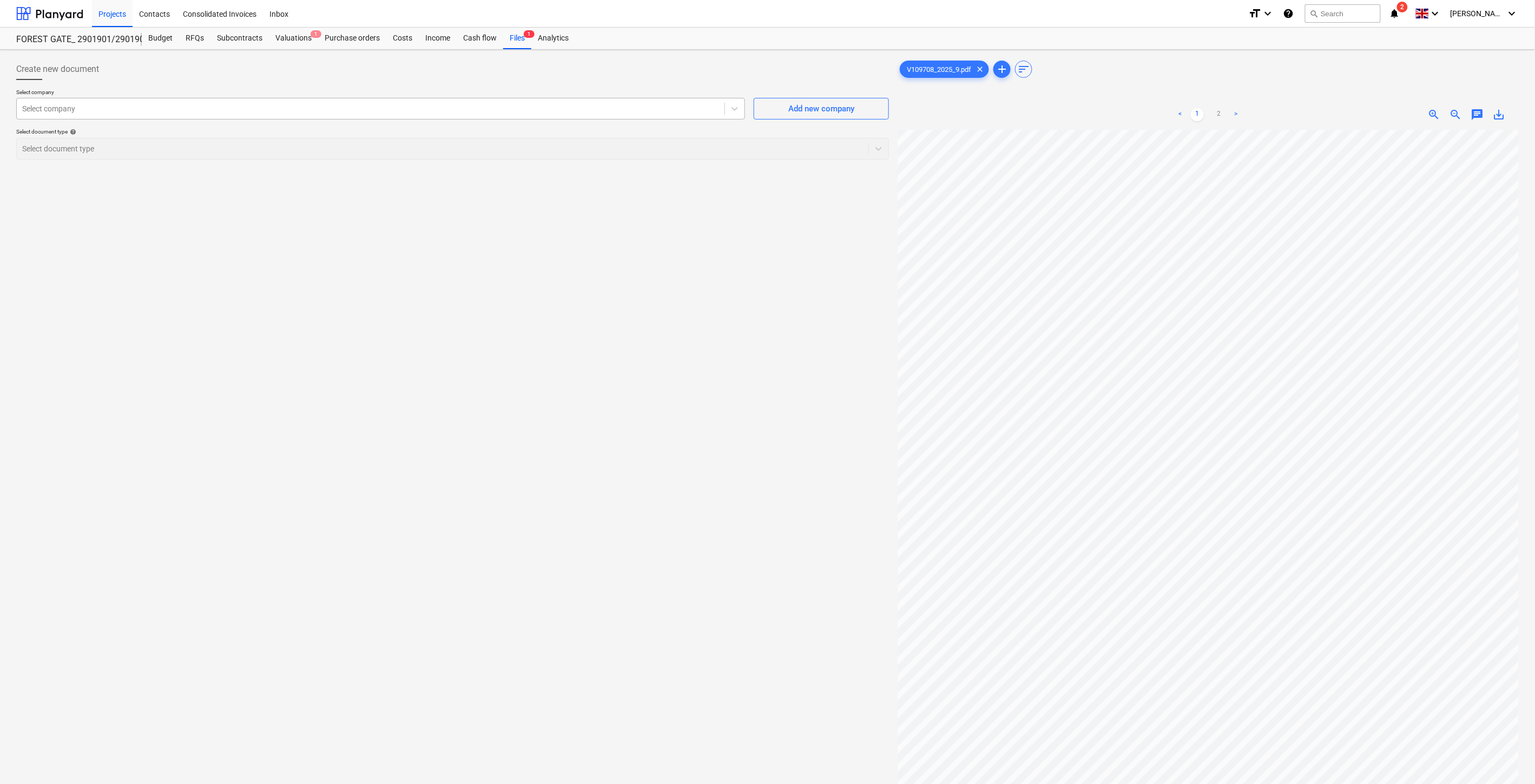
click at [364, 116] on div "Select company" at bounding box center [370, 109] width 707 height 15
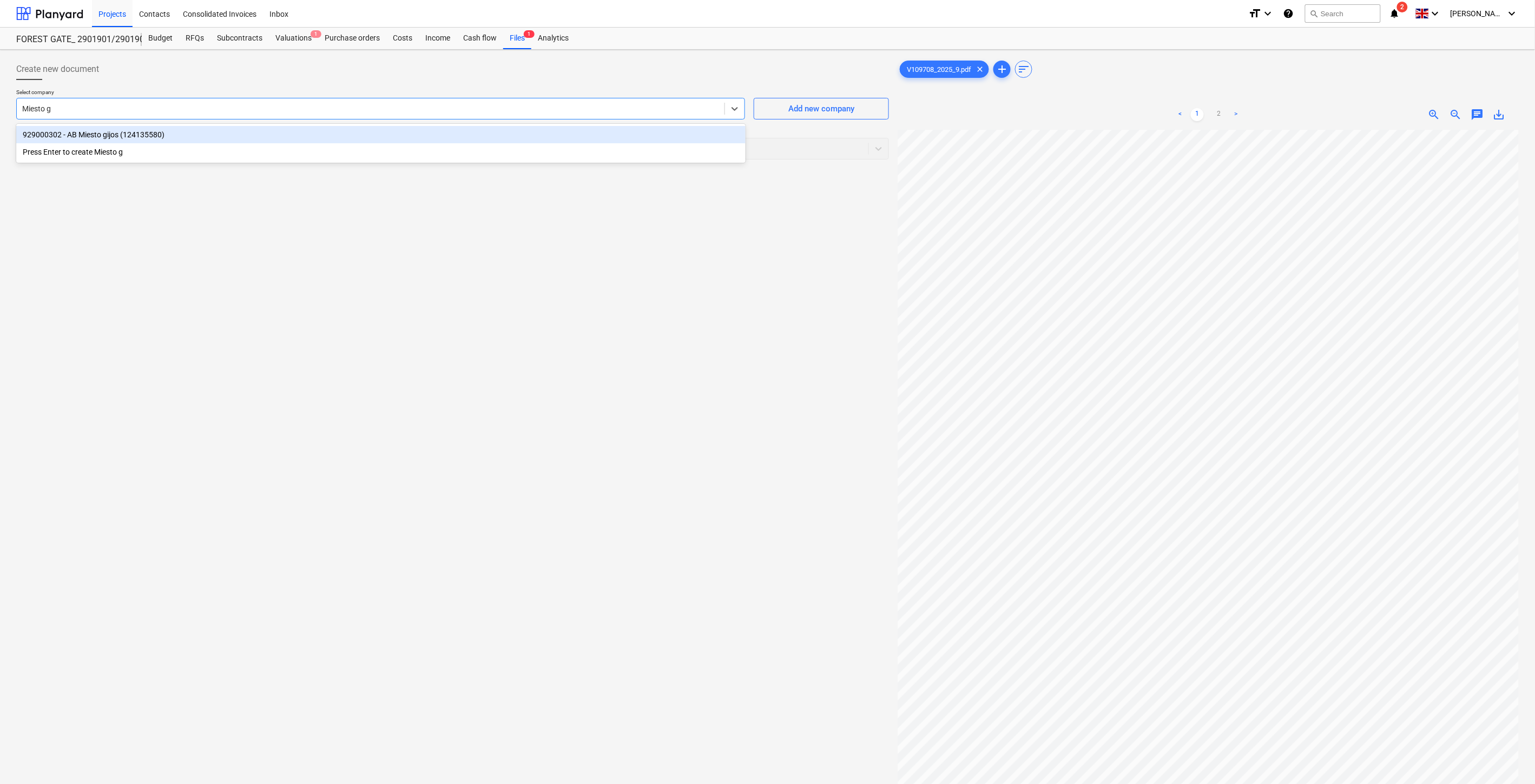
type input "Miesto gi"
click at [314, 138] on div "929000302 - AB Miesto gijos (124135580)" at bounding box center [380, 134] width 729 height 17
click at [311, 144] on div at bounding box center [442, 149] width 841 height 11
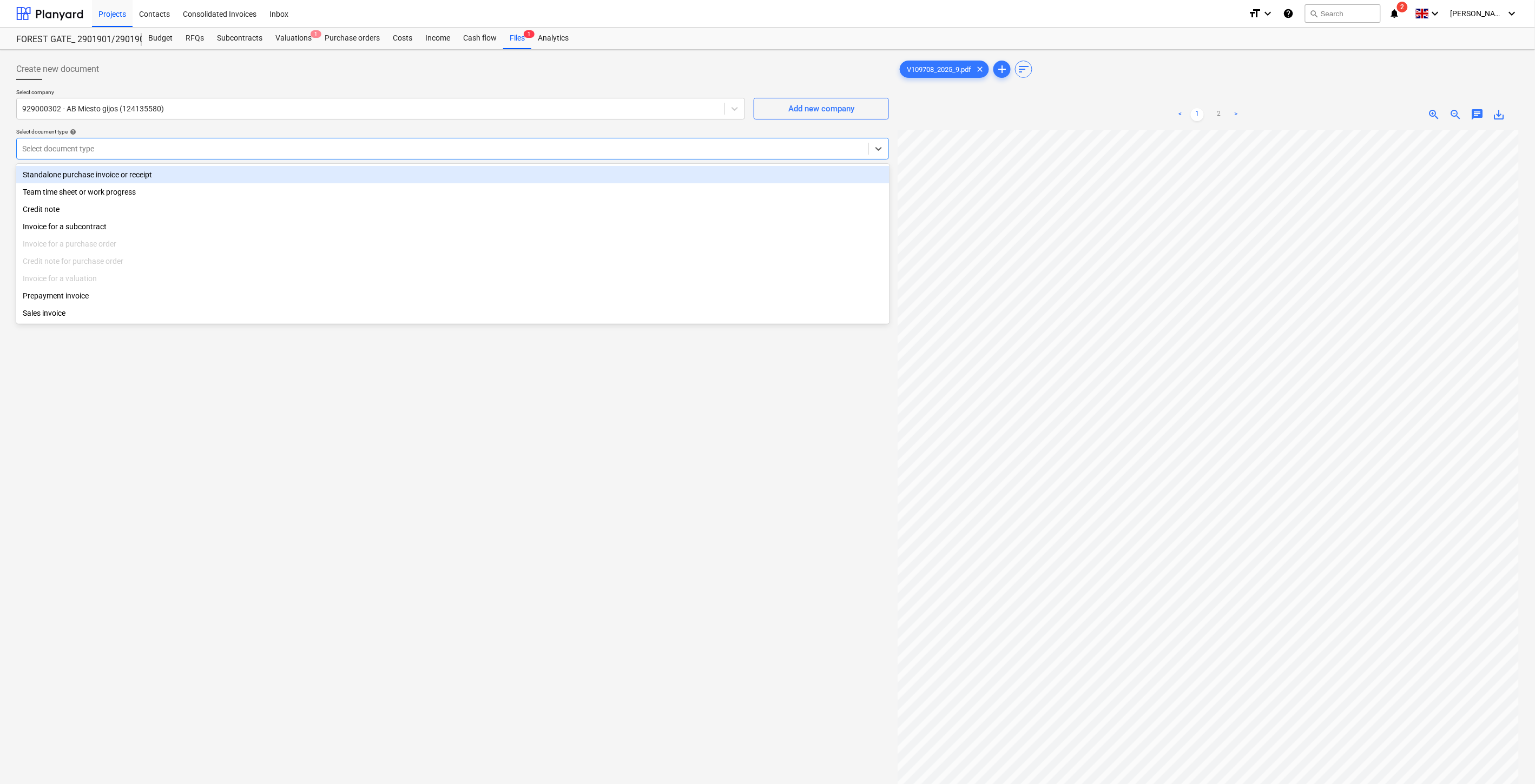
click at [181, 174] on div "Standalone purchase invoice or receipt" at bounding box center [452, 175] width 873 height 17
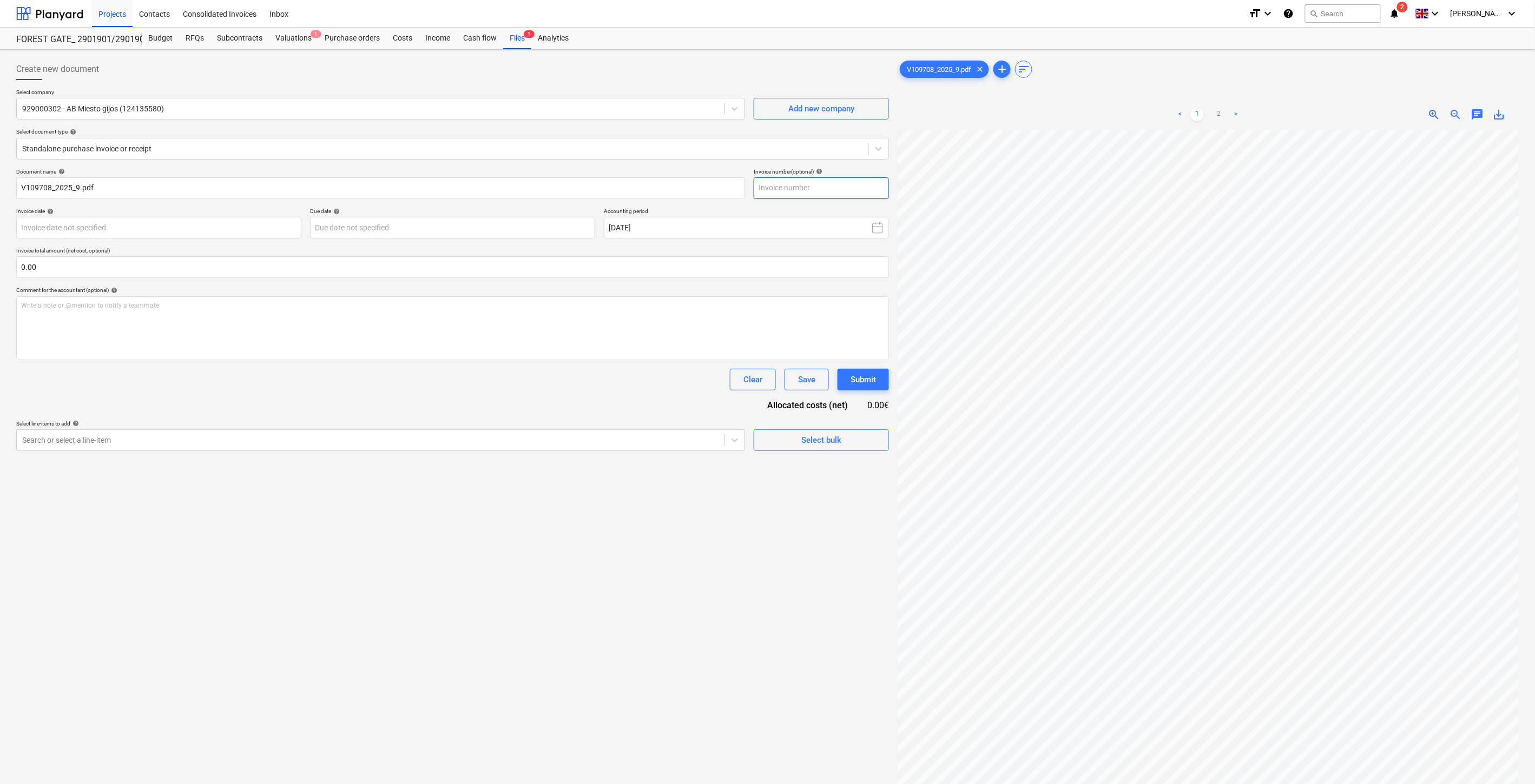
click at [872, 187] on input "text" at bounding box center [822, 188] width 135 height 22
type input "č"
type input "25GJS70863"
click at [249, 224] on body "Projects Contacts Consolidated Invoices Inbox format_size keyboard_arrow_down h…" at bounding box center [768, 392] width 1535 height 784
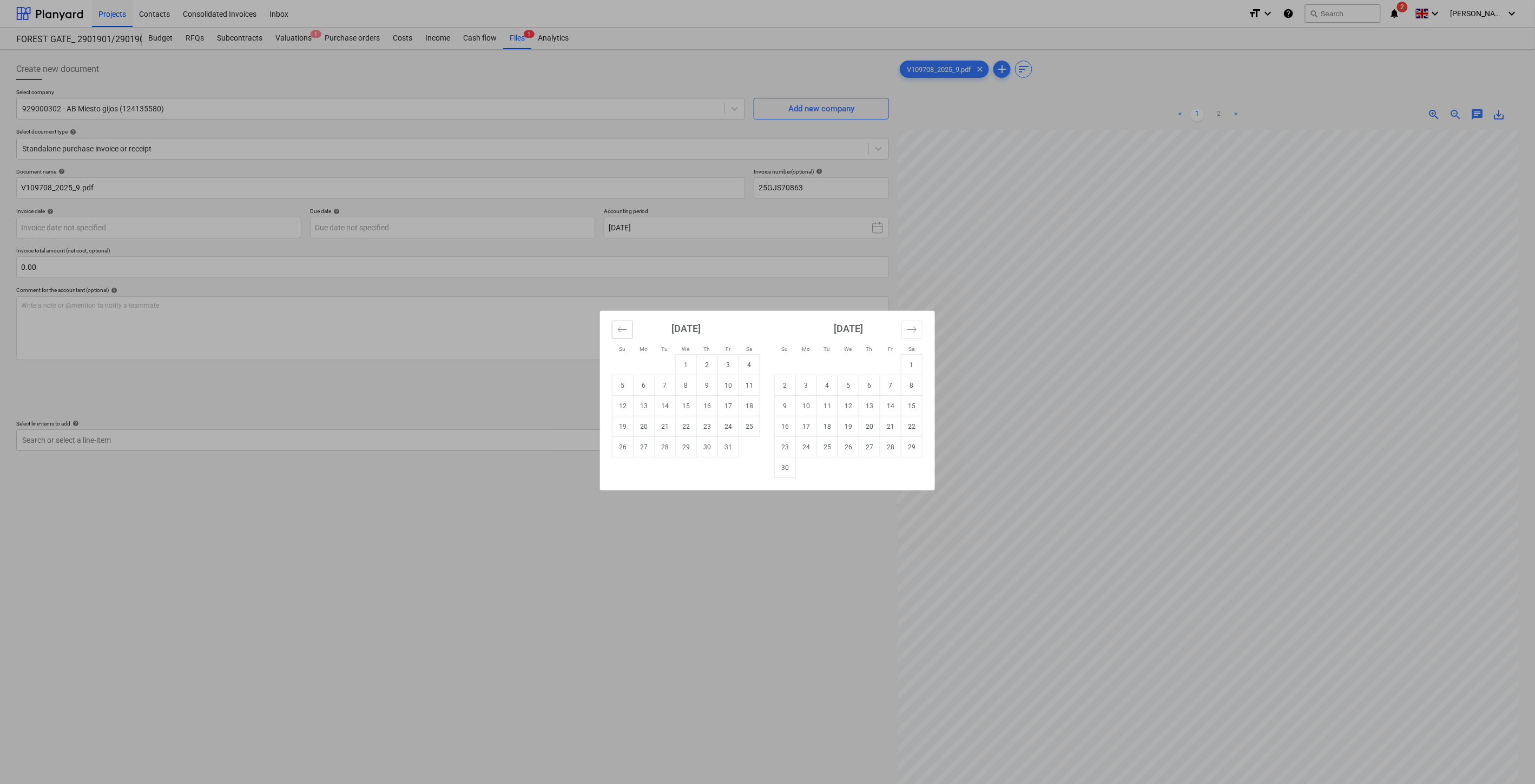
click at [631, 327] on button "Move backward to switch to the previous month." at bounding box center [622, 330] width 21 height 19
click at [672, 445] on td "30" at bounding box center [665, 447] width 21 height 20
type input "[DATE]"
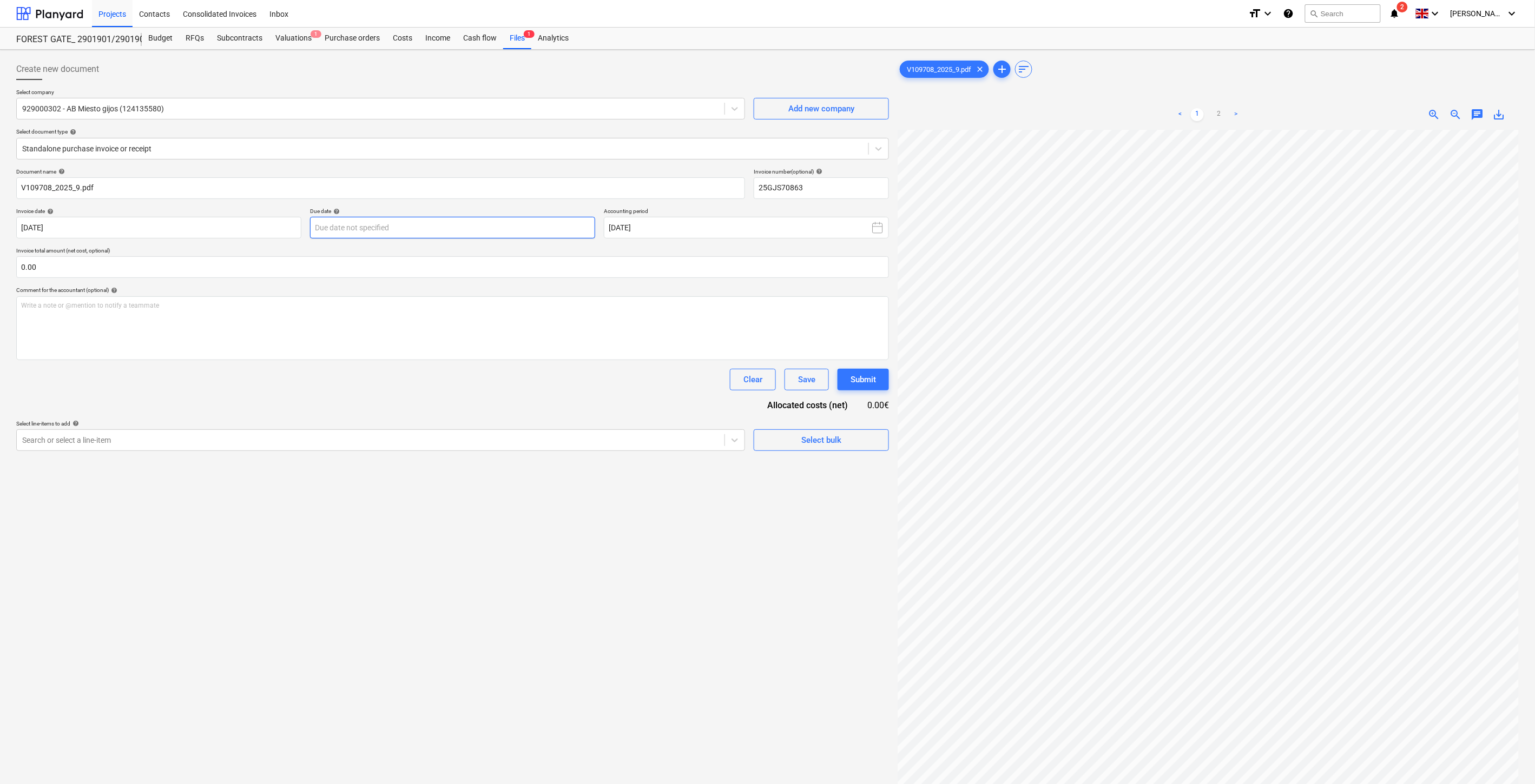
click at [550, 229] on body "Projects Contacts Consolidated Invoices Inbox format_size keyboard_arrow_down h…" at bounding box center [768, 392] width 1535 height 784
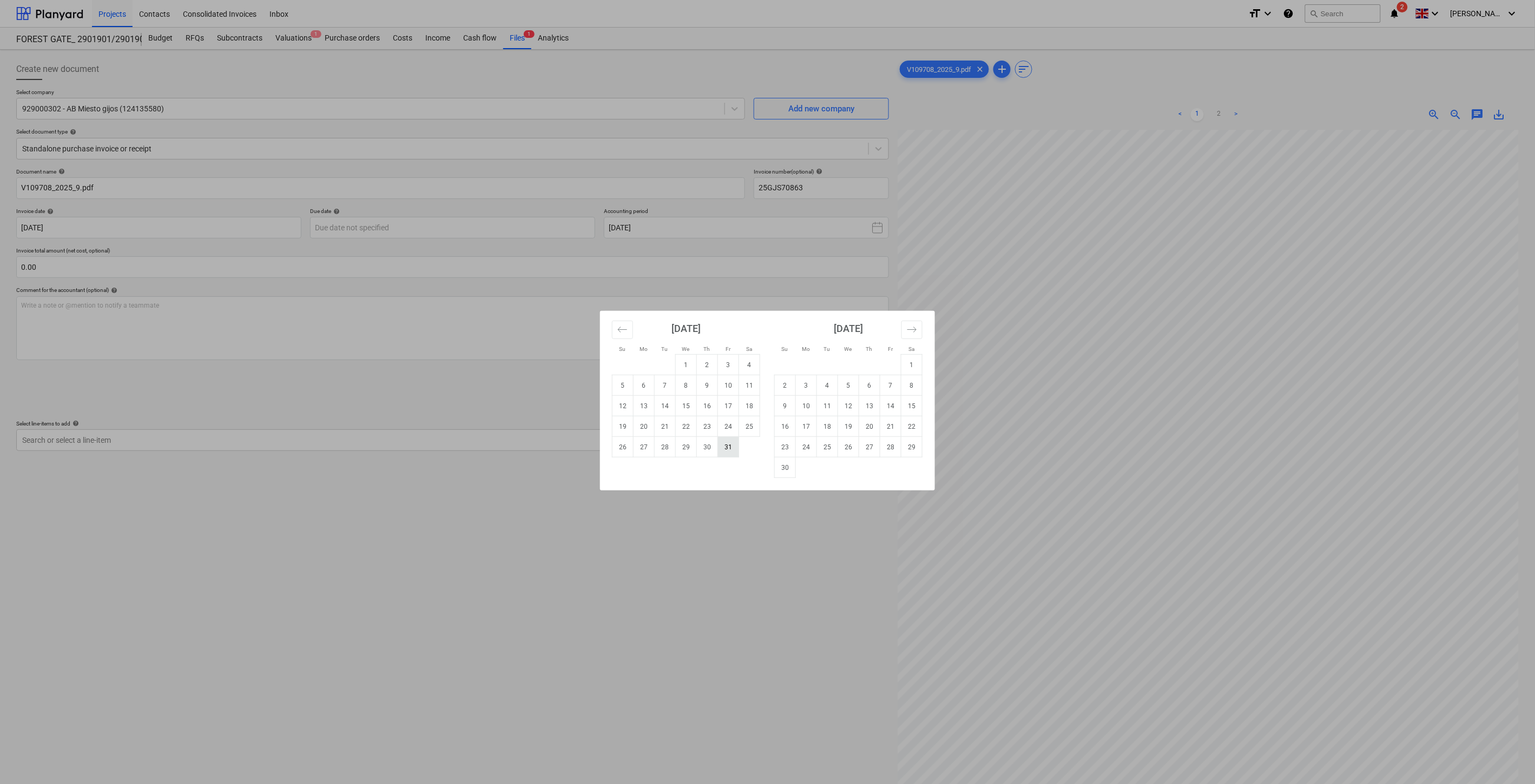
click at [736, 448] on td "31" at bounding box center [729, 447] width 21 height 20
type input "[DATE]"
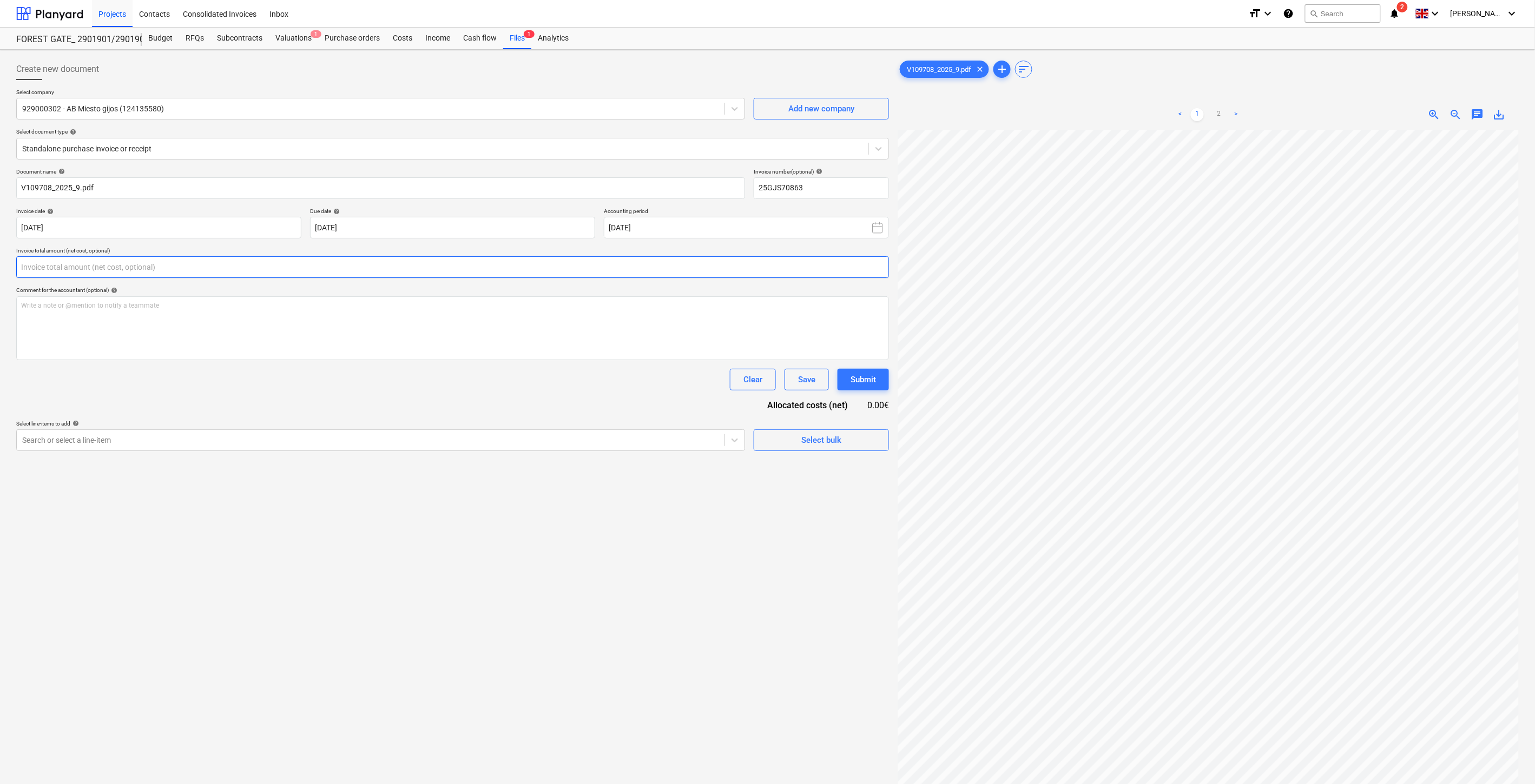
click at [456, 268] on input "text" at bounding box center [452, 267] width 873 height 22
type input "345.95"
click at [363, 473] on div at bounding box center [370, 467] width 697 height 11
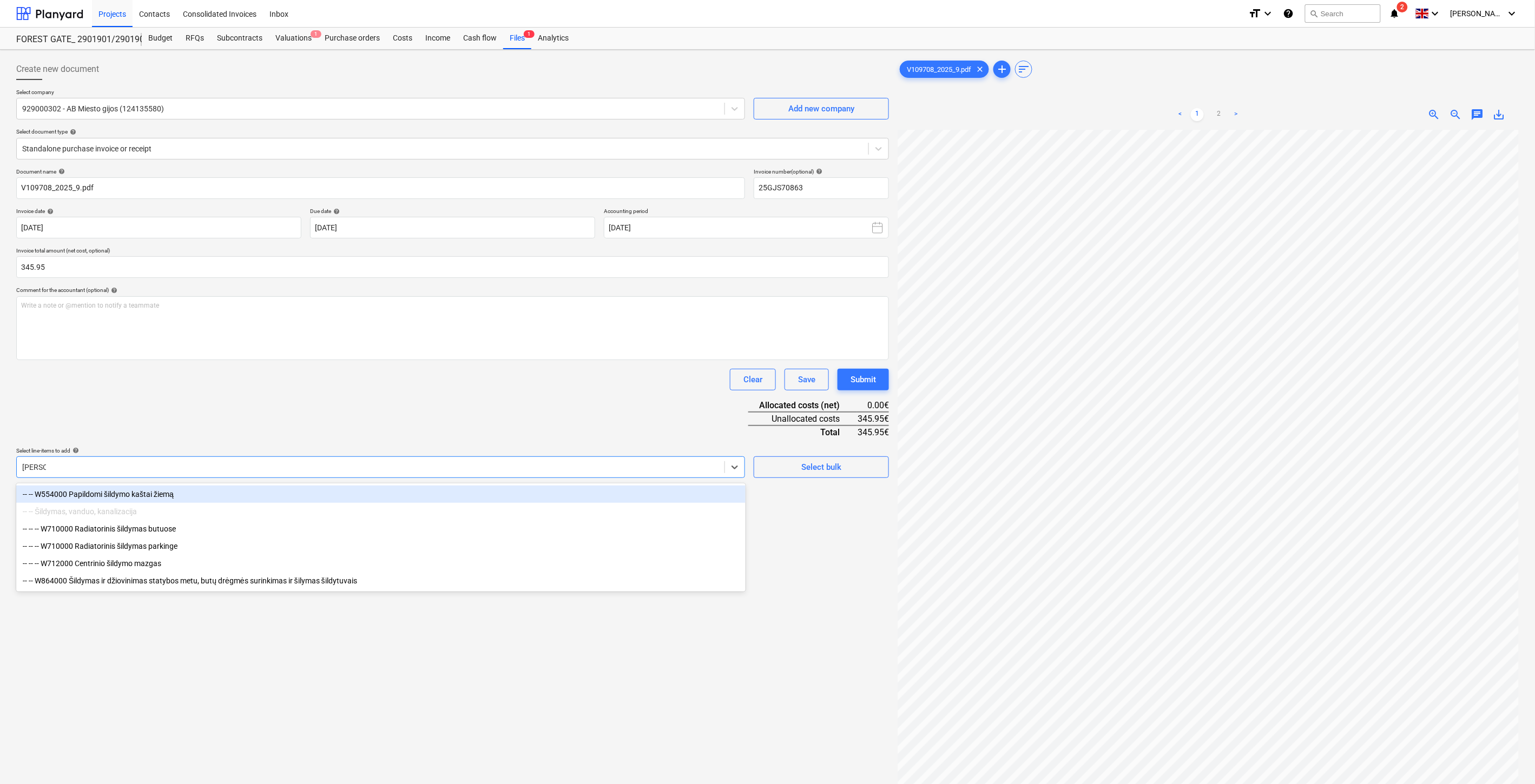
type input "Šildymas"
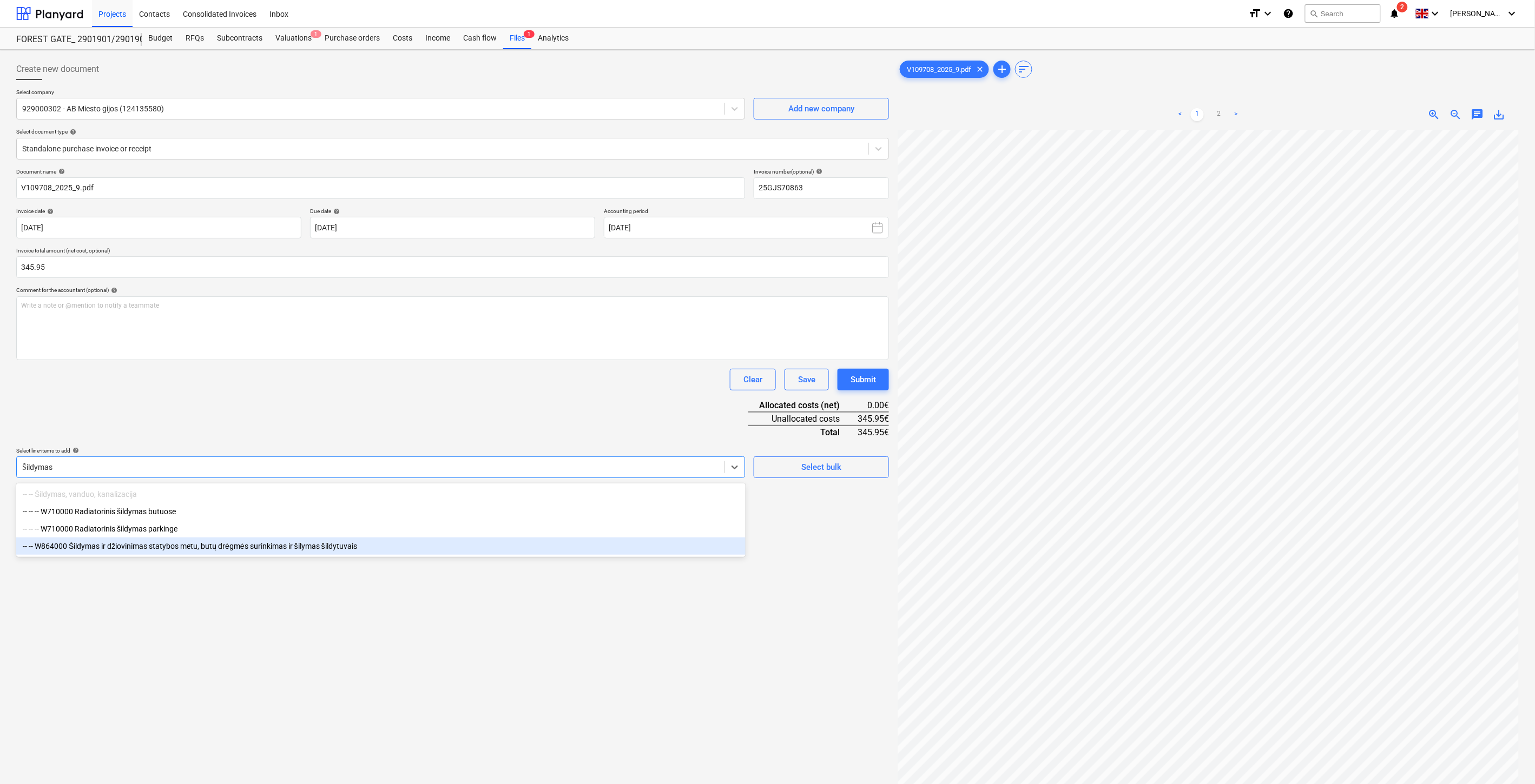
click at [341, 553] on div "-- -- W864000 Šildymas ir džiovinimas statybos metu, butų drėgmės surinkimas ir…" at bounding box center [380, 546] width 729 height 17
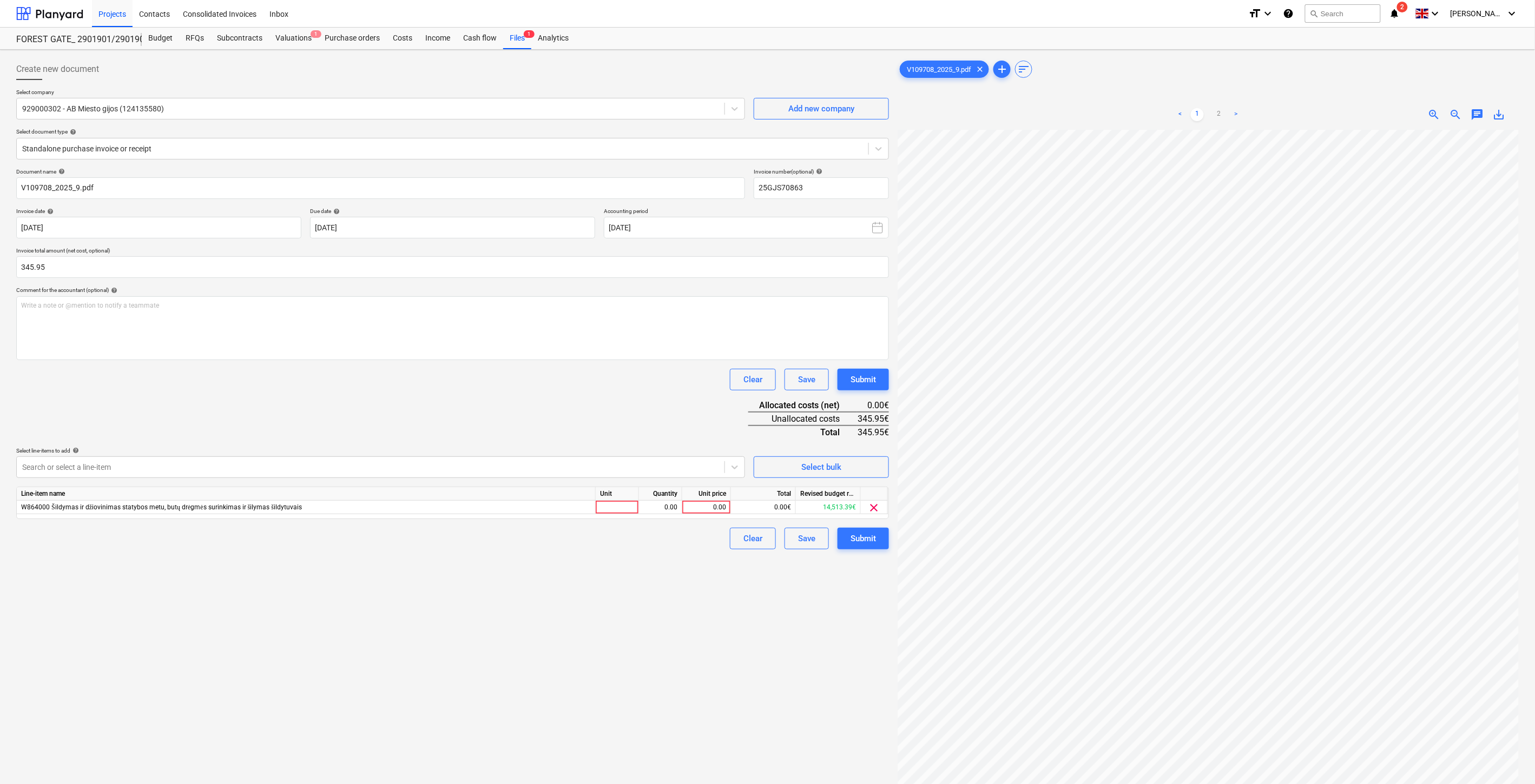
click at [583, 402] on div "Document name help V109708_2025_9.pdf Invoice number (optional) help 25GJS70863…" at bounding box center [452, 358] width 873 height 381
click at [612, 509] on div at bounding box center [617, 508] width 43 height 14
click at [659, 510] on div "0.00" at bounding box center [660, 508] width 34 height 14
click at [712, 509] on div "0.00" at bounding box center [707, 508] width 40 height 14
type input "345.95"
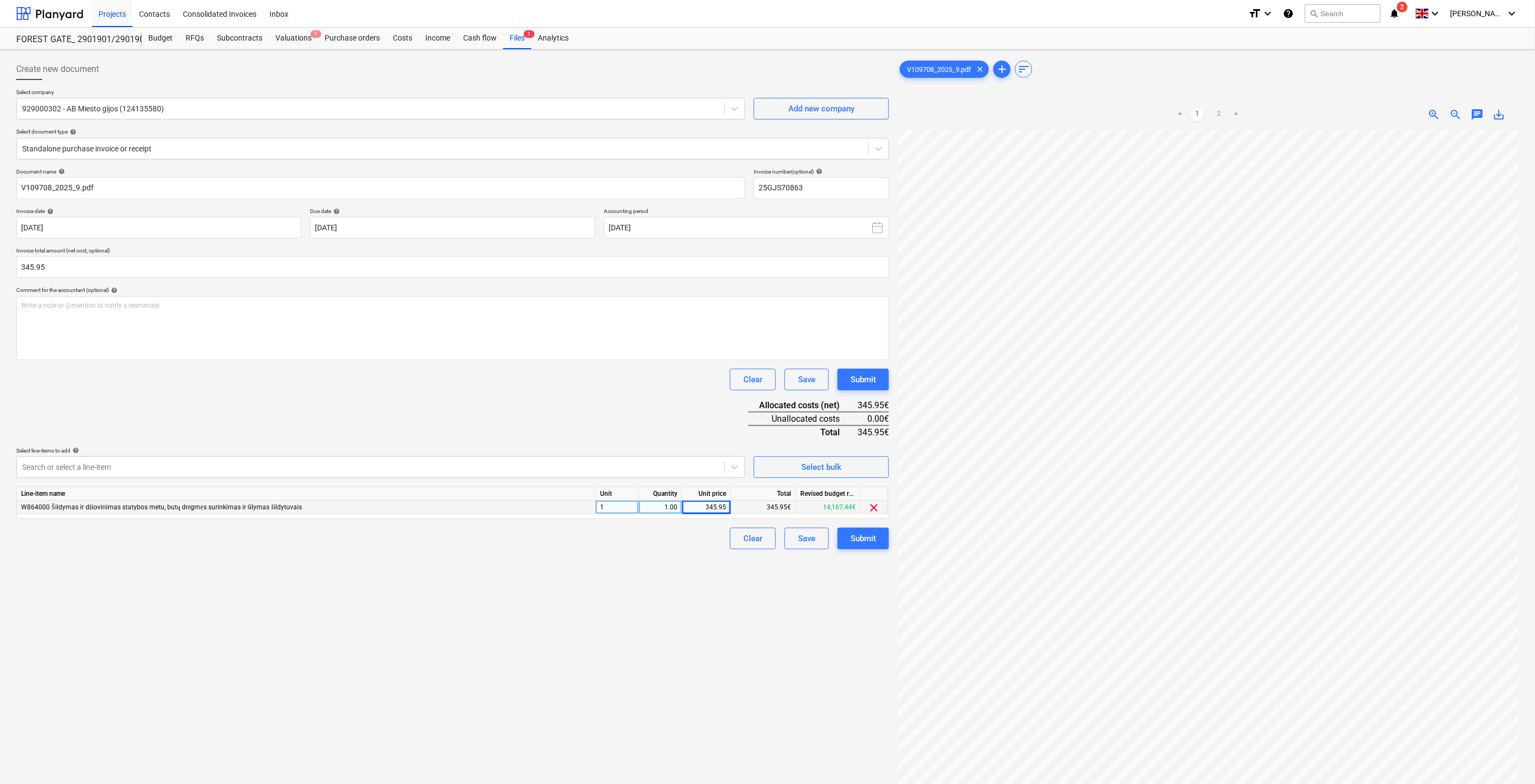
click at [737, 431] on div "Document name help V109708_2025_9.pdf Invoice number (optional) help 25GJS70863…" at bounding box center [452, 358] width 873 height 381
click at [813, 537] on div "Save" at bounding box center [806, 538] width 17 height 14
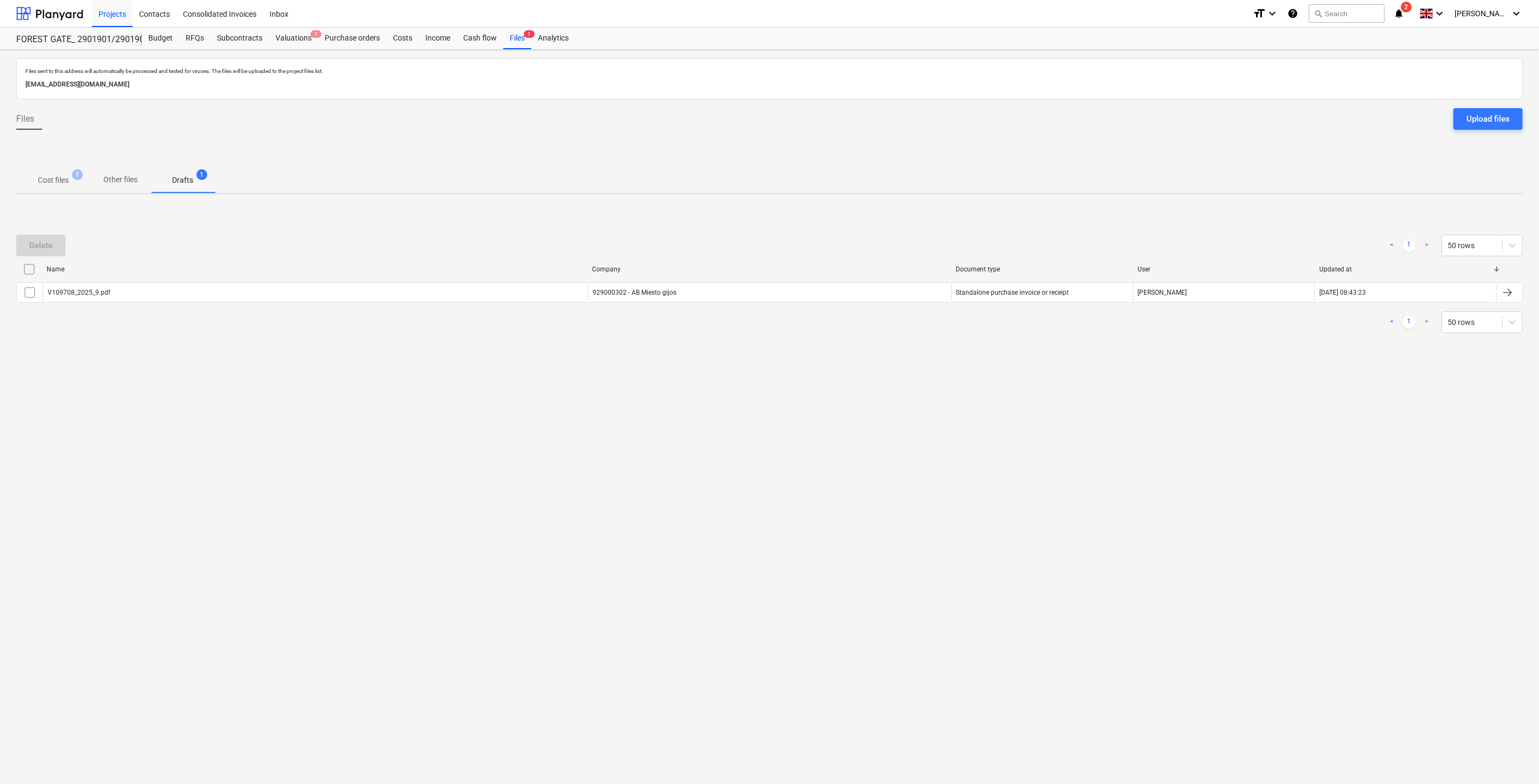
click at [63, 175] on p "Cost files" at bounding box center [53, 180] width 30 height 11
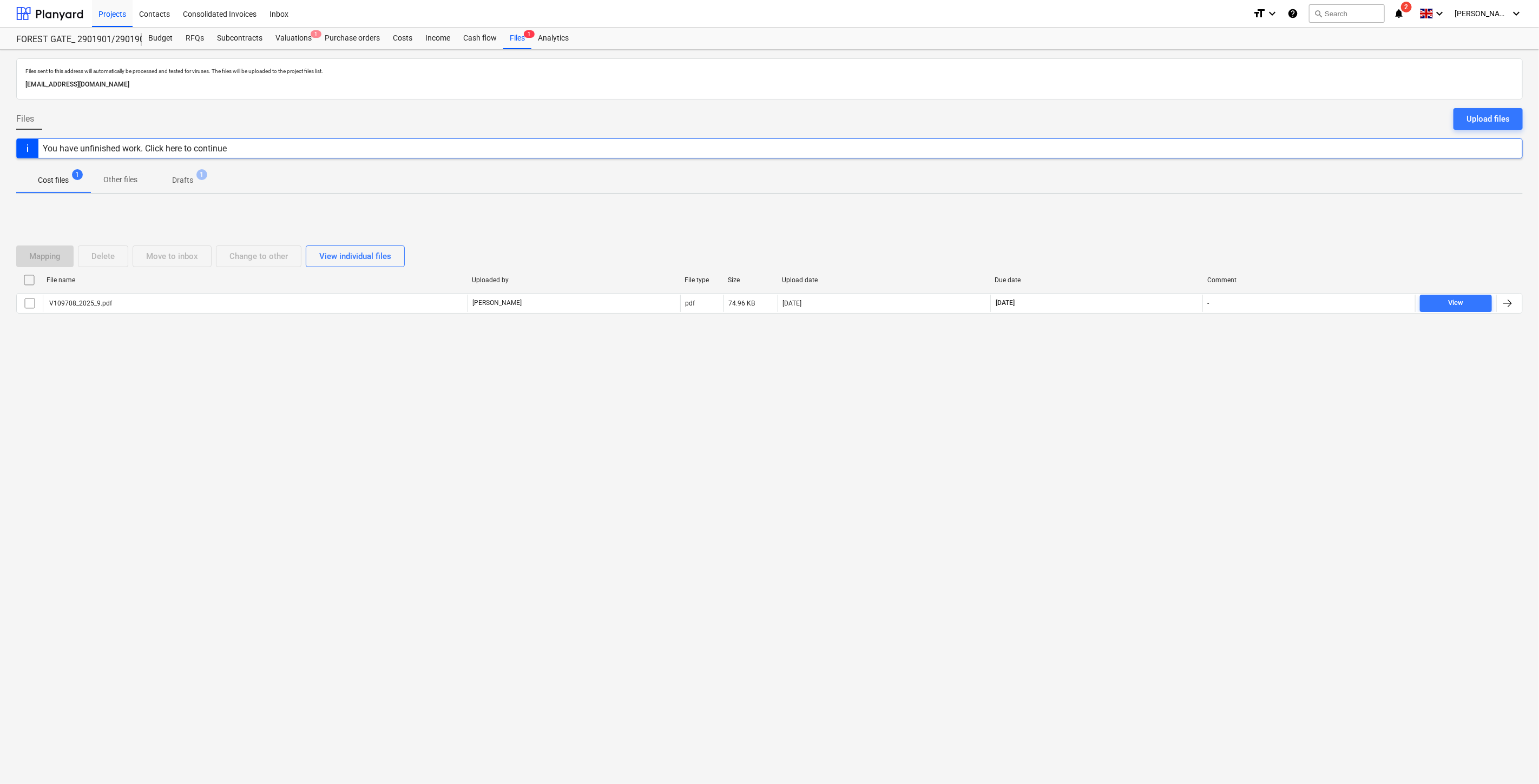
drag, startPoint x: 1015, startPoint y: 534, endPoint x: 1042, endPoint y: 504, distance: 40.4
click at [1020, 528] on div "Files sent to this address will automatically be processed and tested for virus…" at bounding box center [769, 416] width 1539 height 734
click at [1043, 503] on div "Files sent to this address will automatically be processed and tested for virus…" at bounding box center [769, 416] width 1539 height 734
click at [1102, 466] on div "Files sent to this address will automatically be processed and tested for virus…" at bounding box center [769, 416] width 1539 height 734
click at [1116, 435] on div "Files sent to this address will automatically be processed and tested for virus…" at bounding box center [769, 416] width 1539 height 734
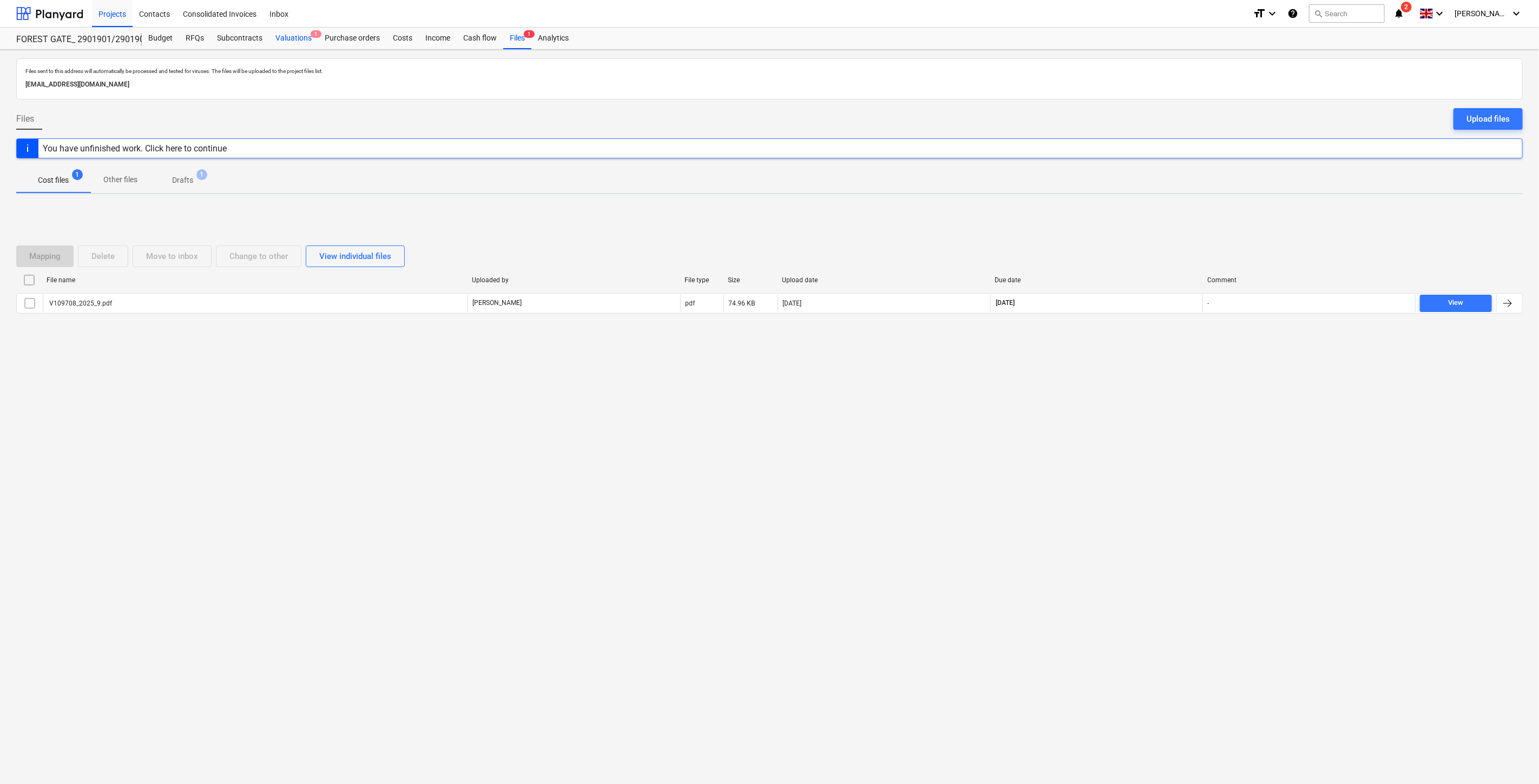
click at [303, 38] on div "Valuations 1" at bounding box center [293, 39] width 49 height 22
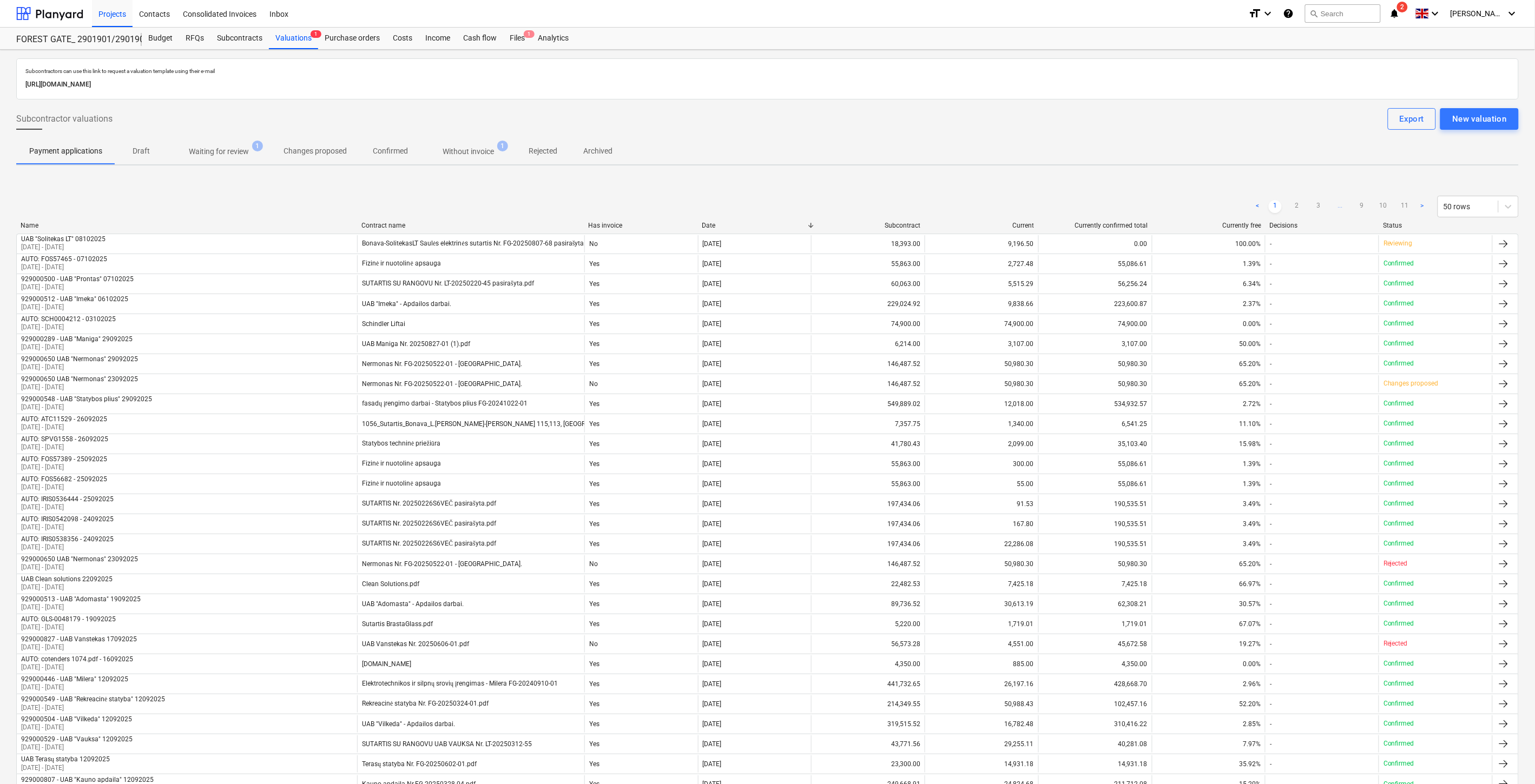
click at [222, 155] on p "Waiting for review" at bounding box center [218, 151] width 60 height 11
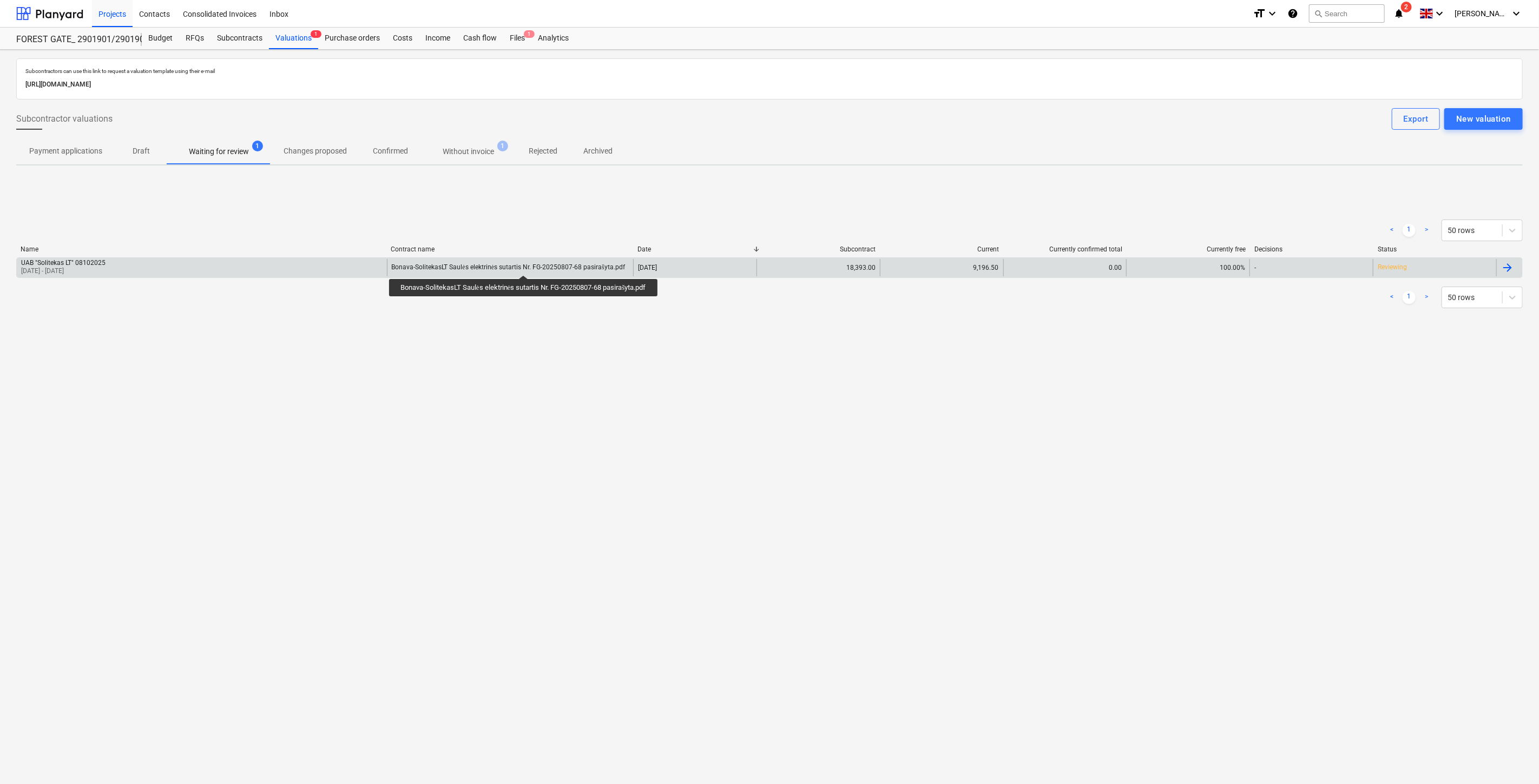
click at [527, 265] on div "Bonava-SolitekasLT Saulės elektrinės sutartis Nr. FG-20250807-68 pasirašyta.pdf" at bounding box center [509, 268] width 233 height 8
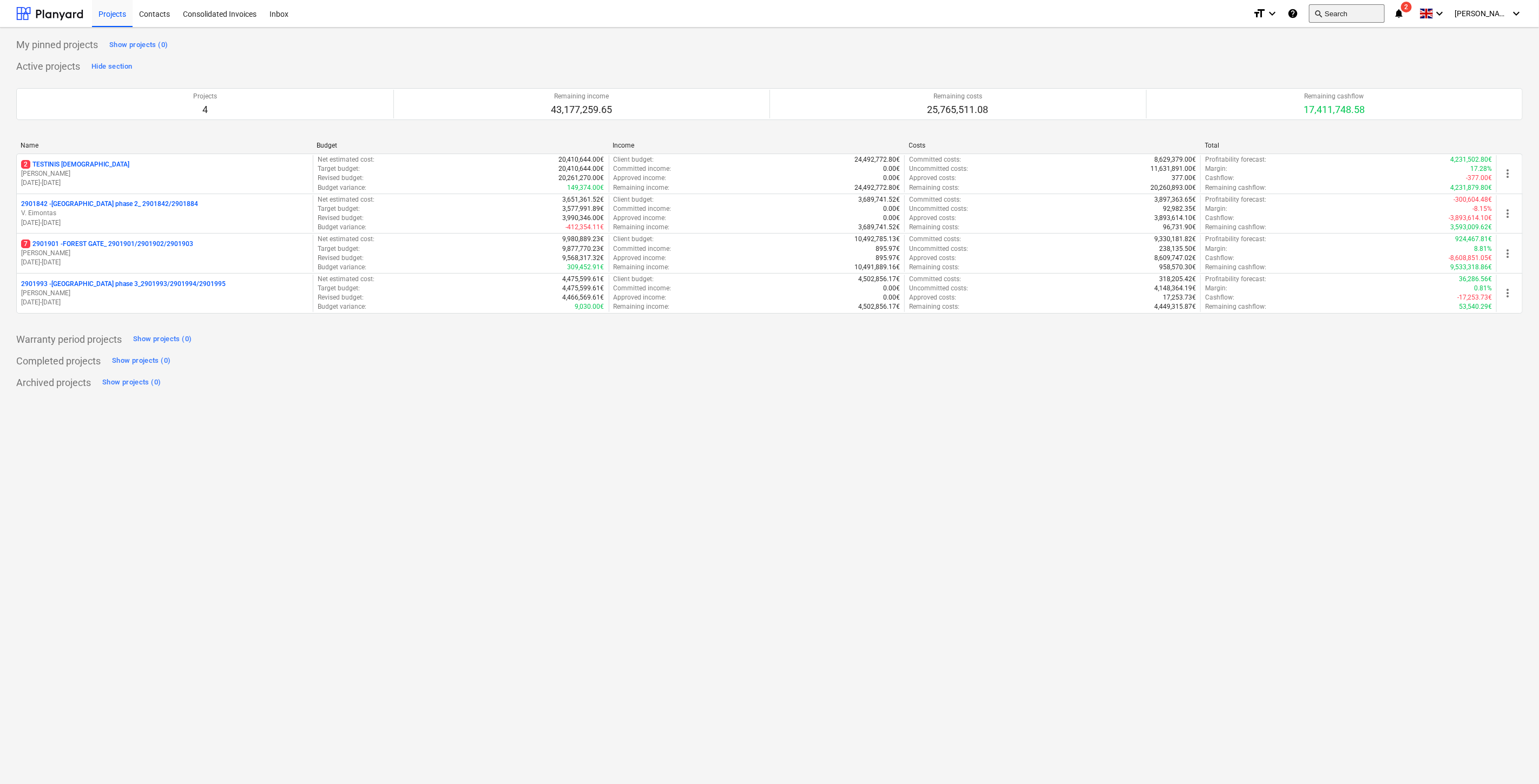
click at [1345, 14] on button "search Search" at bounding box center [1347, 14] width 76 height 19
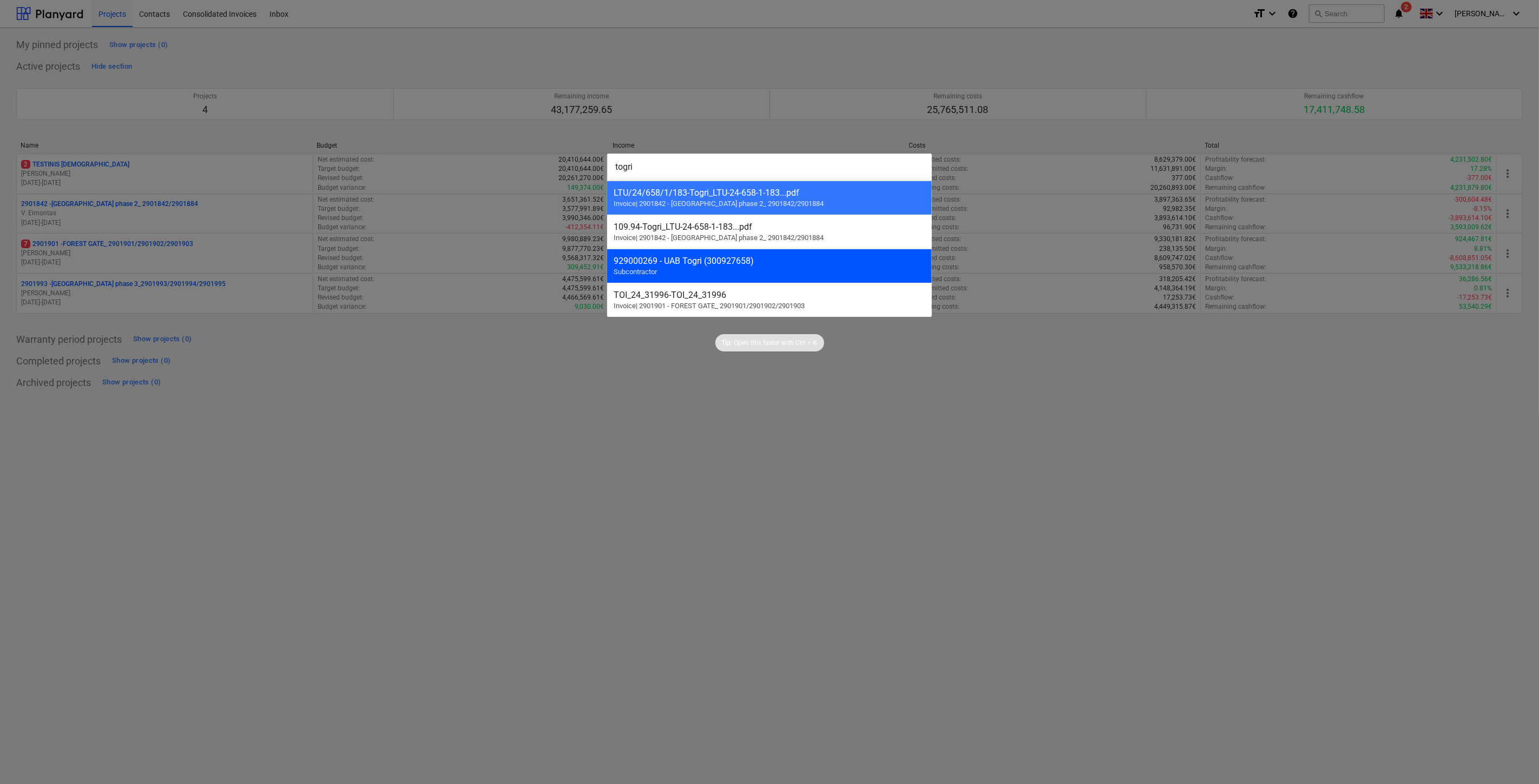
type input "togri"
click at [685, 270] on div "929000269 - UAB Togri (300927658) Subcontractor" at bounding box center [769, 266] width 325 height 34
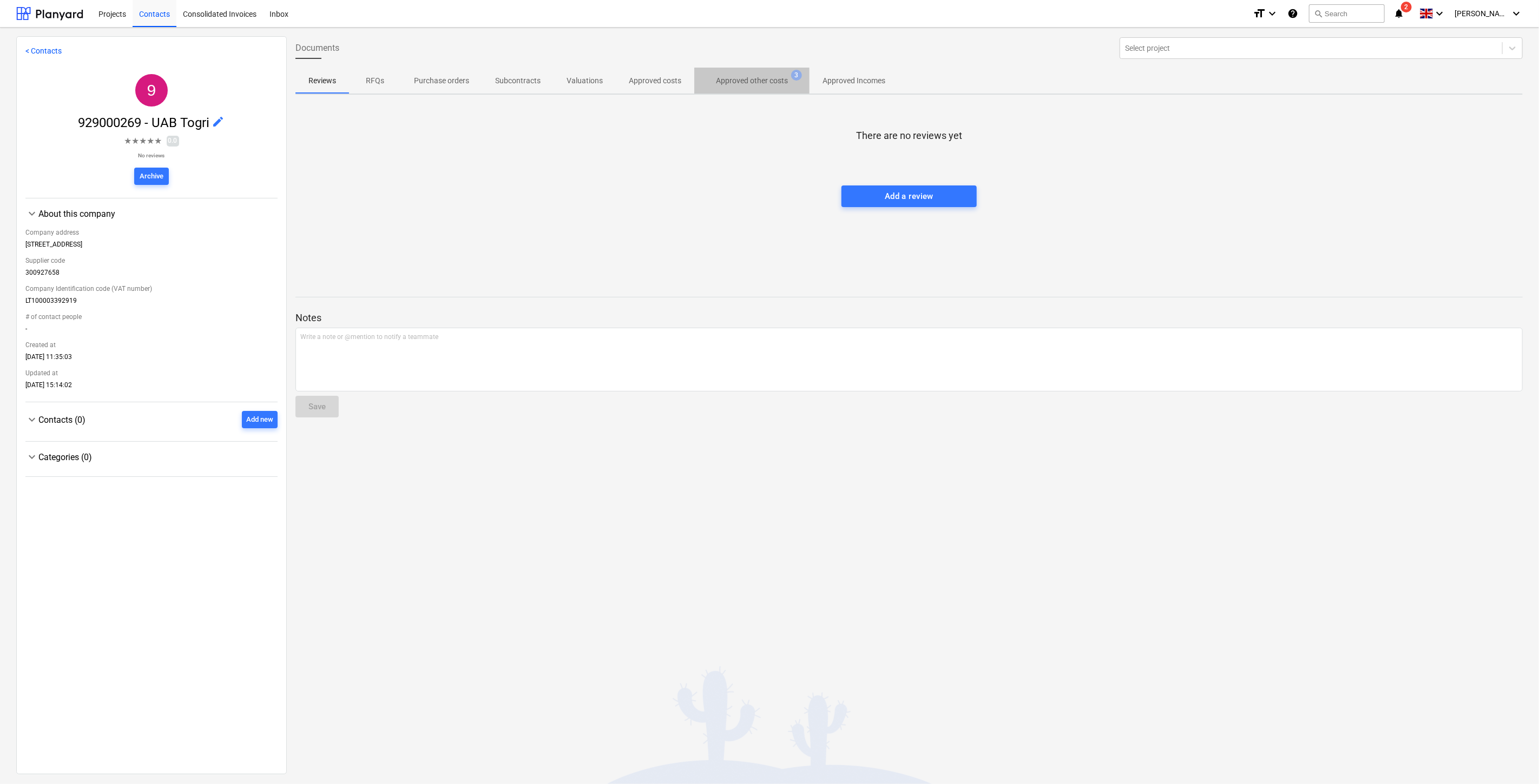
click at [745, 83] on p "Approved other costs" at bounding box center [751, 80] width 72 height 11
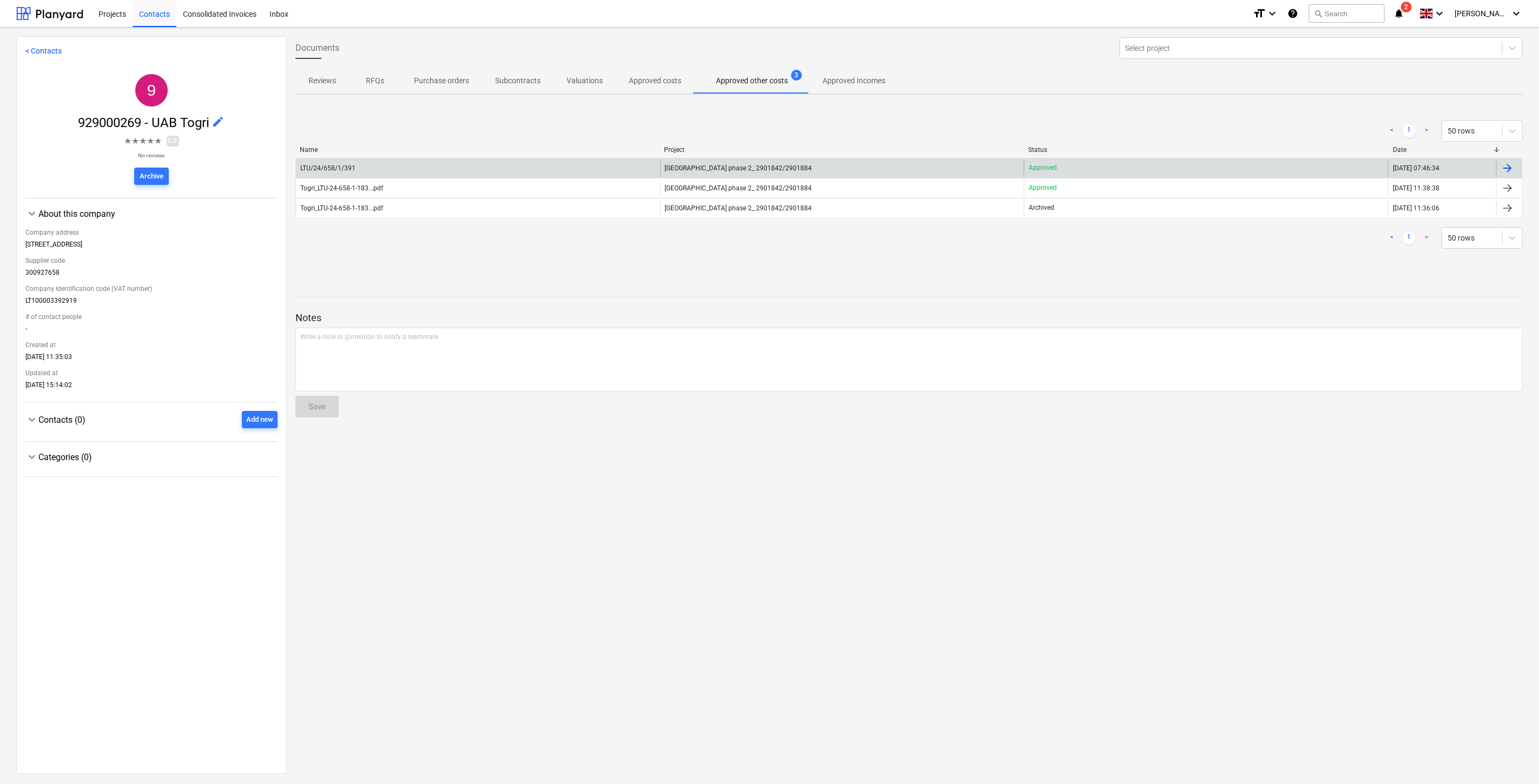
click at [553, 163] on div "LTU/24/658/1/391" at bounding box center [478, 168] width 364 height 17
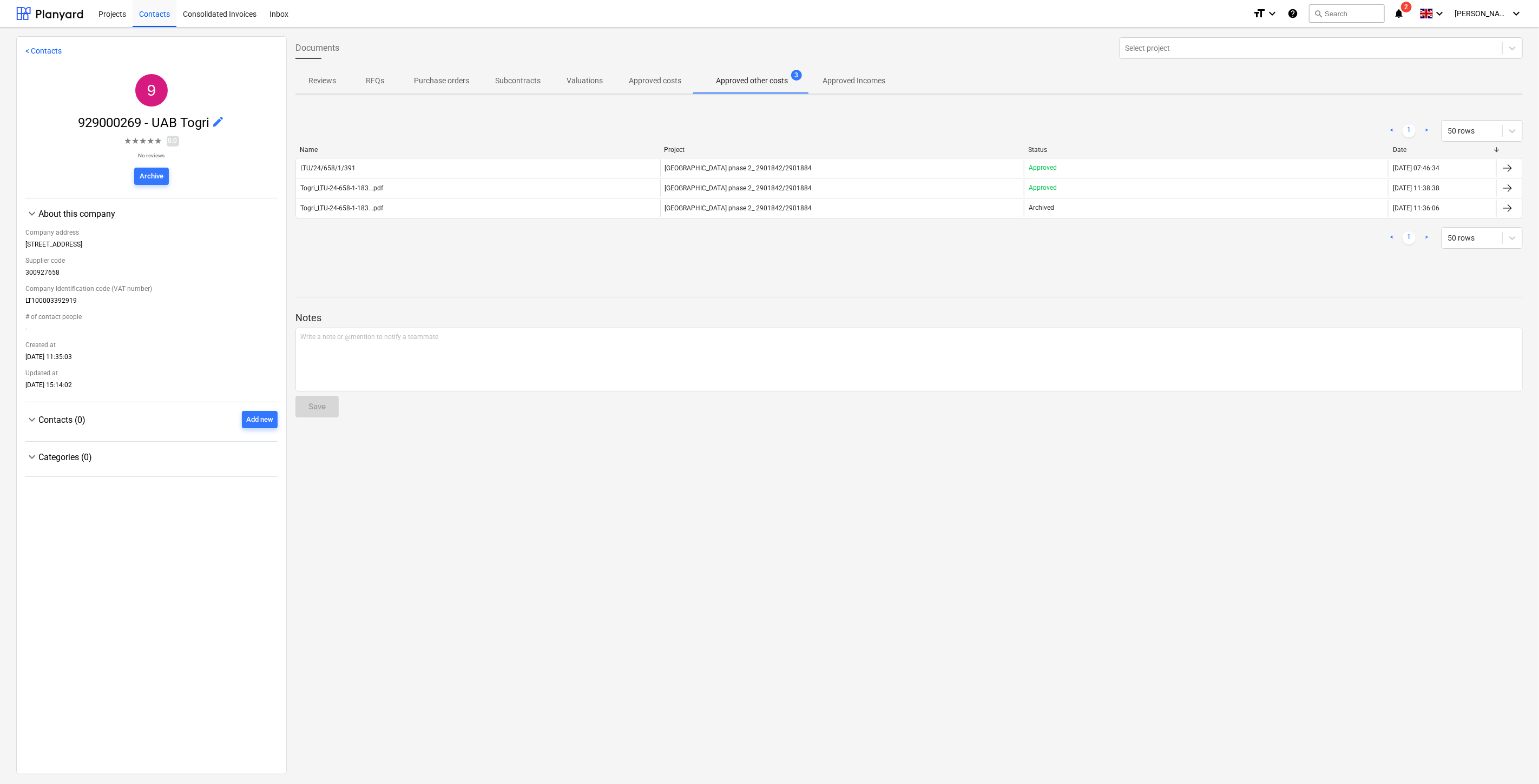
click at [341, 184] on div "Togri_LTU-24-658-1-183...pdf" at bounding box center [341, 188] width 83 height 8
